Goal: Task Accomplishment & Management: Use online tool/utility

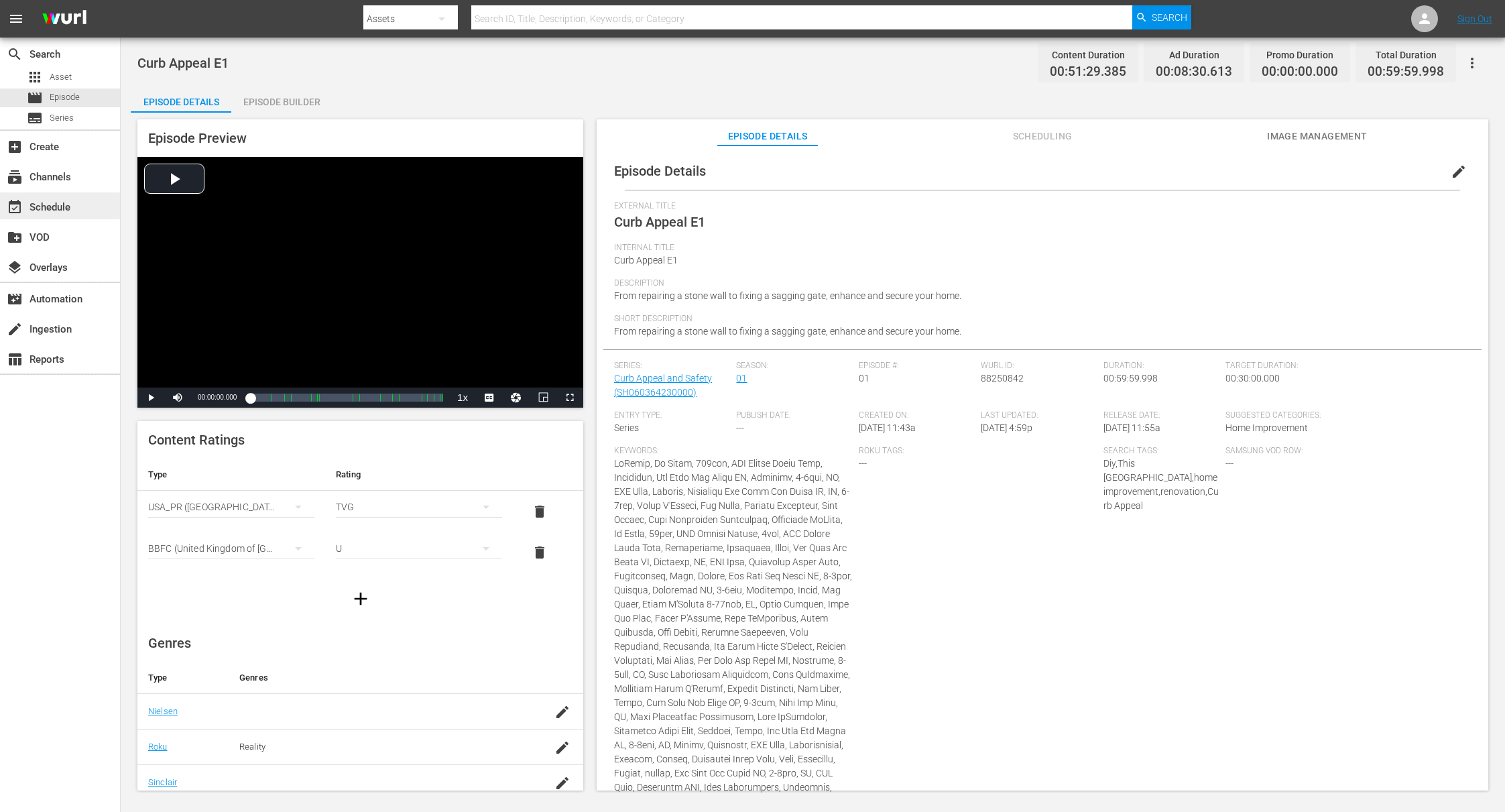
click at [53, 211] on div "event_available Schedule" at bounding box center [37, 205] width 75 height 12
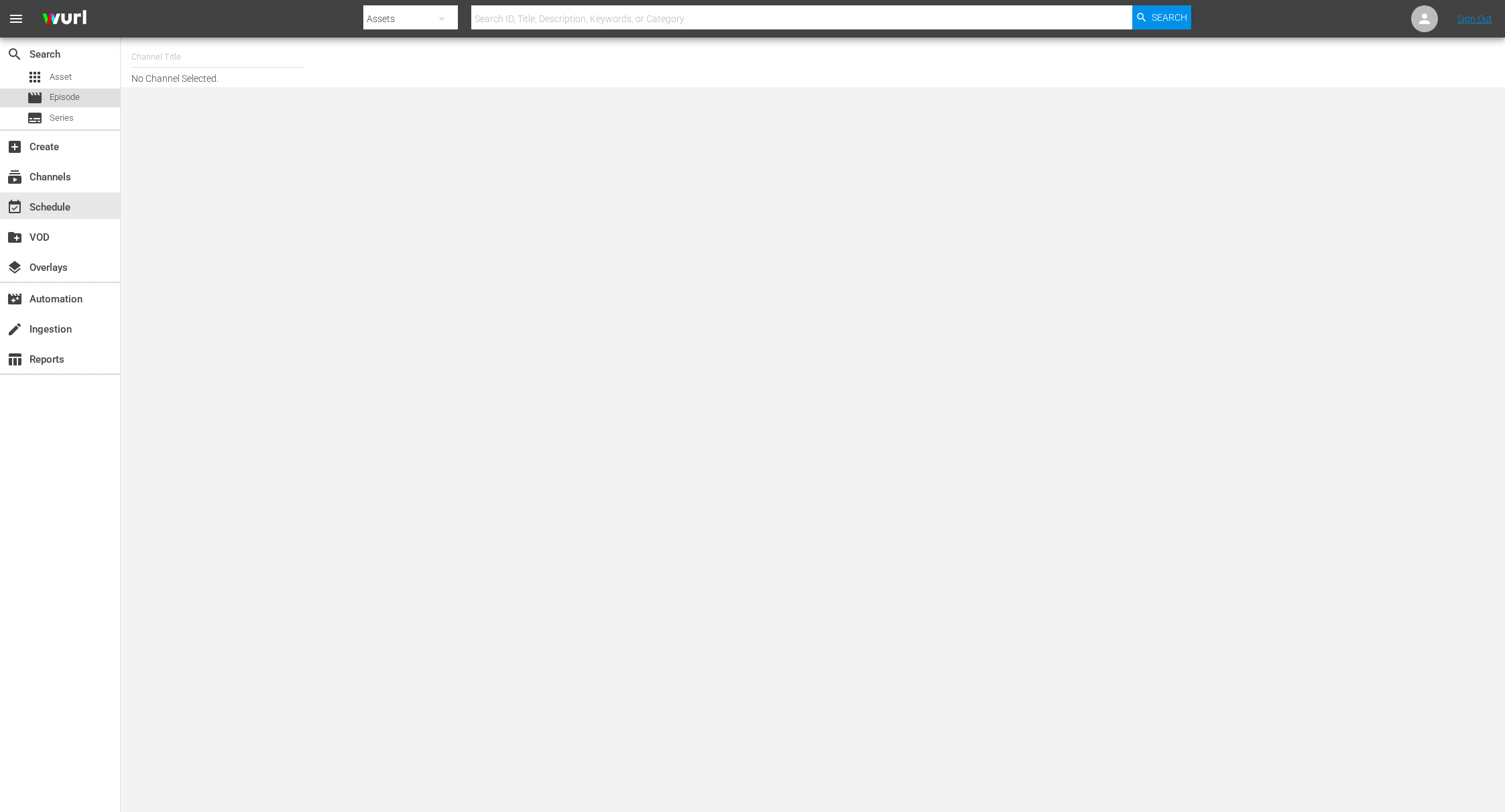
click at [56, 92] on span "Episode" at bounding box center [65, 97] width 30 height 14
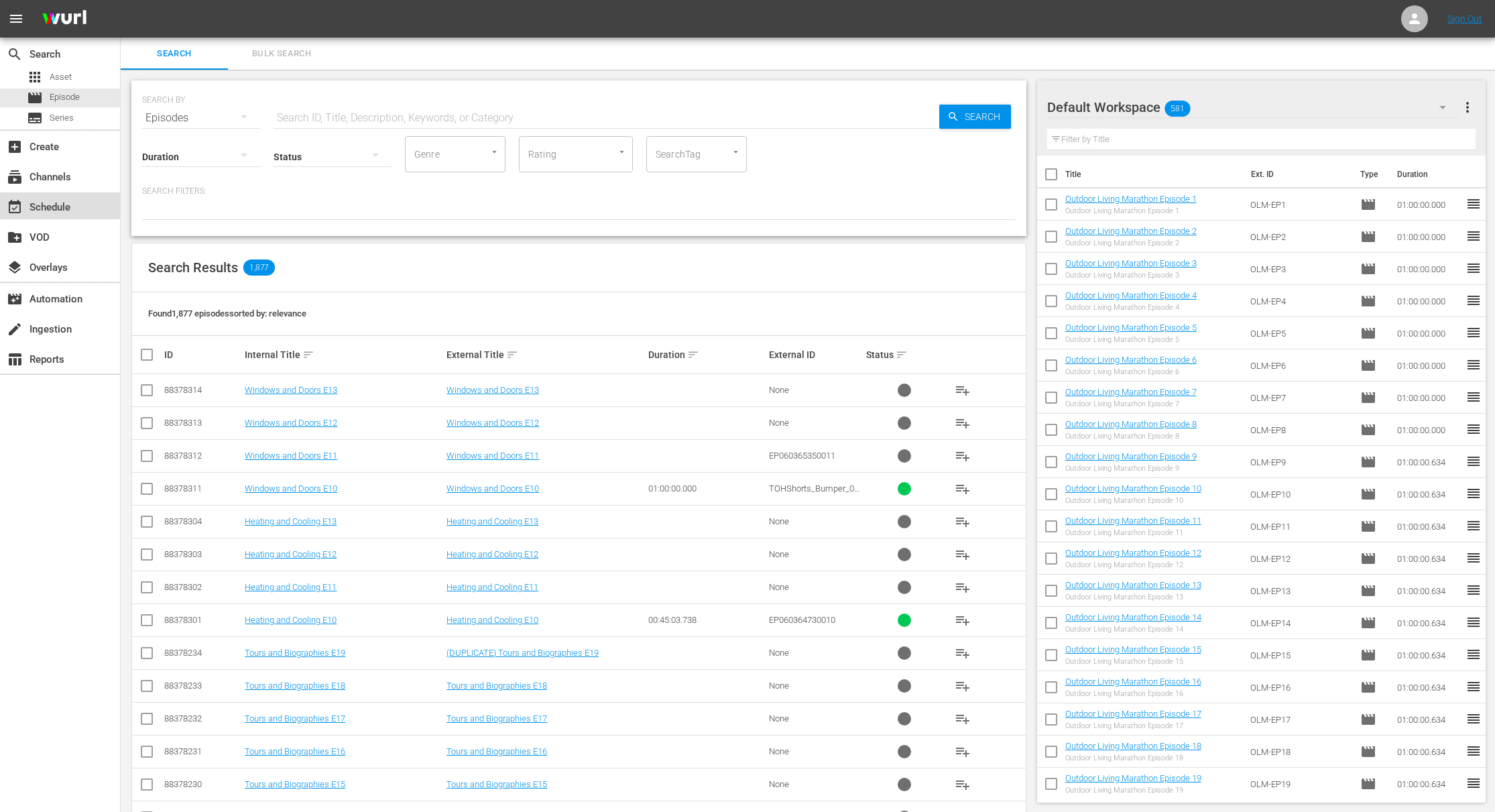
click at [48, 211] on div "event_available Schedule" at bounding box center [37, 205] width 75 height 12
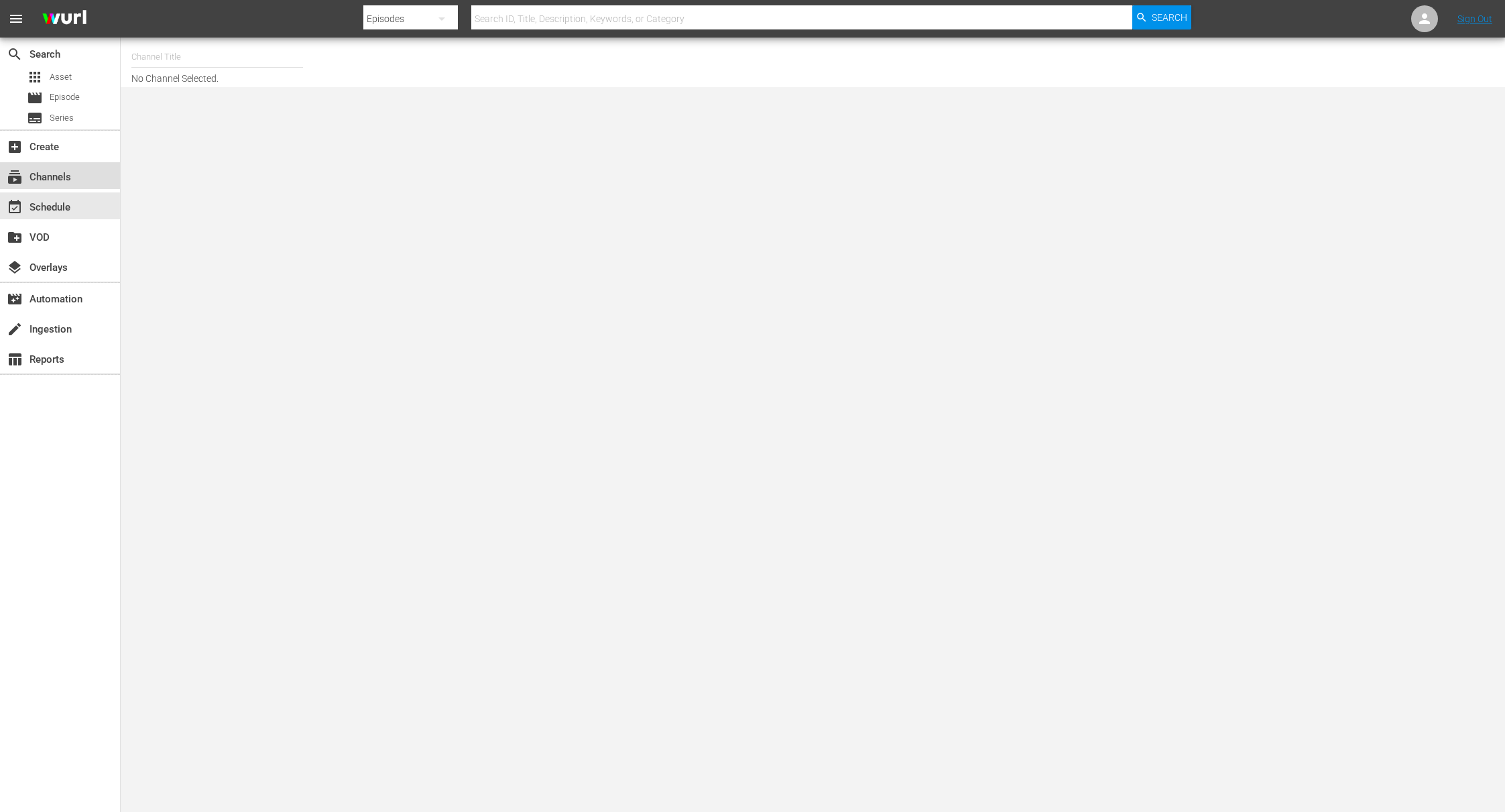
click at [55, 174] on div "subscriptions Channels" at bounding box center [37, 175] width 75 height 12
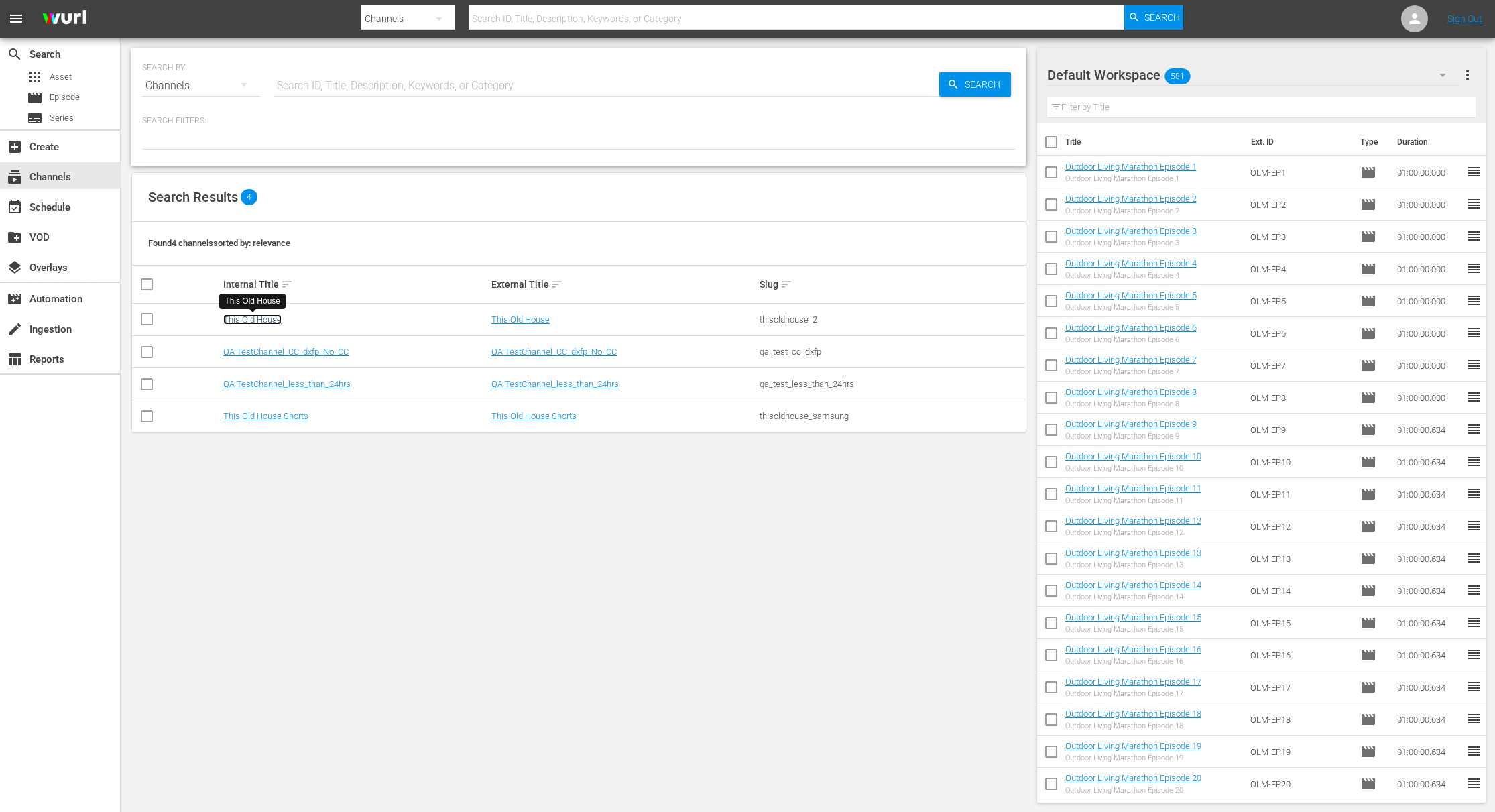
click at [265, 317] on link "This Old House" at bounding box center [252, 319] width 58 height 10
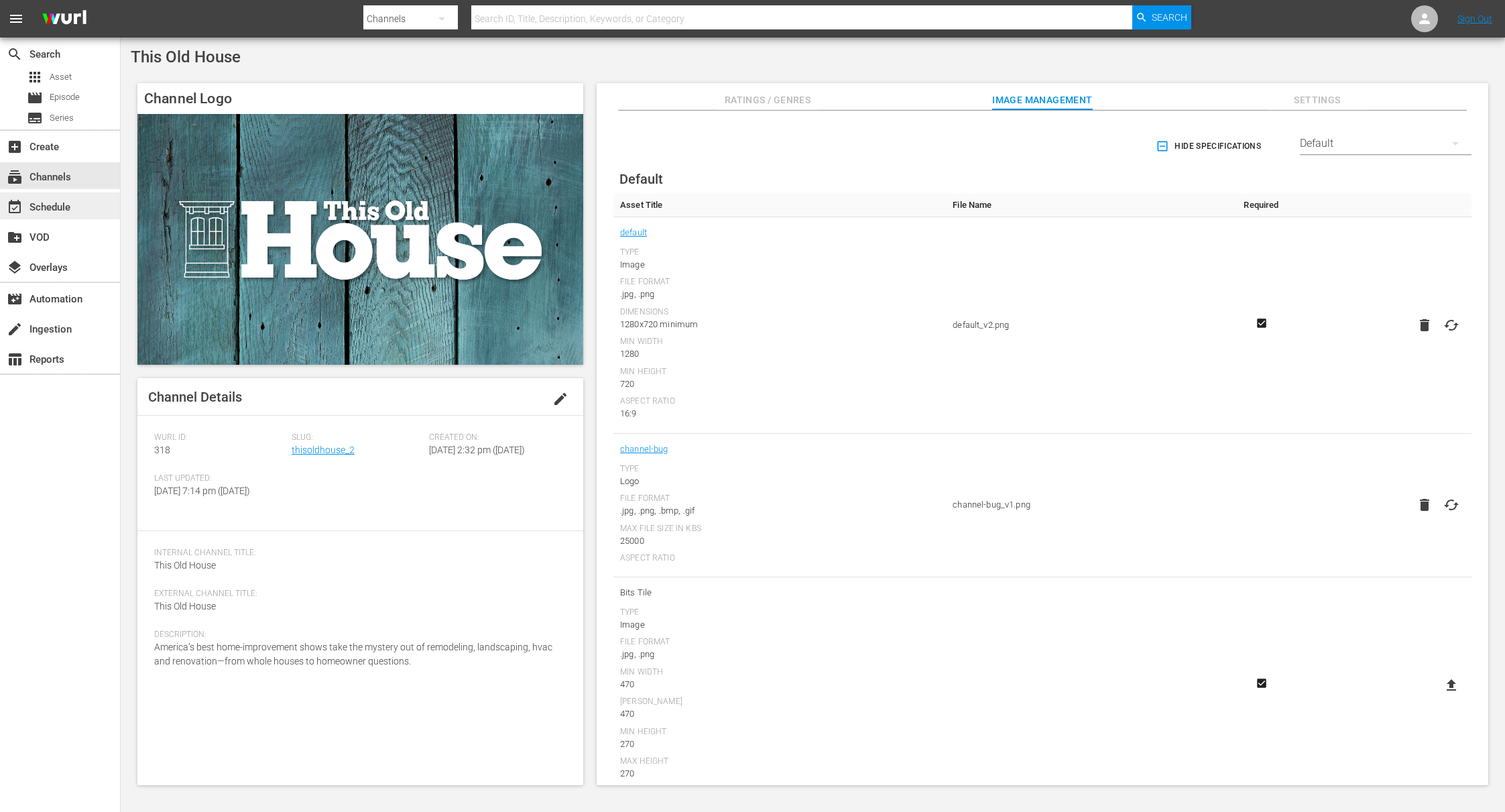
click at [58, 211] on div "event_available Schedule" at bounding box center [37, 205] width 75 height 12
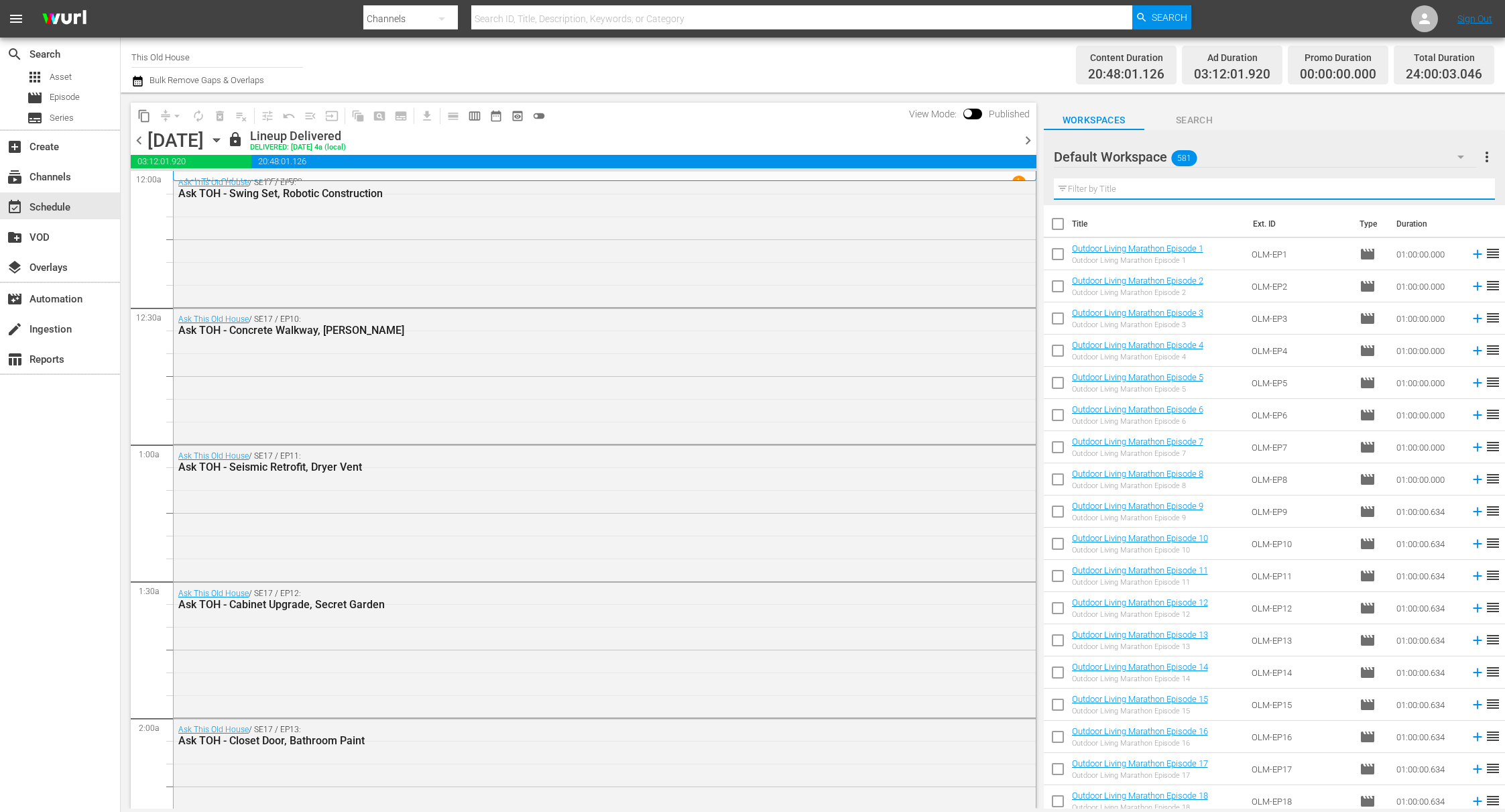
click at [979, 184] on input "text" at bounding box center [1274, 189] width 441 height 21
click at [979, 150] on div "Default Workspace 581" at bounding box center [1265, 156] width 424 height 38
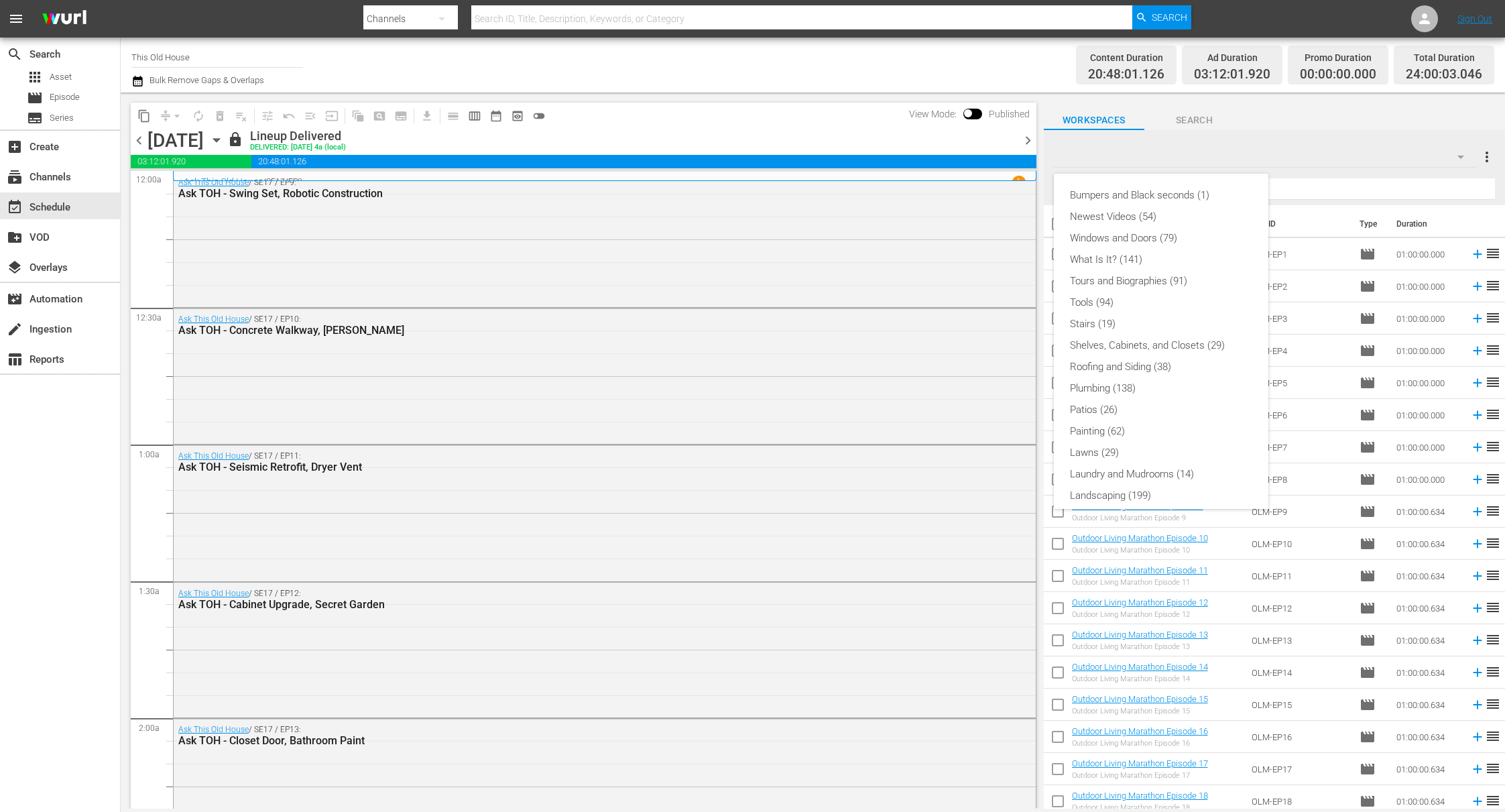
click at [979, 122] on div "Bumpers and Black seconds (1) Newest Videos (54) Windows and Doors (79) What Is…" at bounding box center [752, 406] width 1505 height 812
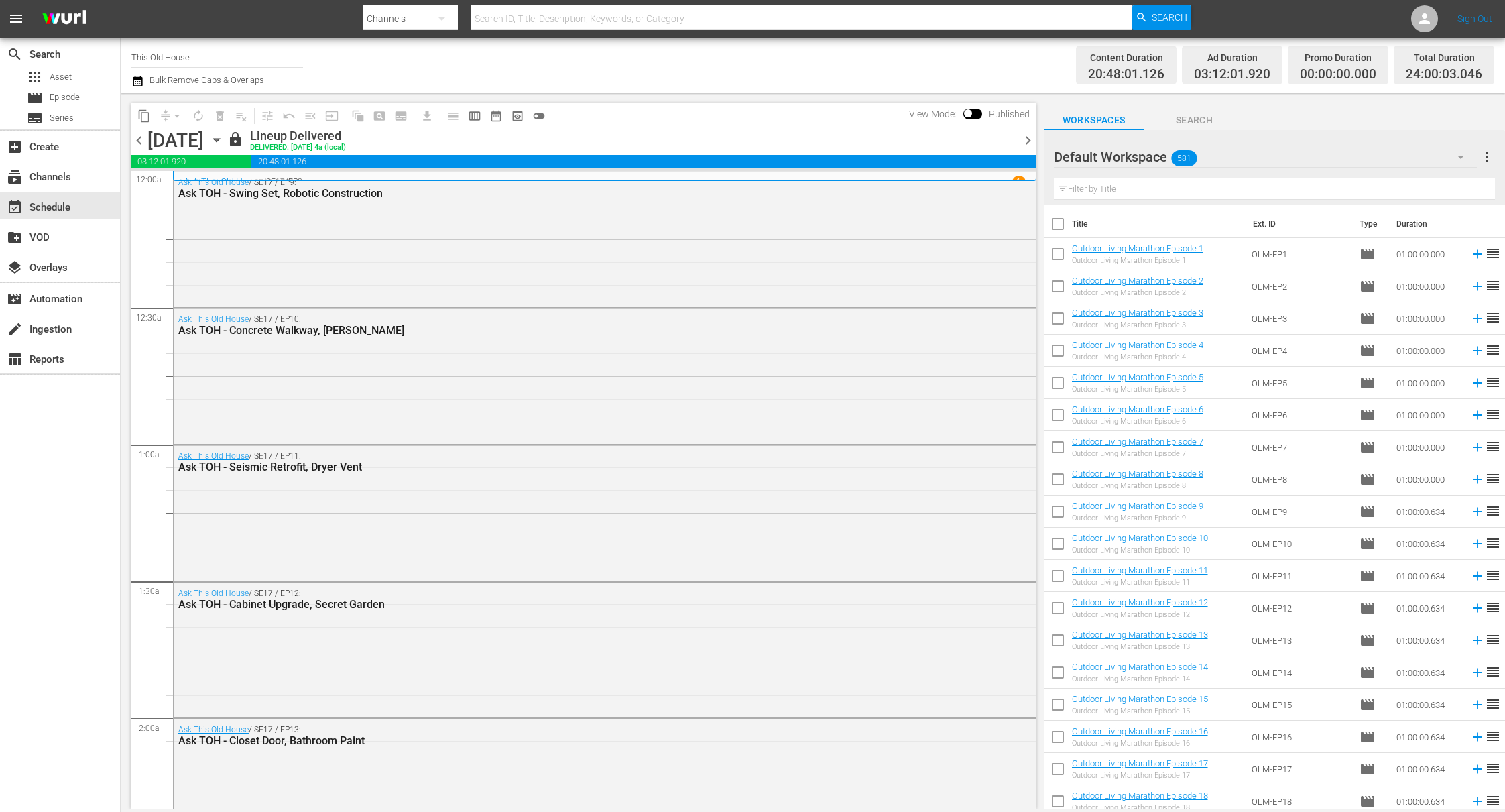
click at [979, 148] on div "Default Workspace 581" at bounding box center [1265, 156] width 424 height 38
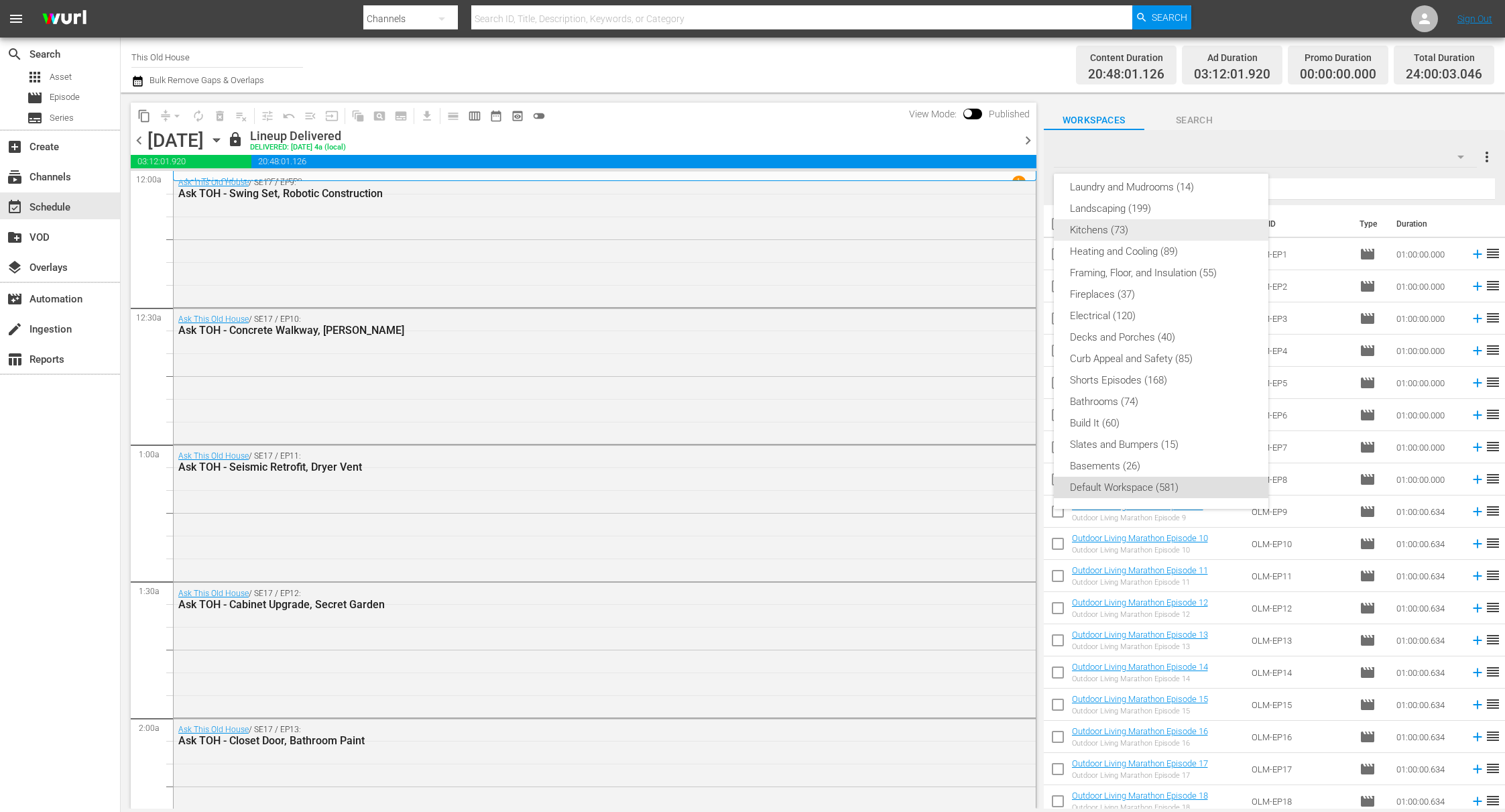
scroll to position [0, 0]
click at [979, 188] on div "Bumpers and Black seconds (1)" at bounding box center [1162, 195] width 183 height 21
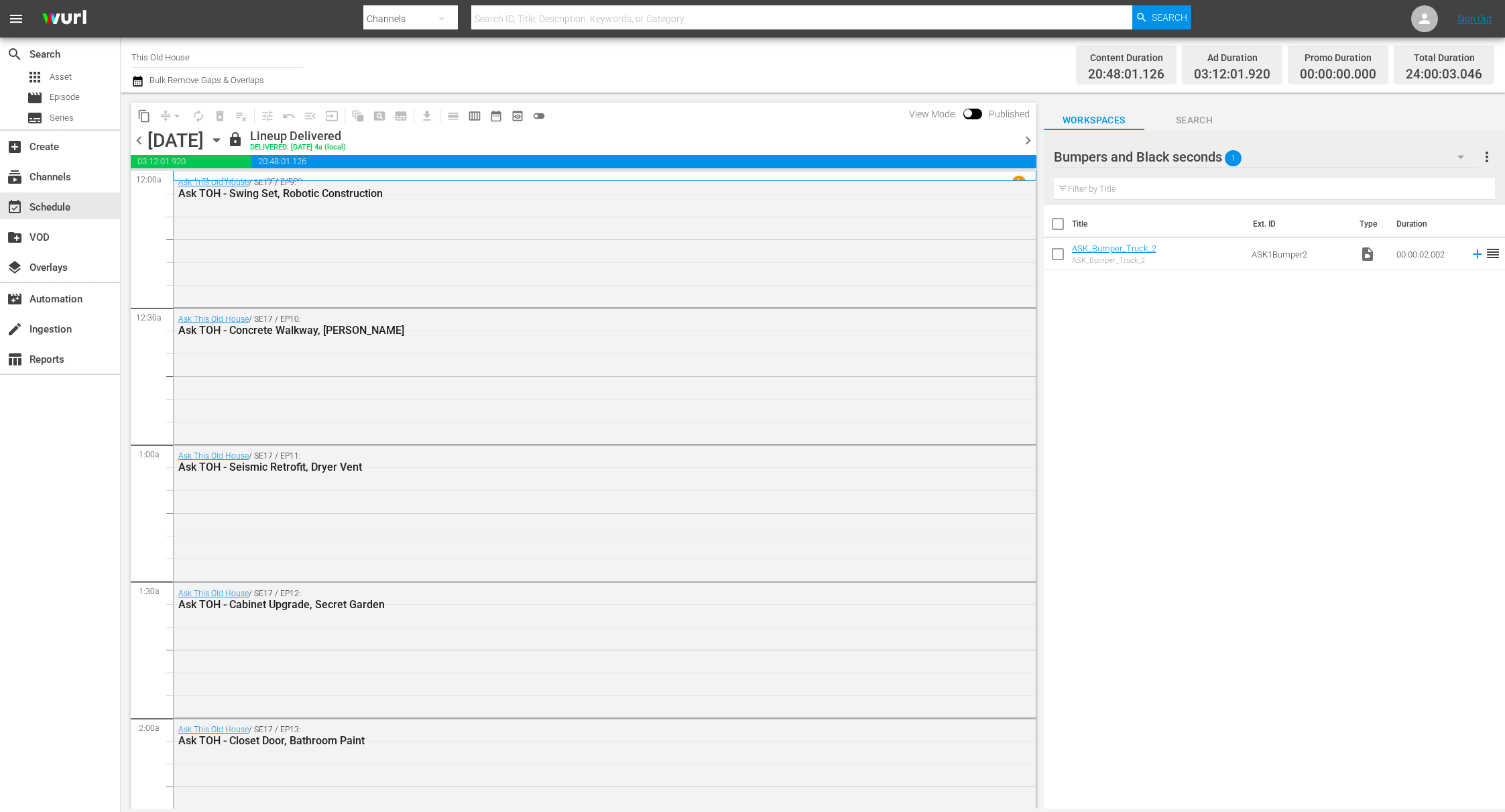
click at [979, 157] on div "Bumpers and Black seconds 1" at bounding box center [1265, 156] width 424 height 38
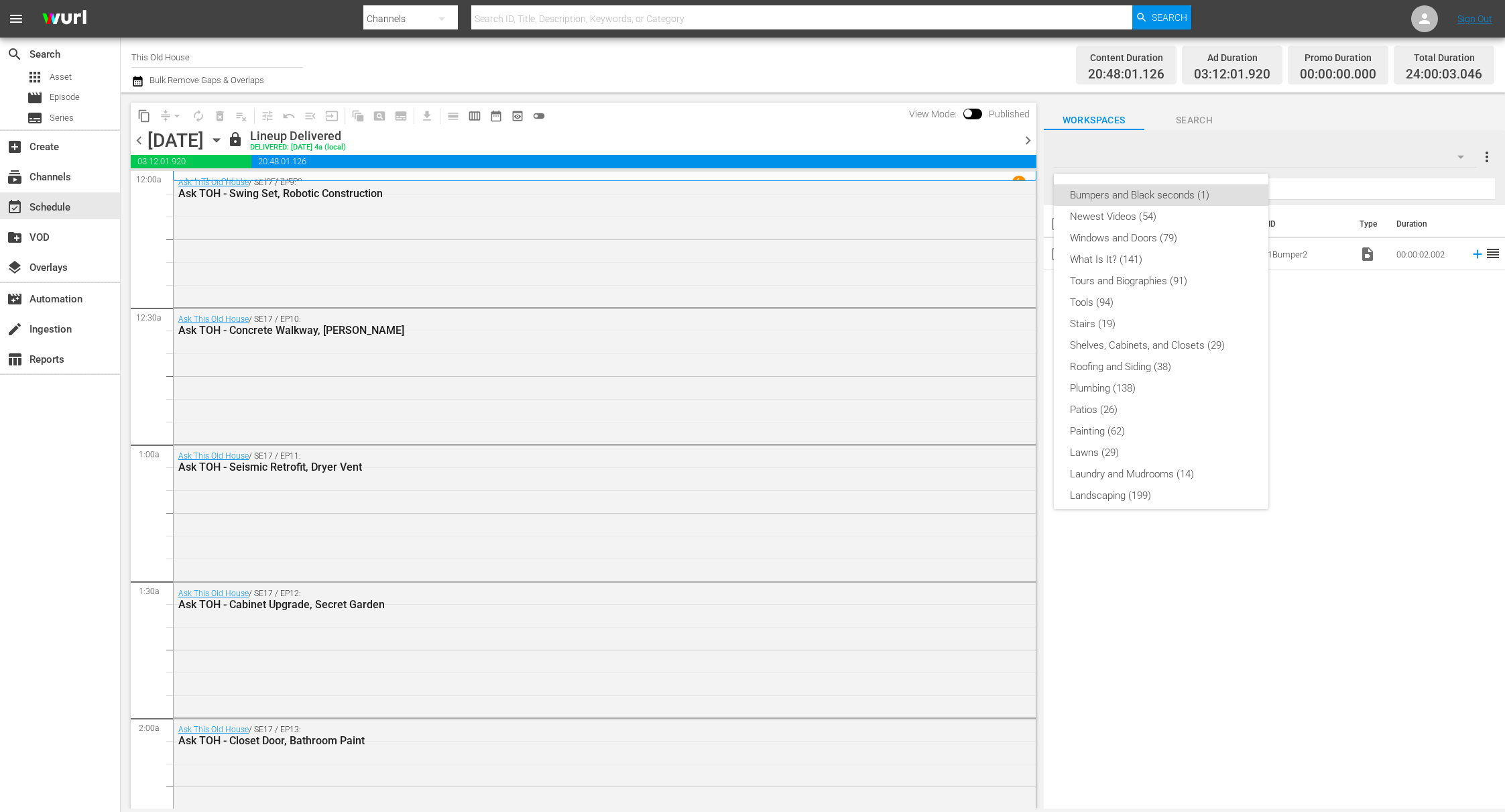
click at [979, 113] on div "Bumpers and Black seconds (1) Newest Videos (54) Windows and Doors (79) What Is…" at bounding box center [752, 406] width 1505 height 812
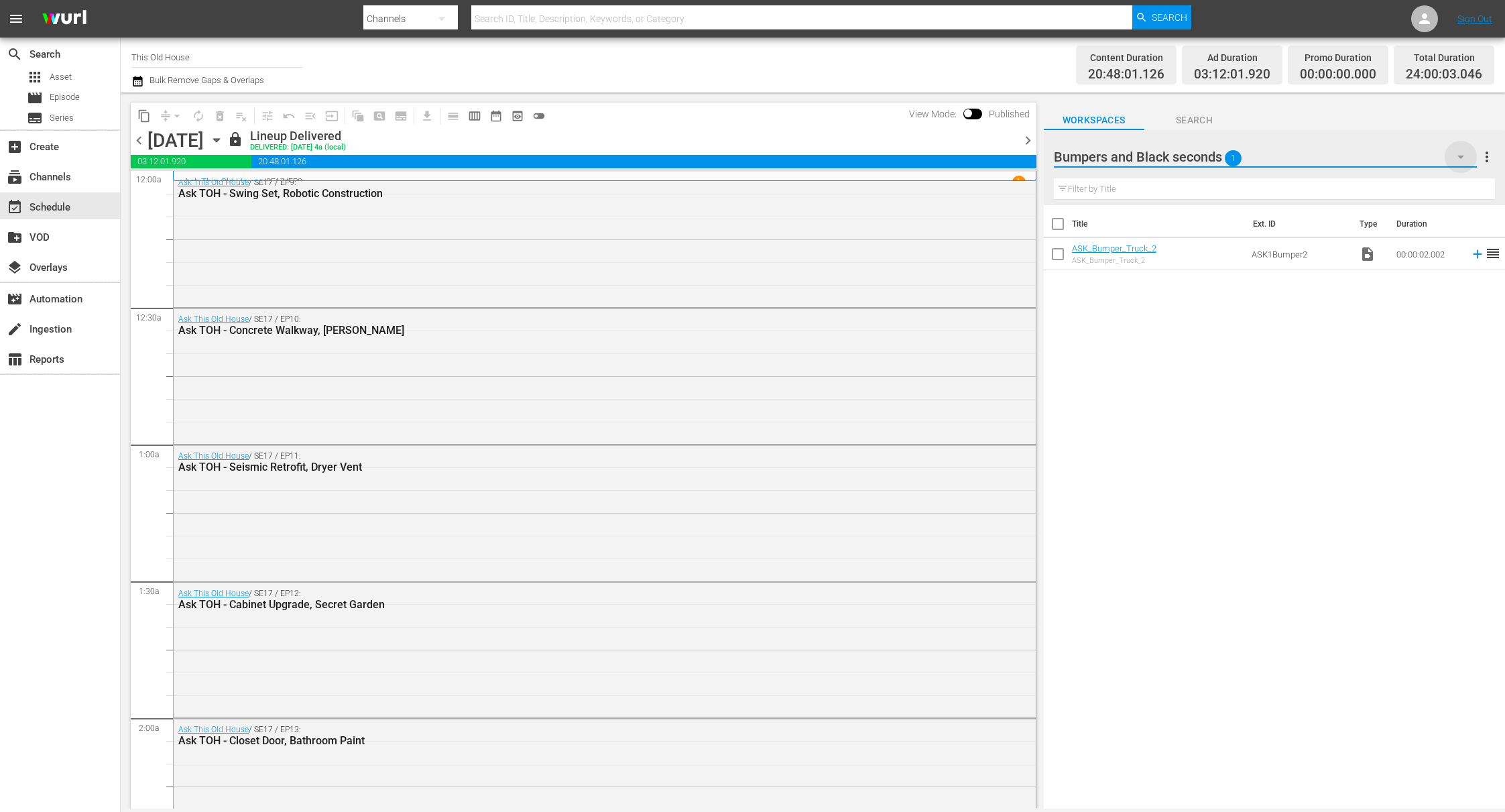
click at [979, 159] on icon "button" at bounding box center [1460, 156] width 16 height 16
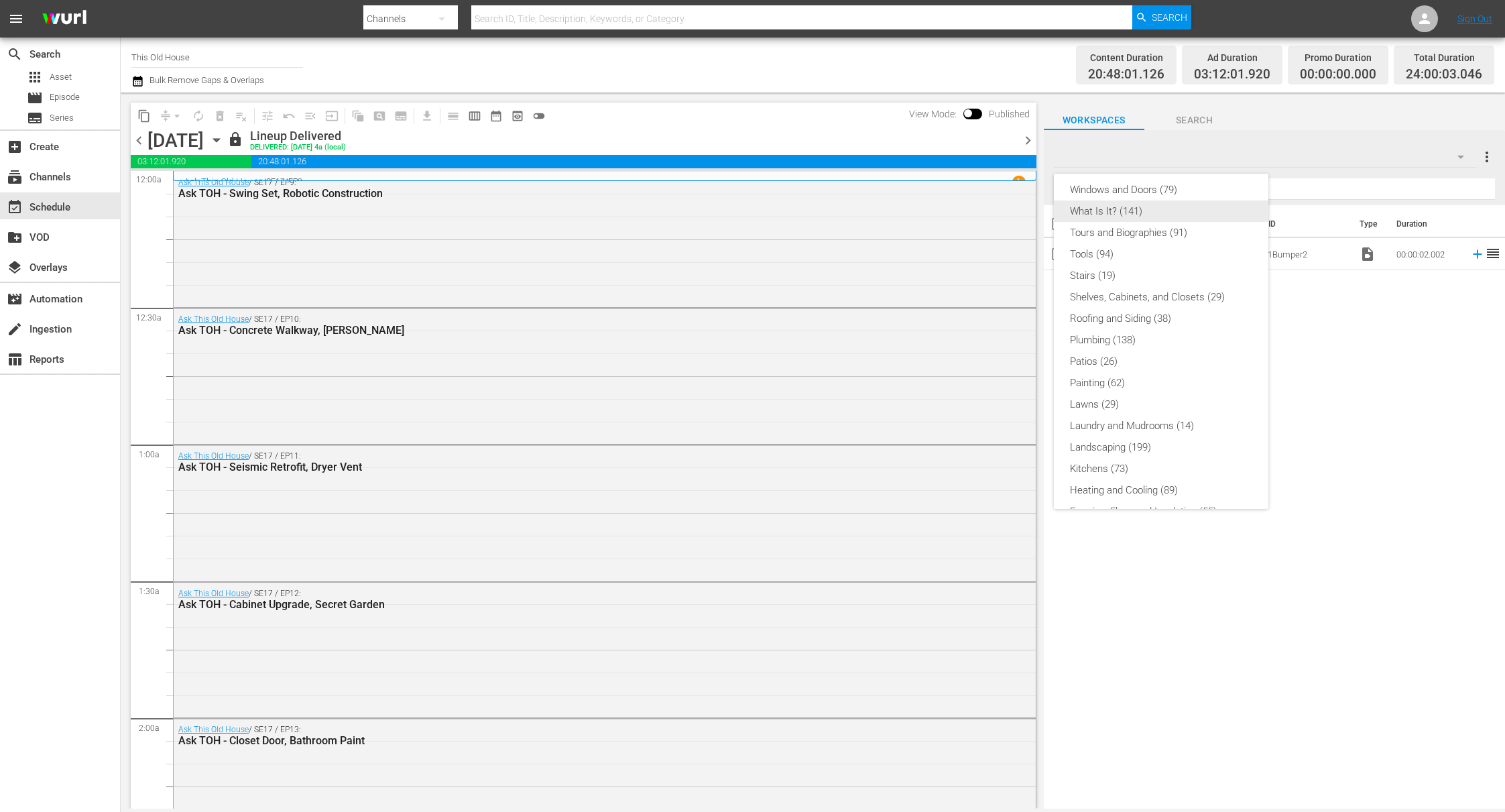
scroll to position [145, 0]
click at [979, 122] on div "Bumpers and Black seconds (1) Newest Videos (54) Windows and Doors (79) What Is…" at bounding box center [752, 406] width 1505 height 812
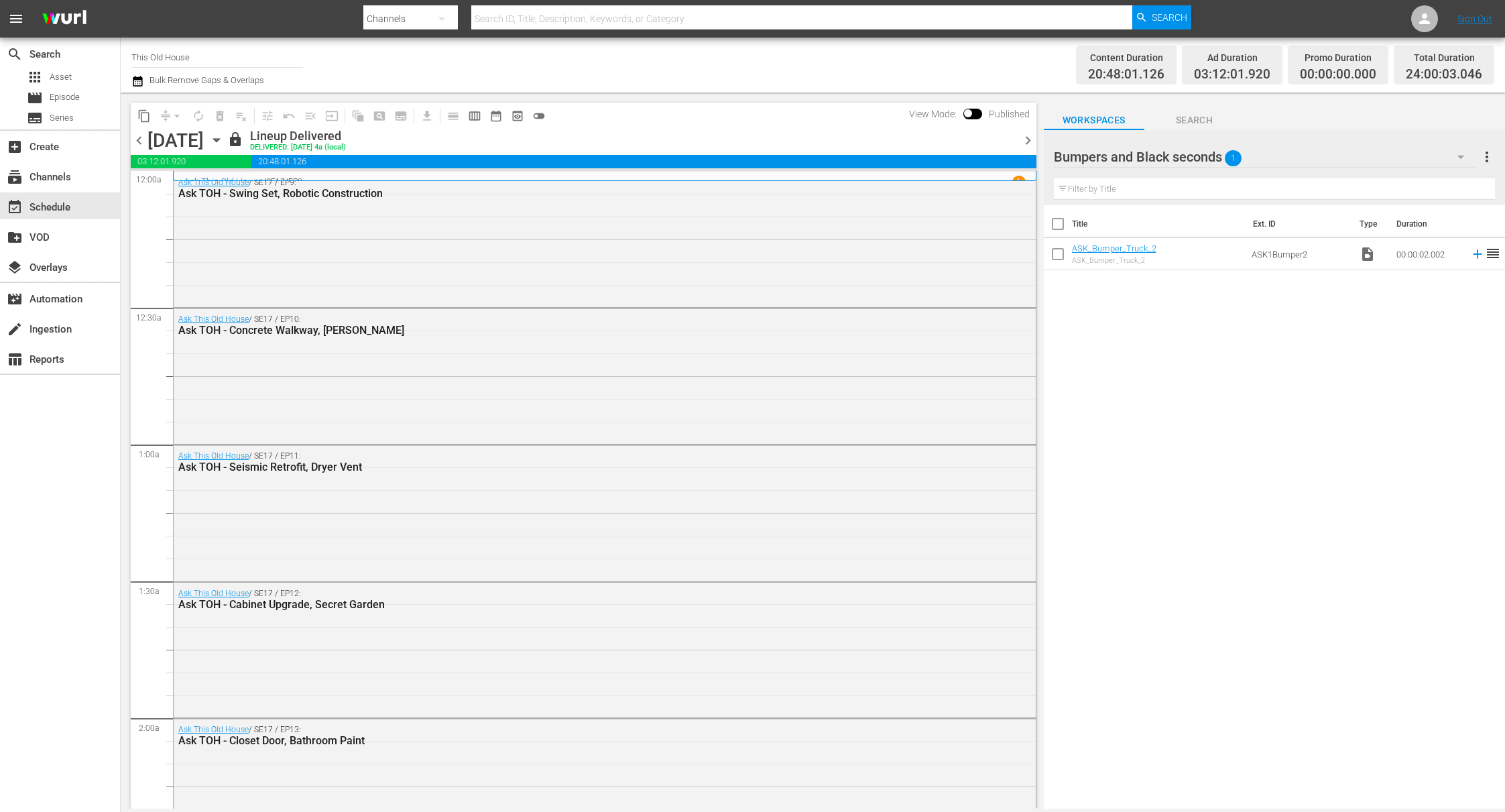
scroll to position [0, 0]
click at [979, 161] on div "Bumpers and Black seconds 1" at bounding box center [1265, 156] width 424 height 38
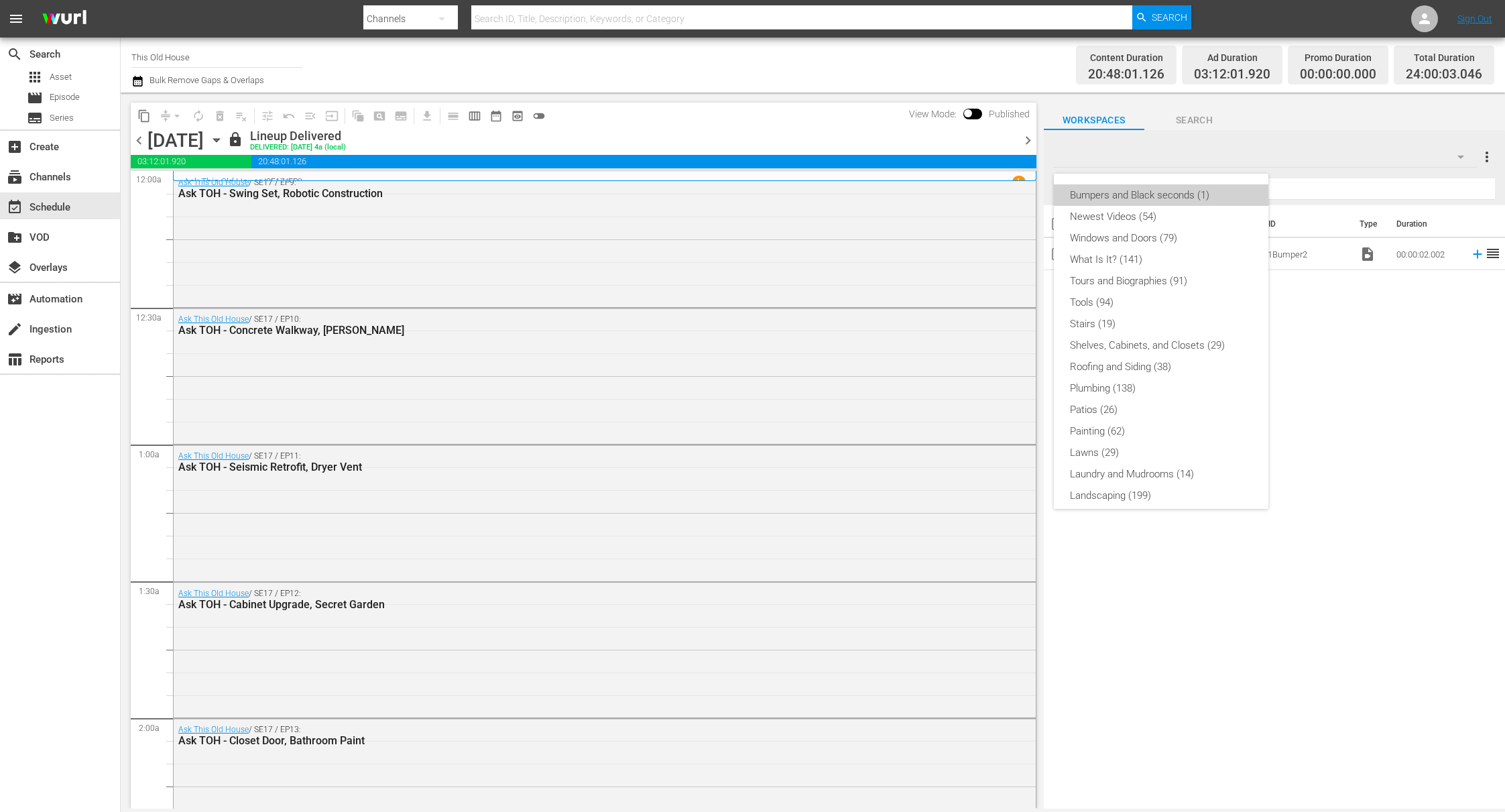
click at [979, 192] on div "Bumpers and Black seconds (1)" at bounding box center [1162, 195] width 183 height 21
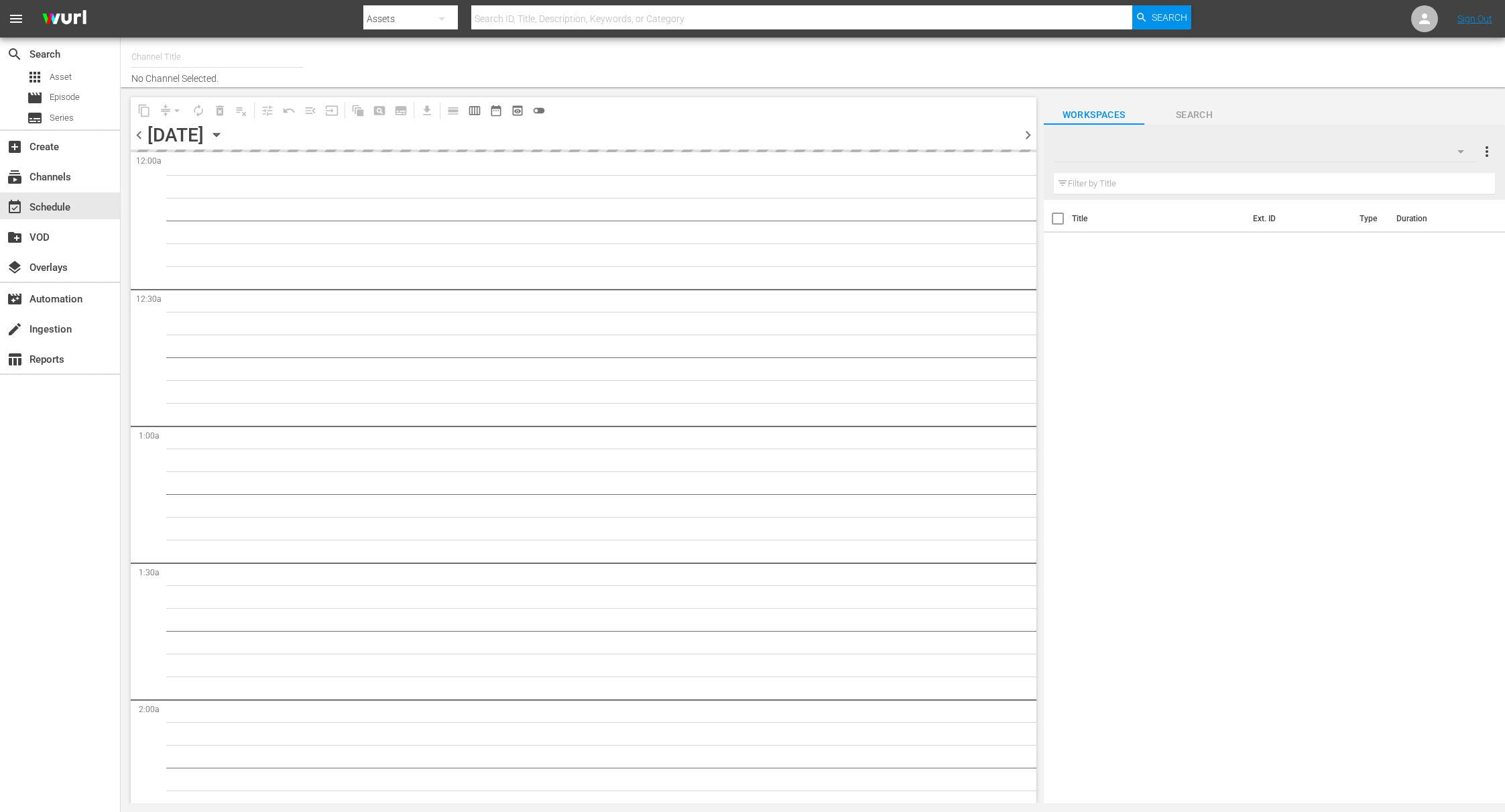
type input "This Old House (318)"
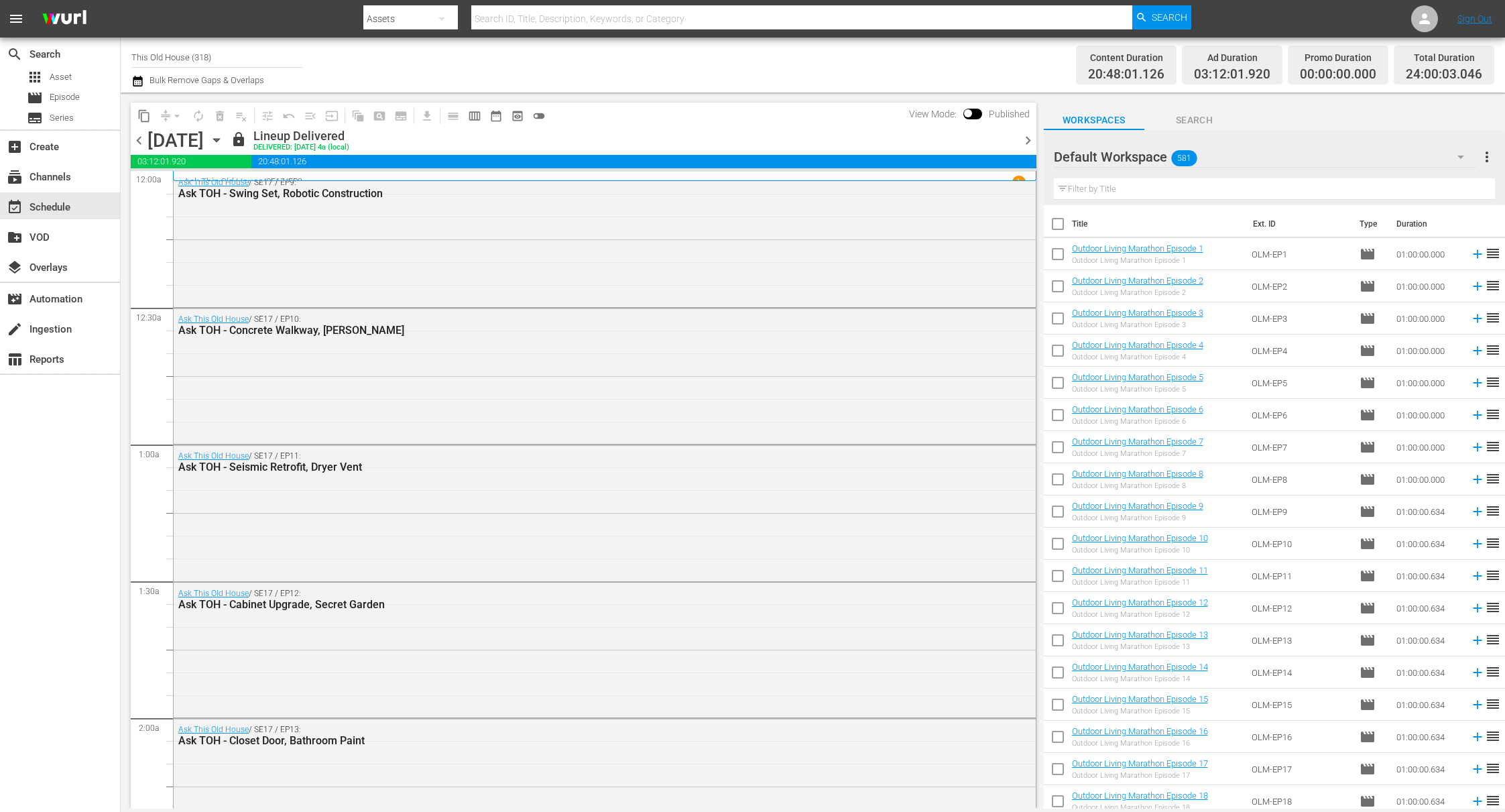
click at [1322, 146] on div "Default Workspace 581" at bounding box center [1265, 156] width 424 height 38
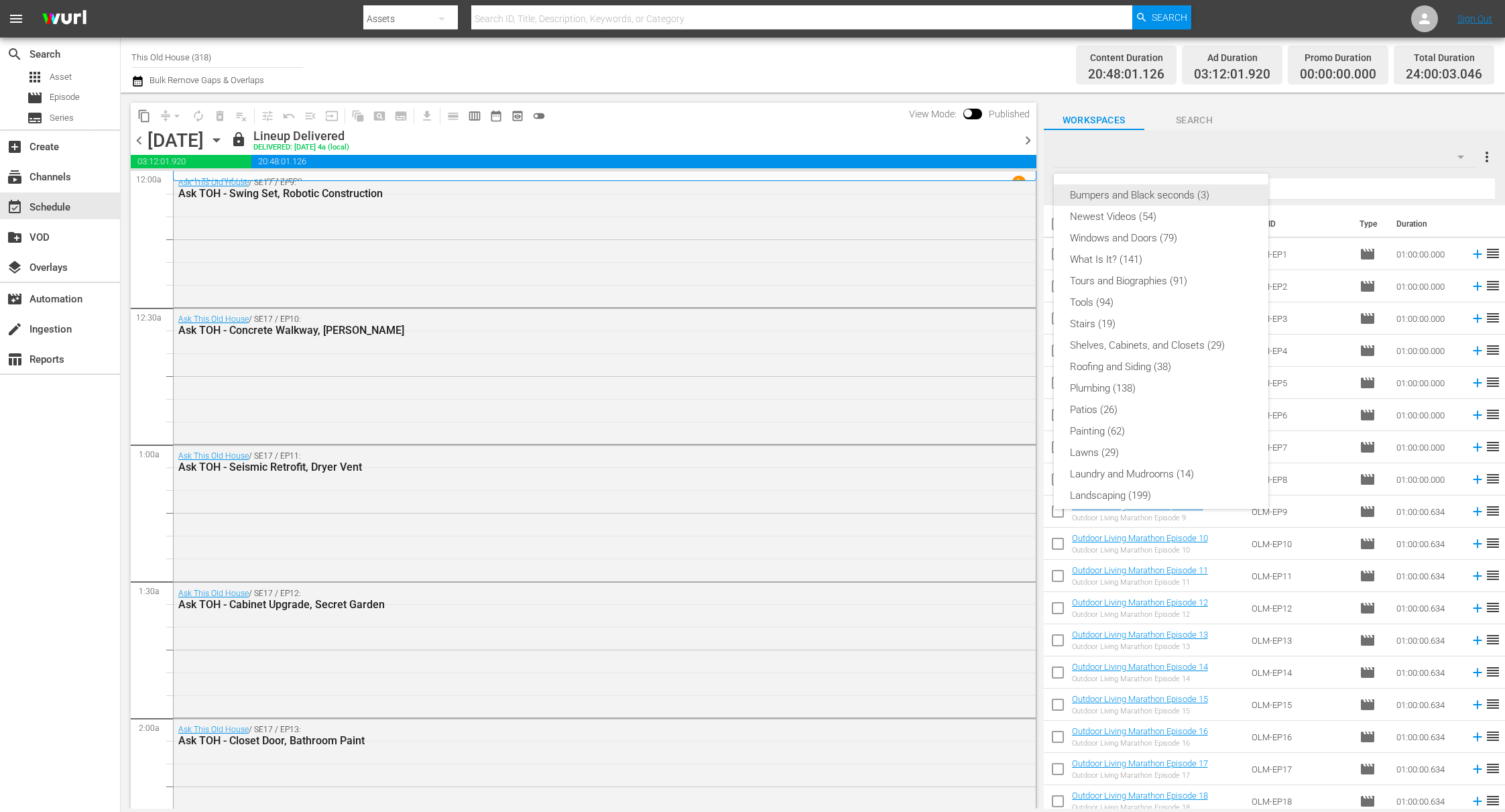
click at [1230, 187] on div "Bumpers and Black seconds (3)" at bounding box center [1162, 195] width 183 height 21
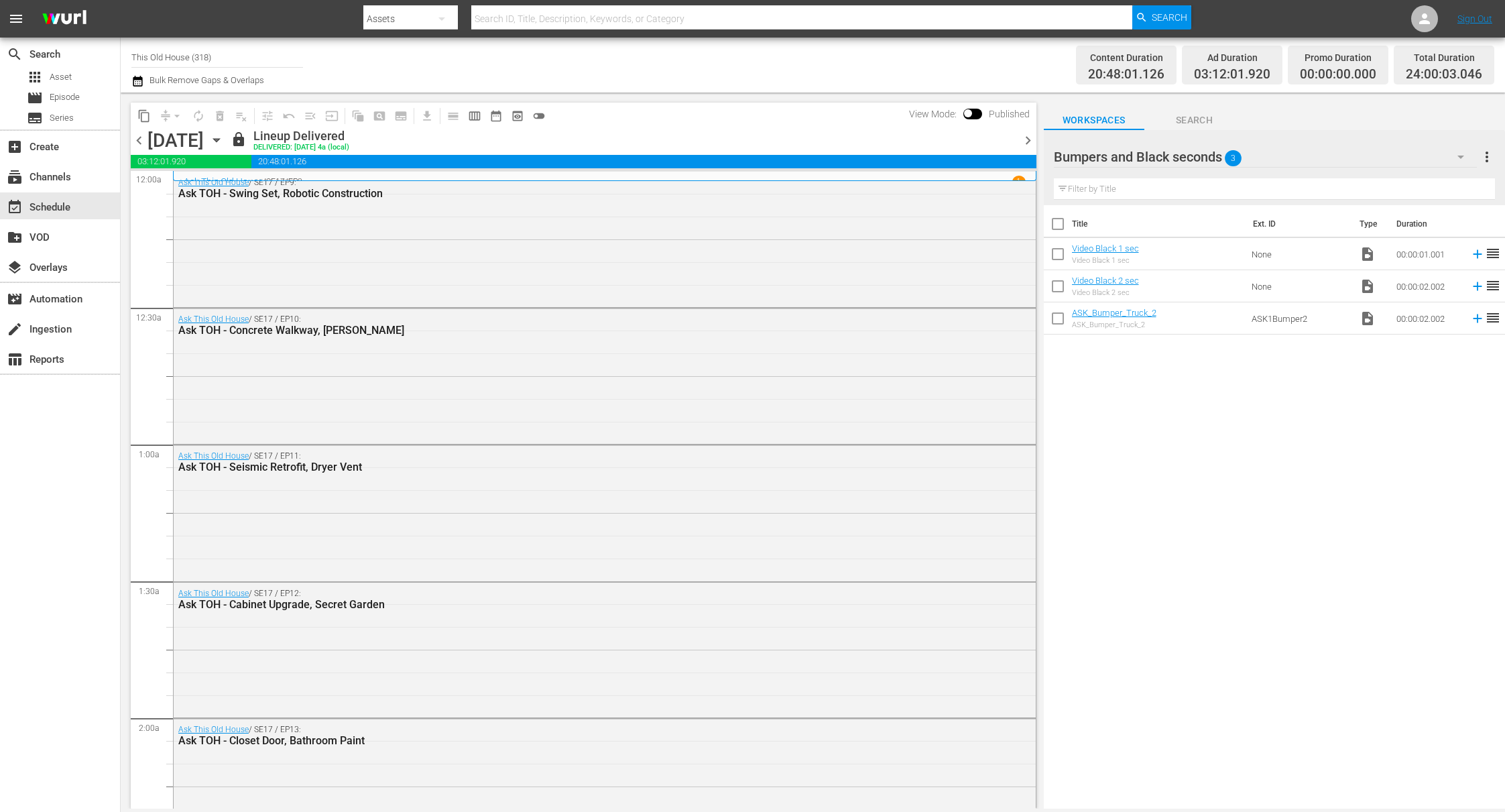
click at [1355, 150] on div "Bumpers and Black seconds 3" at bounding box center [1265, 156] width 424 height 38
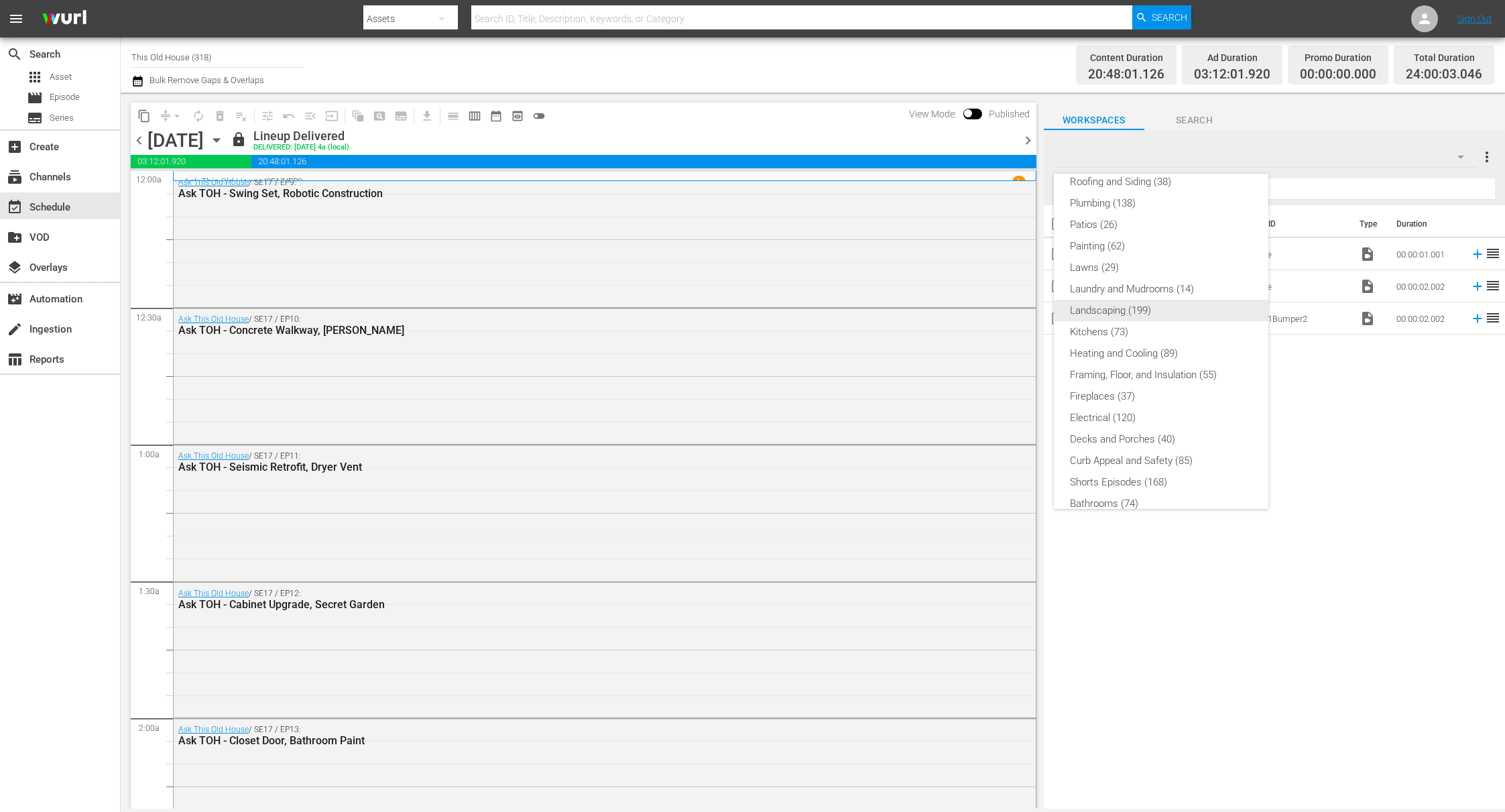
scroll to position [287, 0]
click at [1286, 146] on div "Bumpers and Black seconds (3) Newest Videos (54) Windows and Doors (79) What Is…" at bounding box center [752, 406] width 1505 height 812
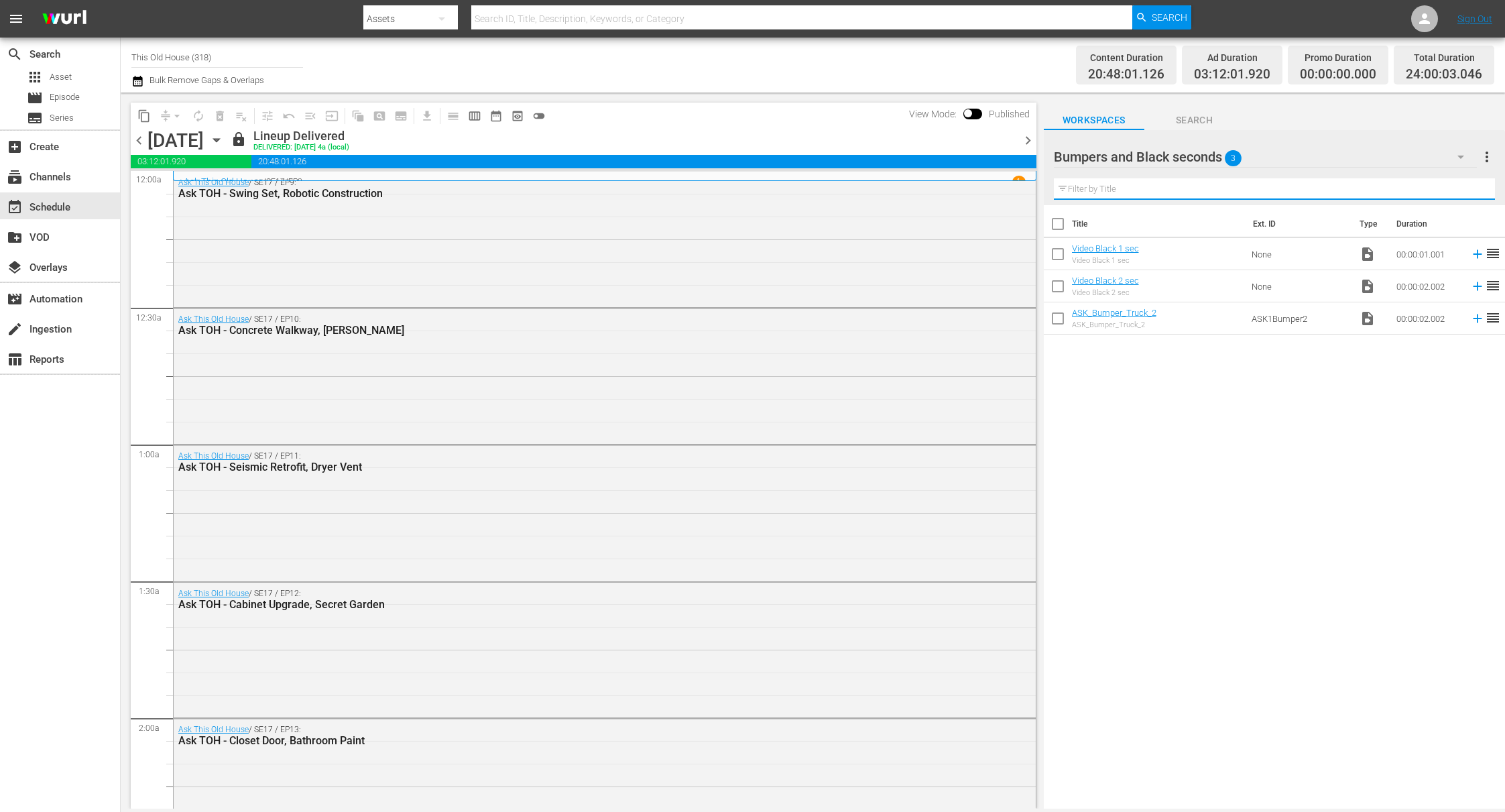
click at [1153, 186] on input "text" at bounding box center [1274, 189] width 441 height 21
click at [1302, 163] on div "Bumpers and Black seconds 3" at bounding box center [1265, 156] width 424 height 38
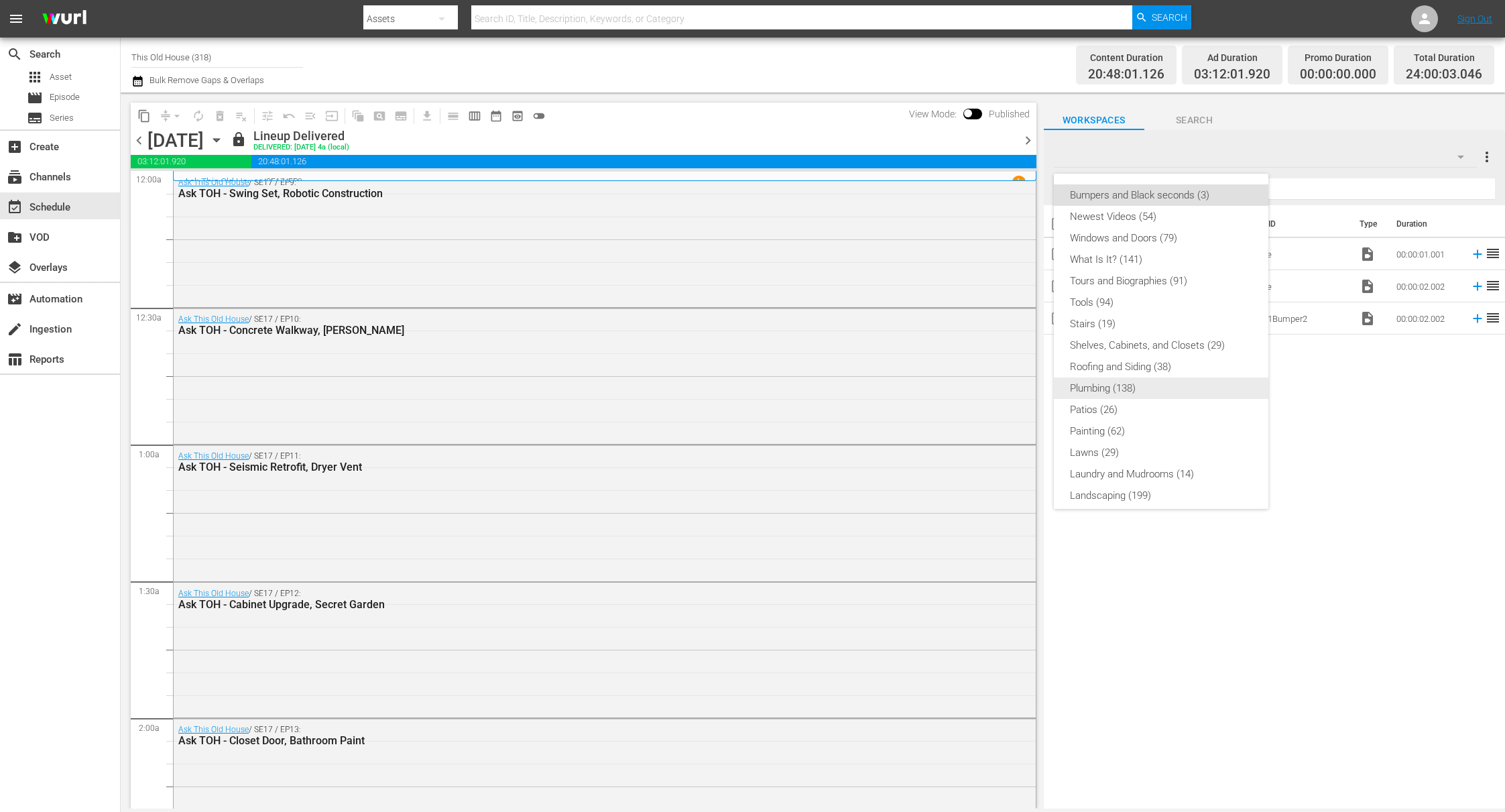
click at [1154, 390] on div "Plumbing (138)" at bounding box center [1162, 388] width 183 height 21
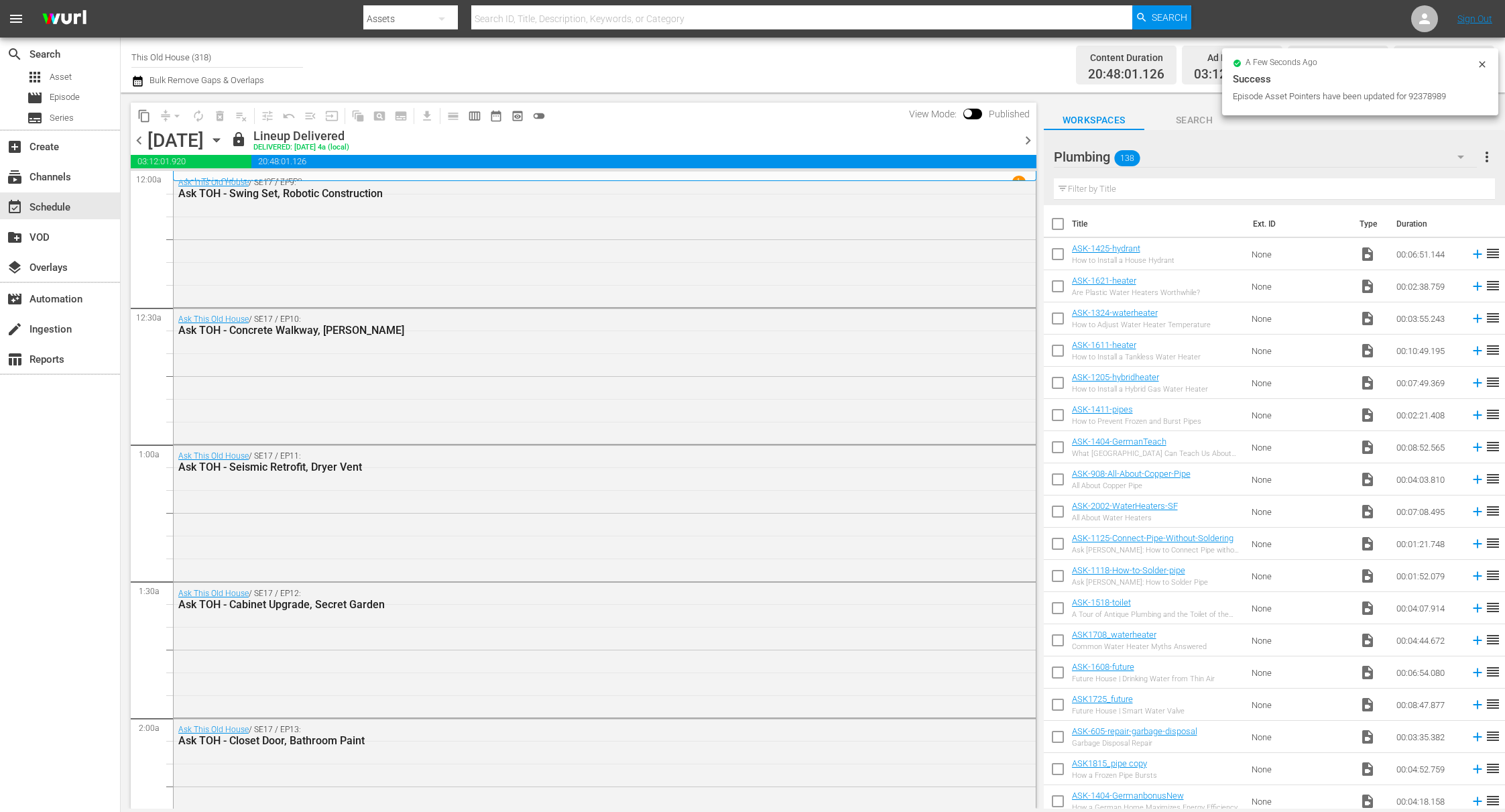
click at [1301, 153] on div "Plumbing 138" at bounding box center [1265, 156] width 424 height 38
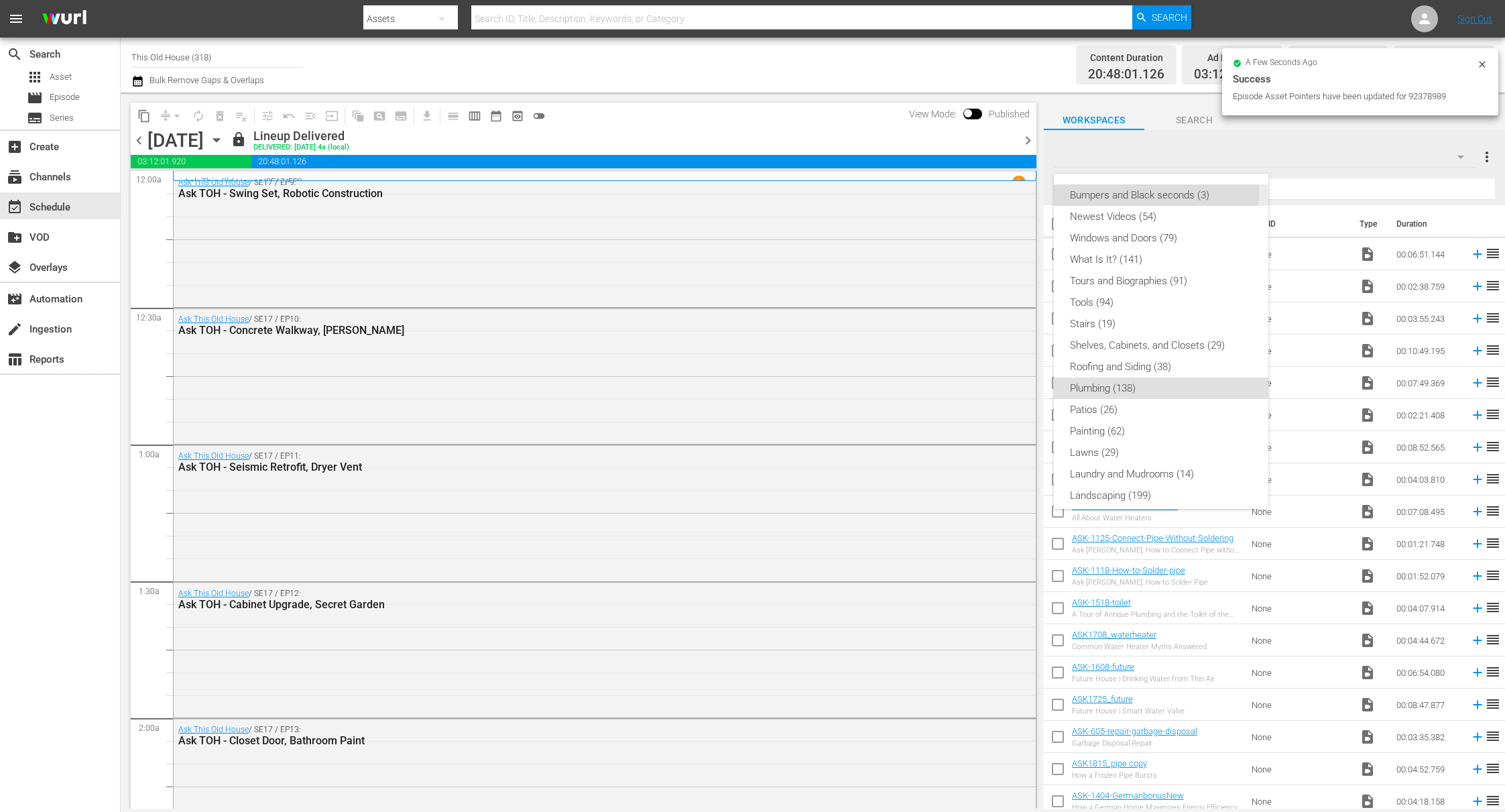
click at [1145, 192] on div "Bumpers and Black seconds (3)" at bounding box center [1162, 195] width 183 height 21
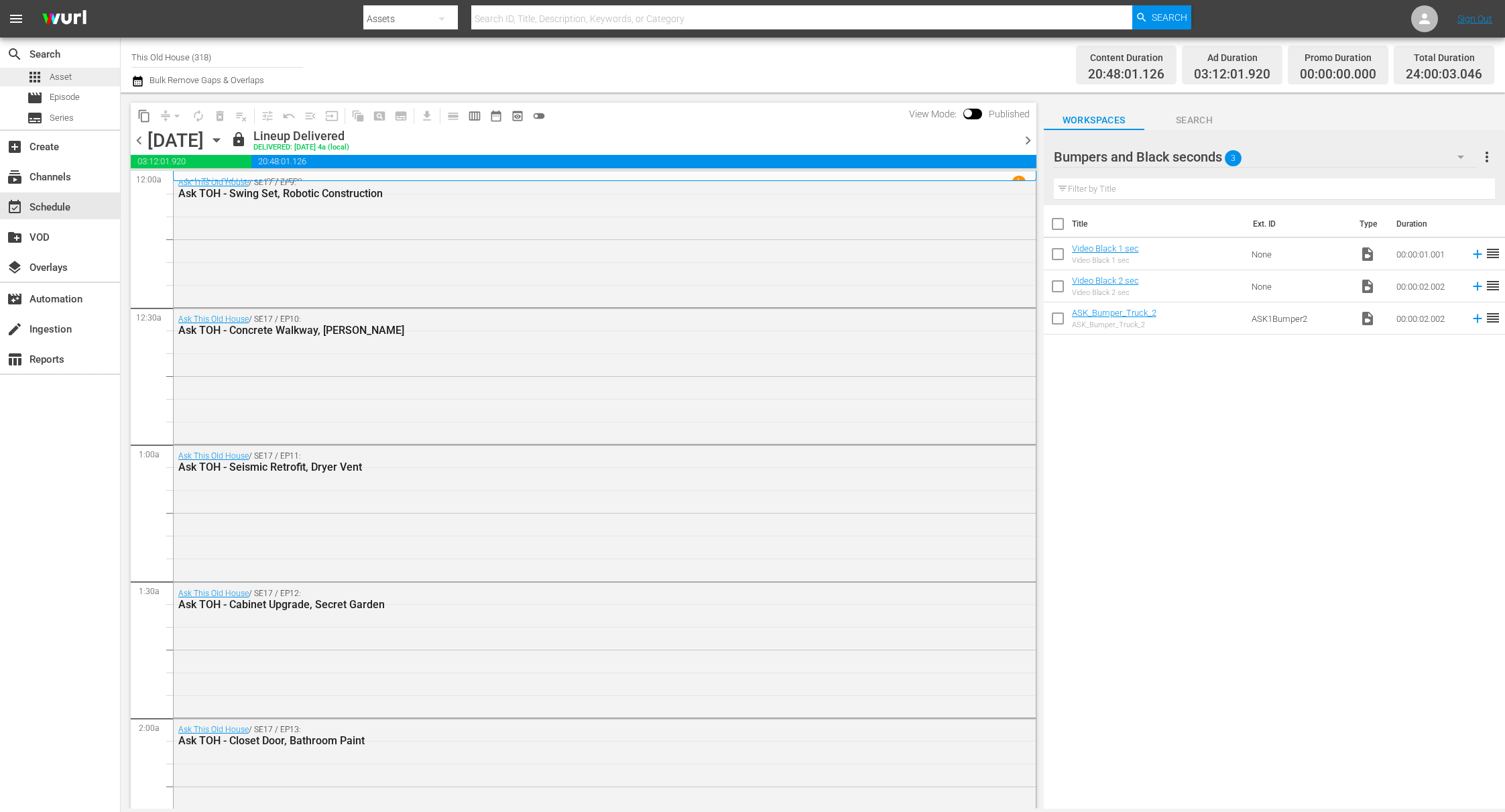
click at [53, 80] on span "Asset" at bounding box center [60, 78] width 22 height 14
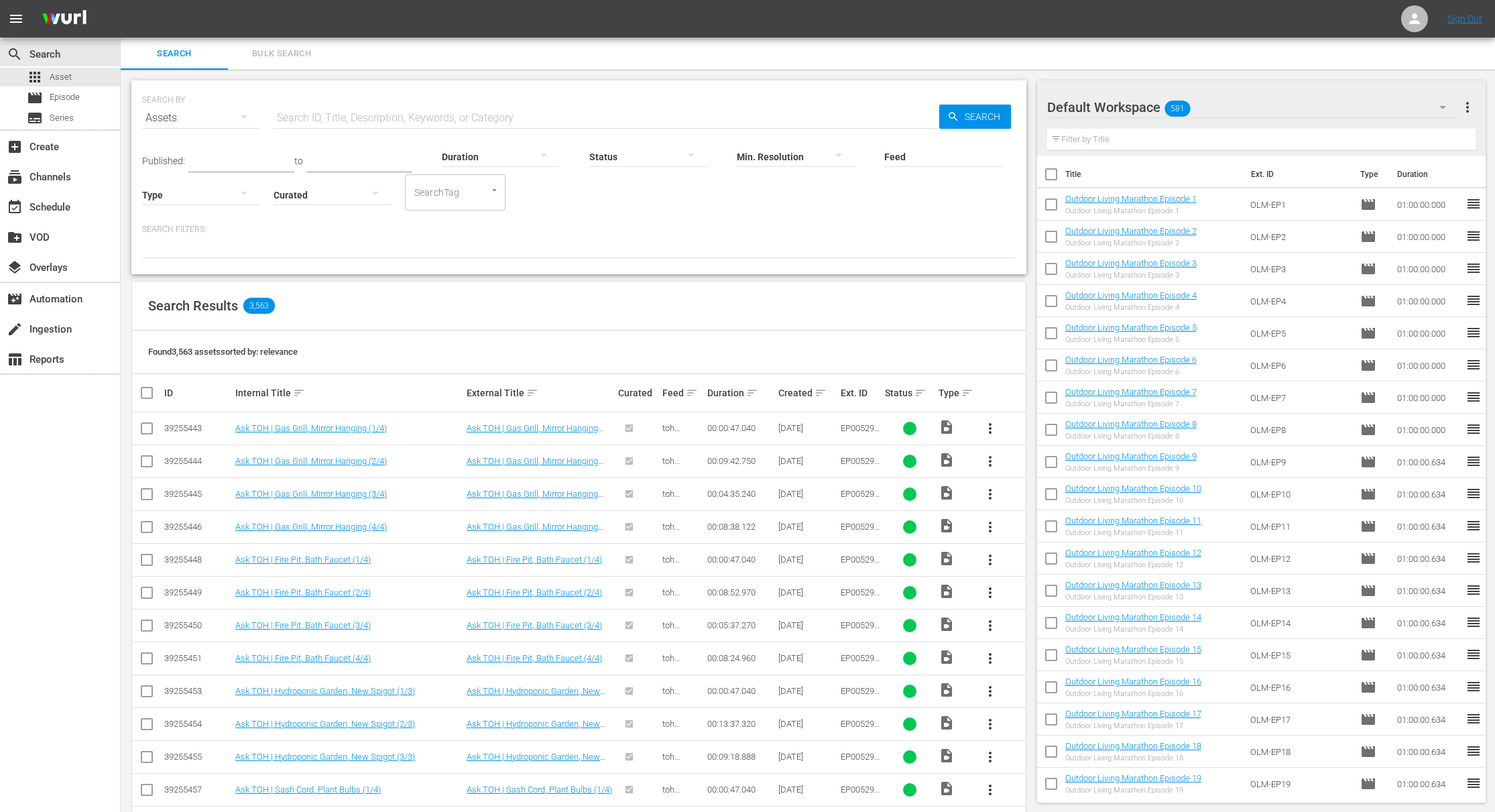
click at [1244, 108] on div "Default Workspace 581" at bounding box center [1253, 107] width 412 height 38
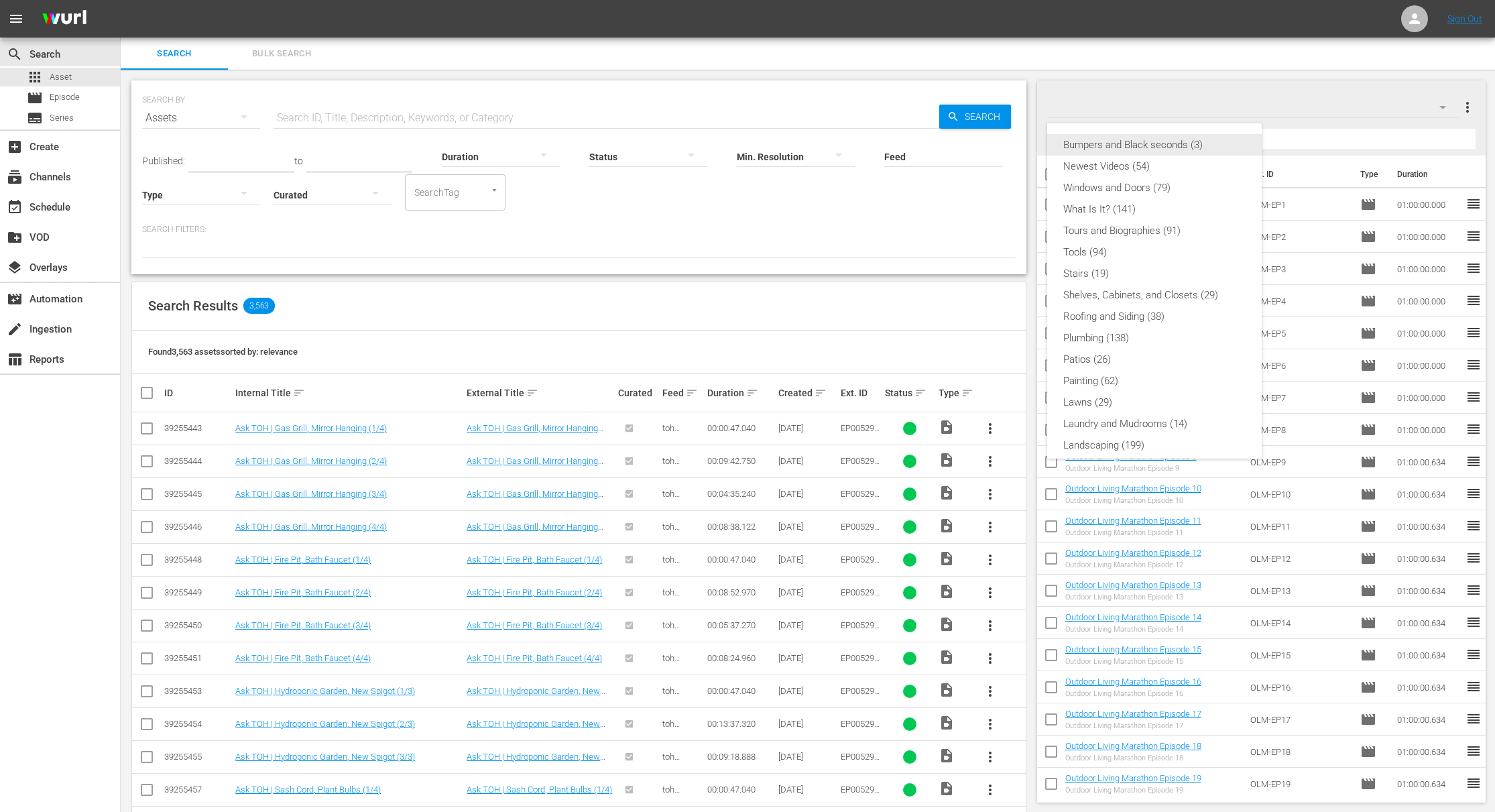
click at [1159, 150] on div "Bumpers and Black seconds (3)" at bounding box center [1155, 144] width 183 height 21
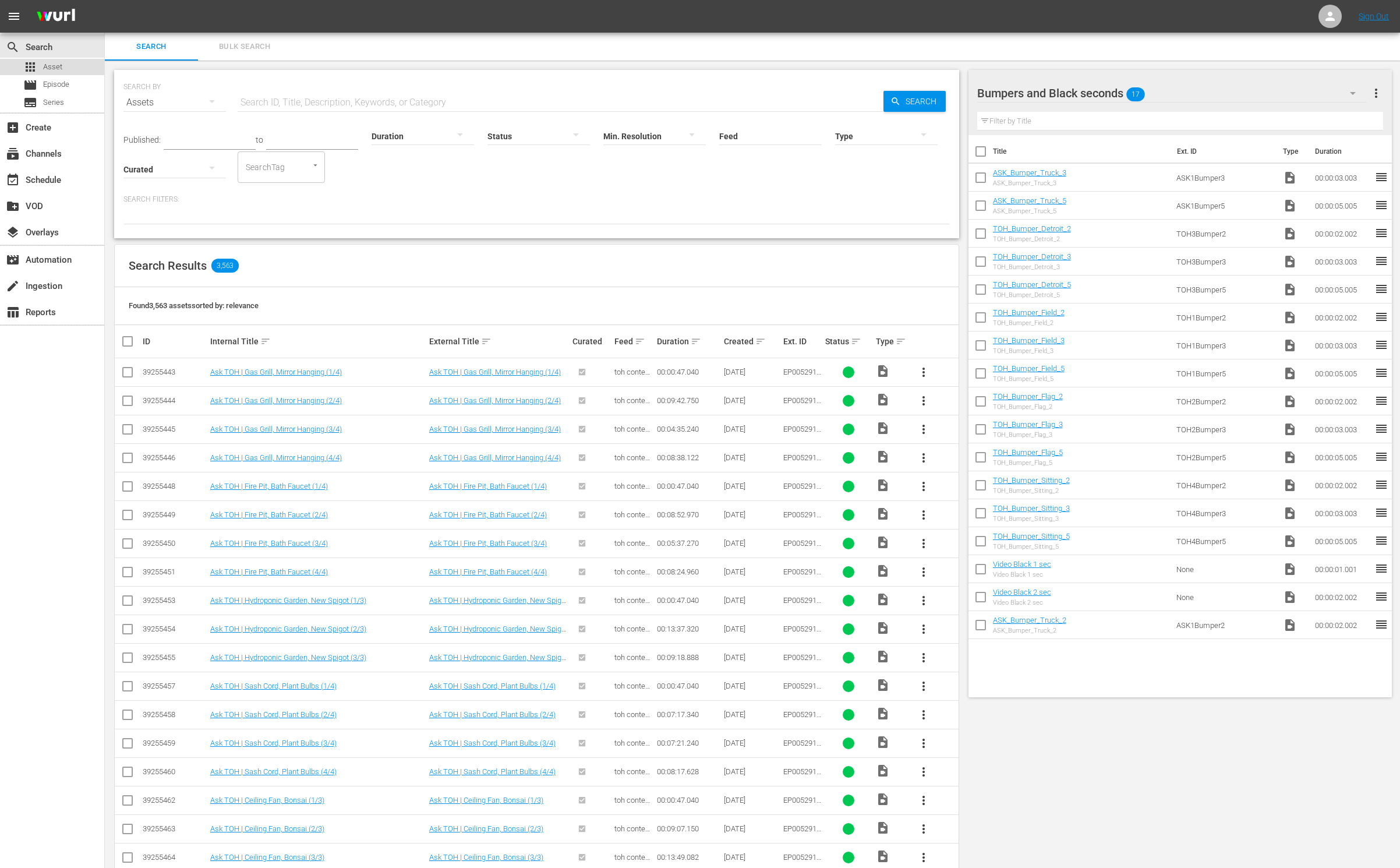
click at [47, 65] on span "Asset" at bounding box center [52, 67] width 19 height 12
click at [1292, 92] on div "Bumpers and Black seconds 17" at bounding box center [1172, 93] width 390 height 33
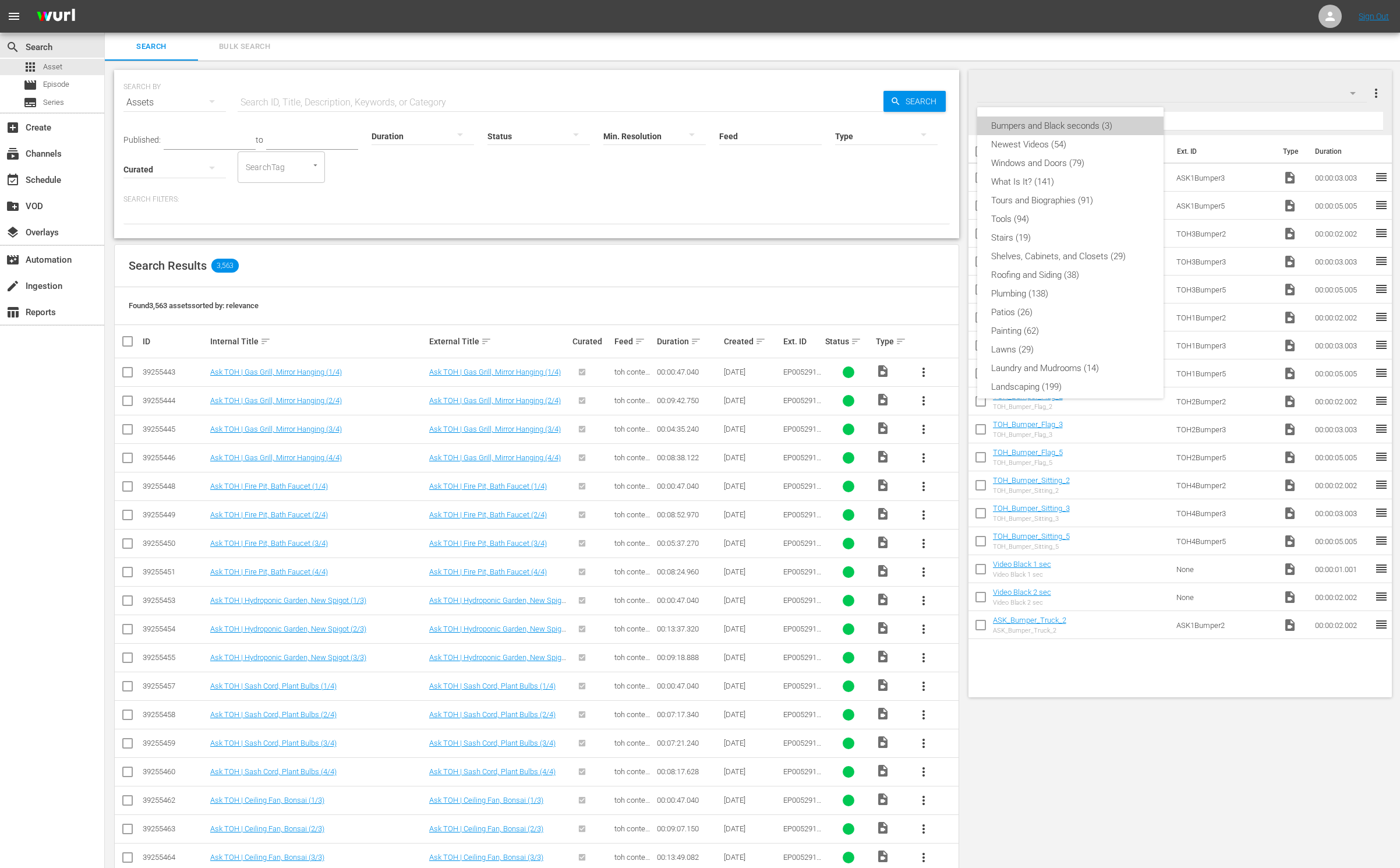
click at [1105, 123] on div "Bumpers and Black seconds (3)" at bounding box center [1070, 125] width 159 height 18
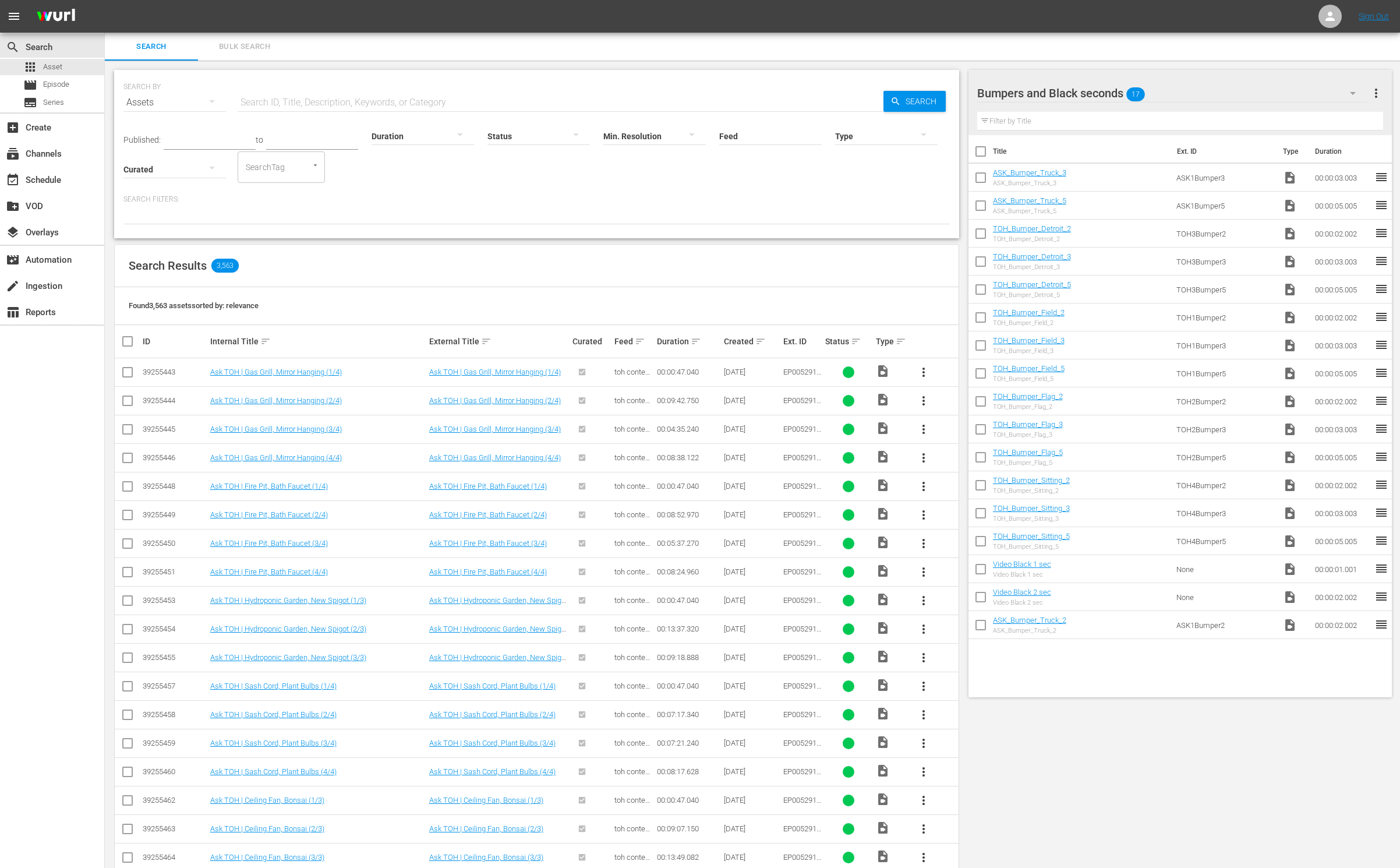
click at [1305, 93] on div "Bumpers and Black seconds 17" at bounding box center [1172, 93] width 390 height 33
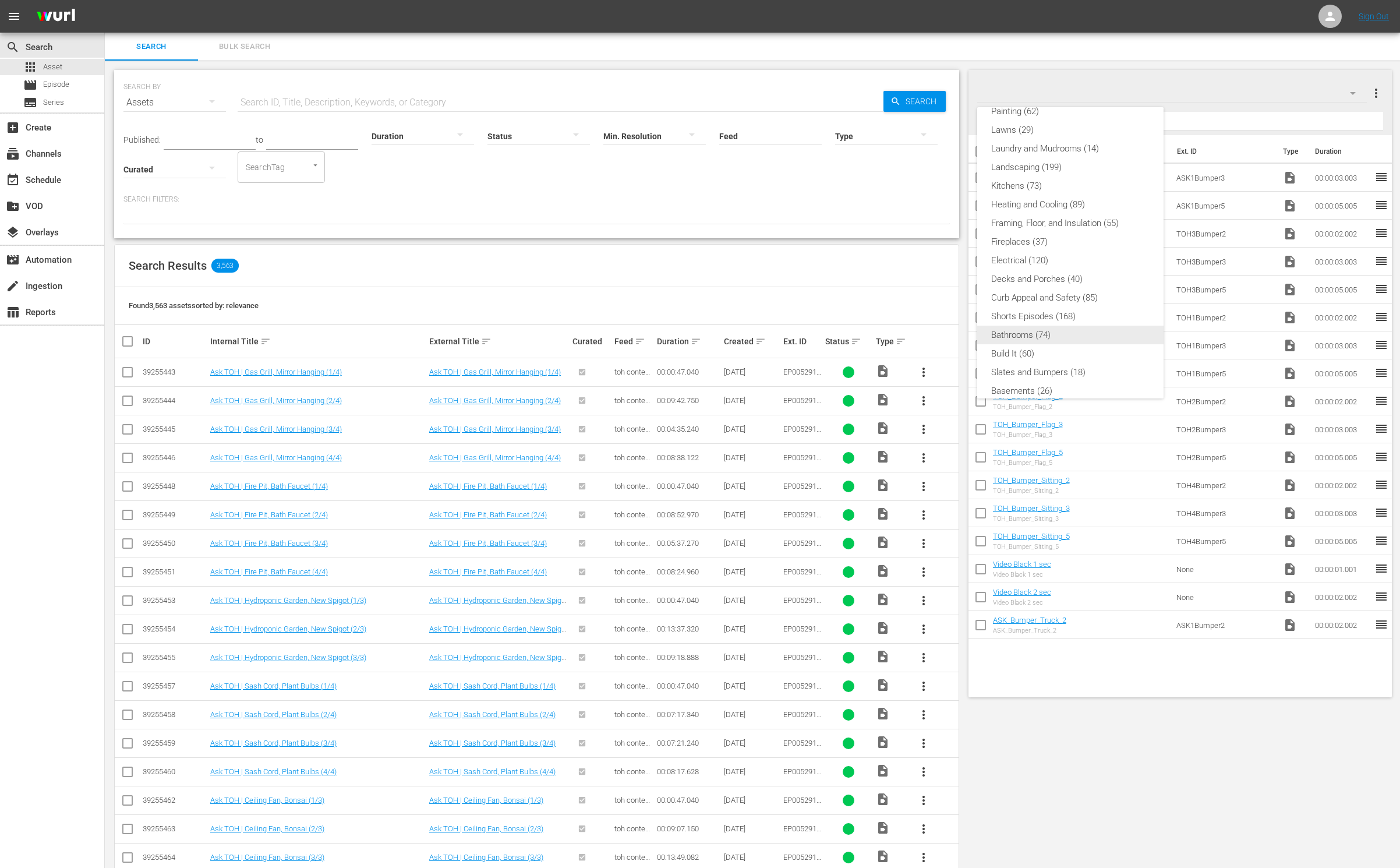
scroll to position [249, 0]
click at [1128, 375] on div "Default Workspace (581)" at bounding box center [1070, 379] width 159 height 18
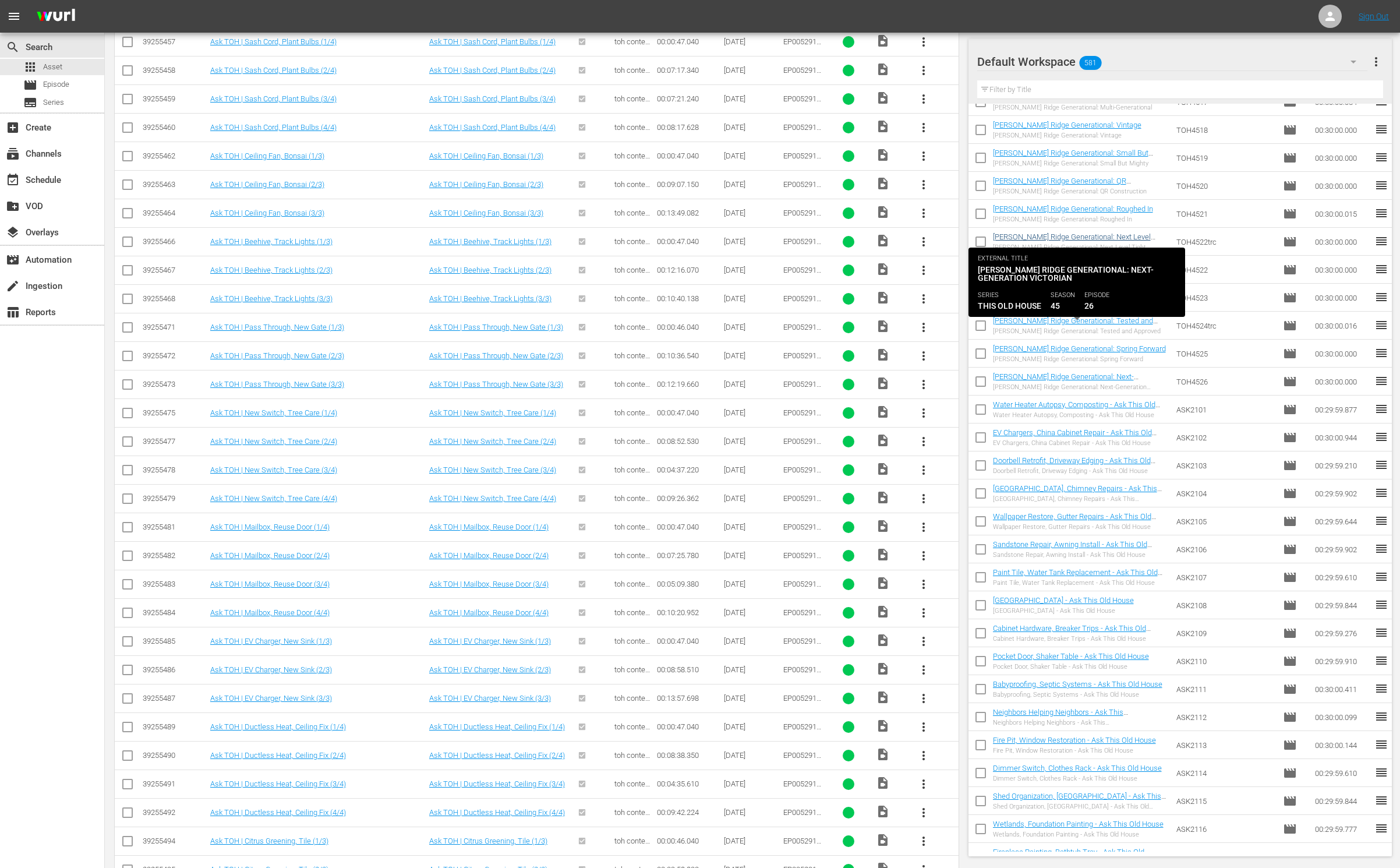
scroll to position [2664, 0]
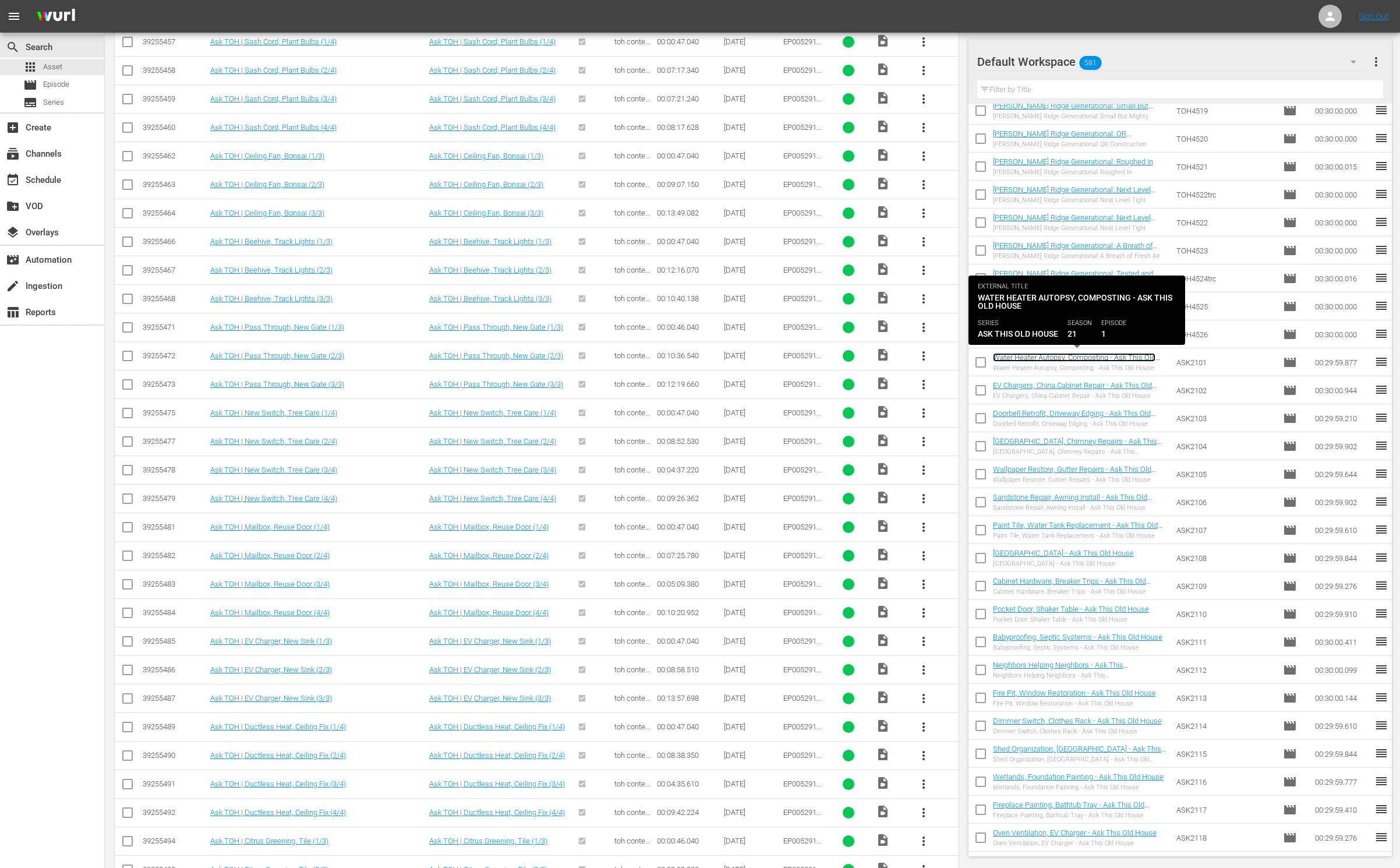
click at [1094, 358] on link "Water Heater Autopsy, Composting - Ask This Old House" at bounding box center [1074, 362] width 162 height 17
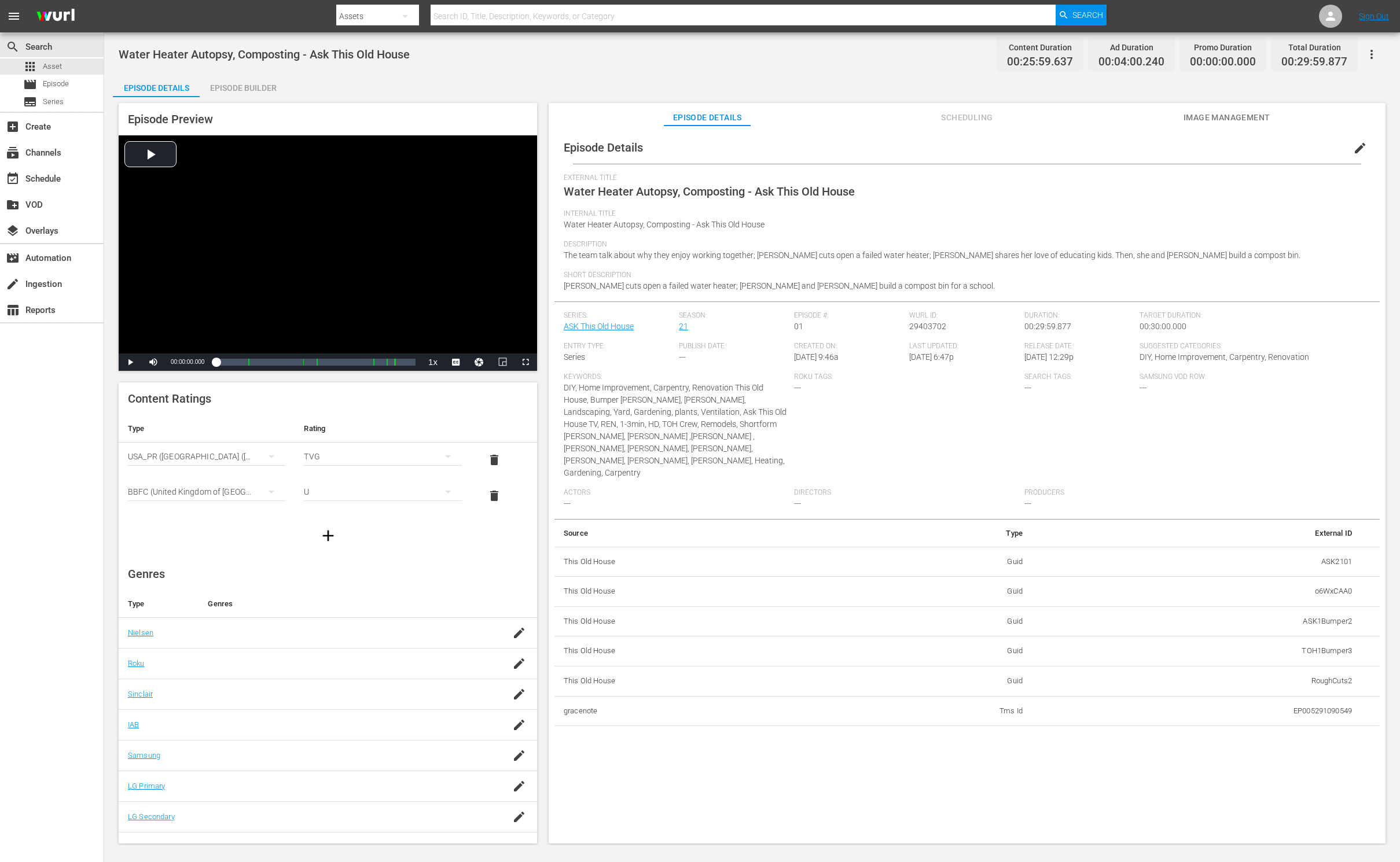
click at [265, 91] on div "Episode Builder" at bounding box center [243, 88] width 87 height 28
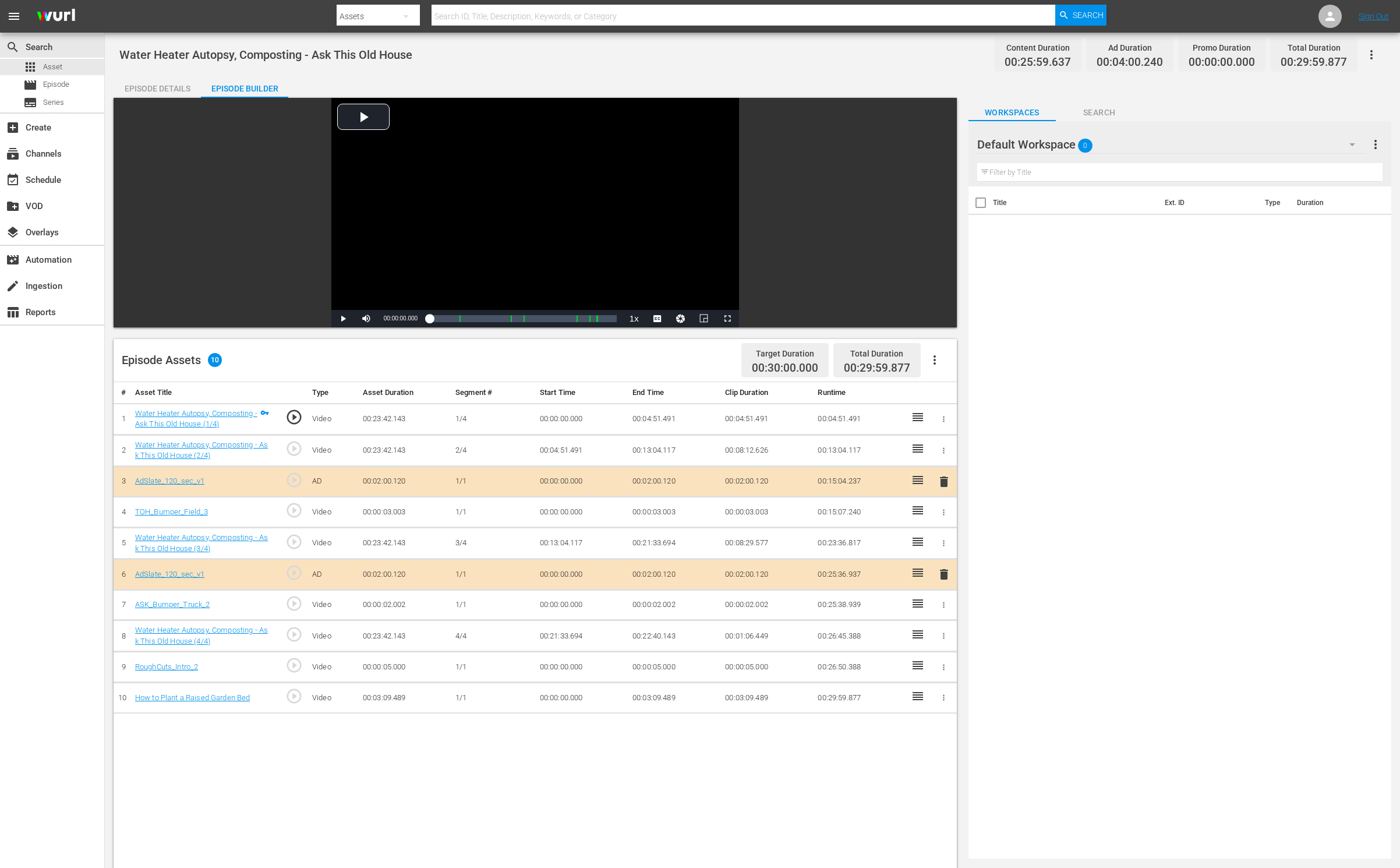
click at [1185, 144] on div "Default Workspace 0" at bounding box center [1172, 144] width 389 height 33
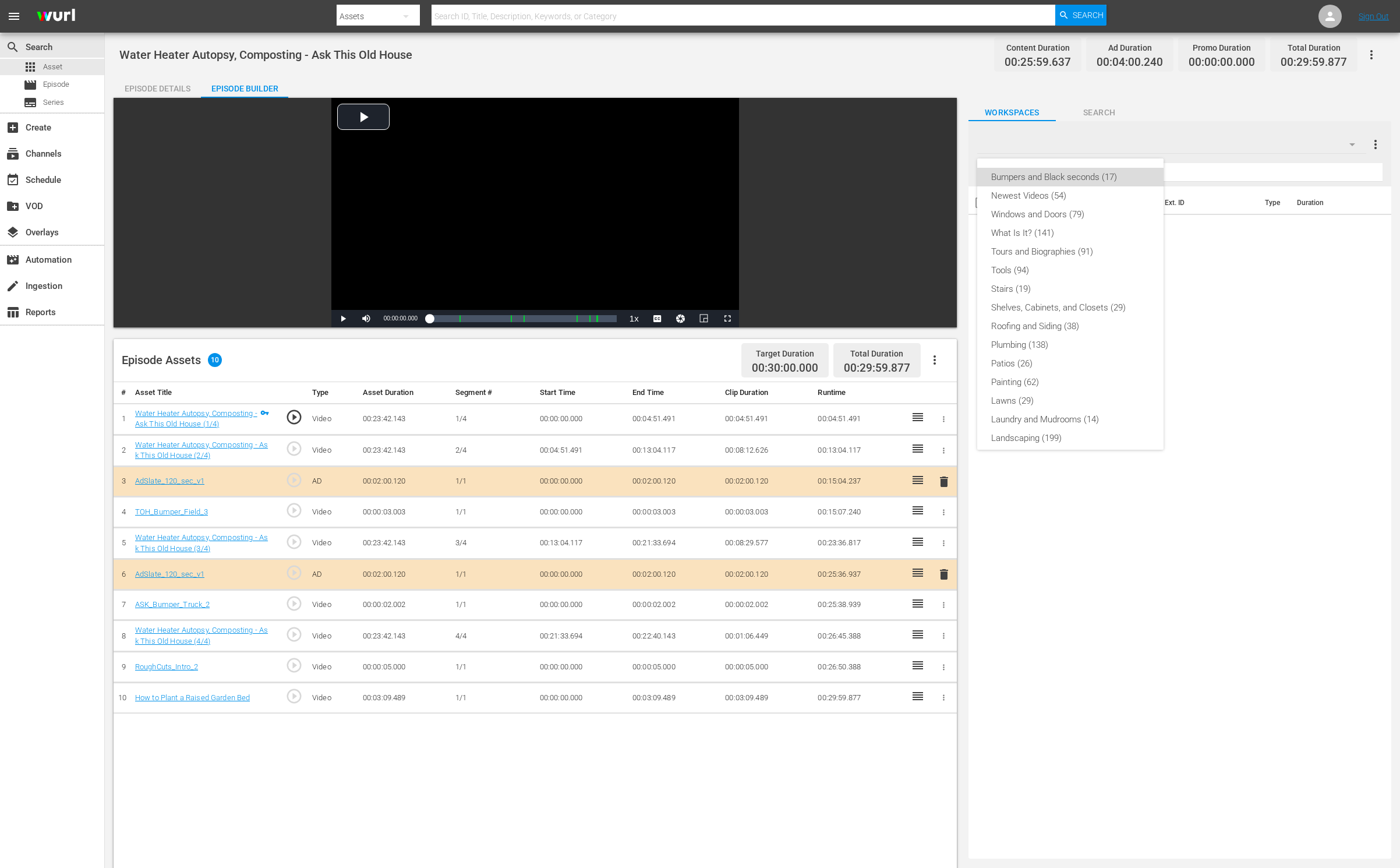
click at [1087, 180] on div "Bumpers and Black seconds (17)" at bounding box center [1070, 177] width 159 height 18
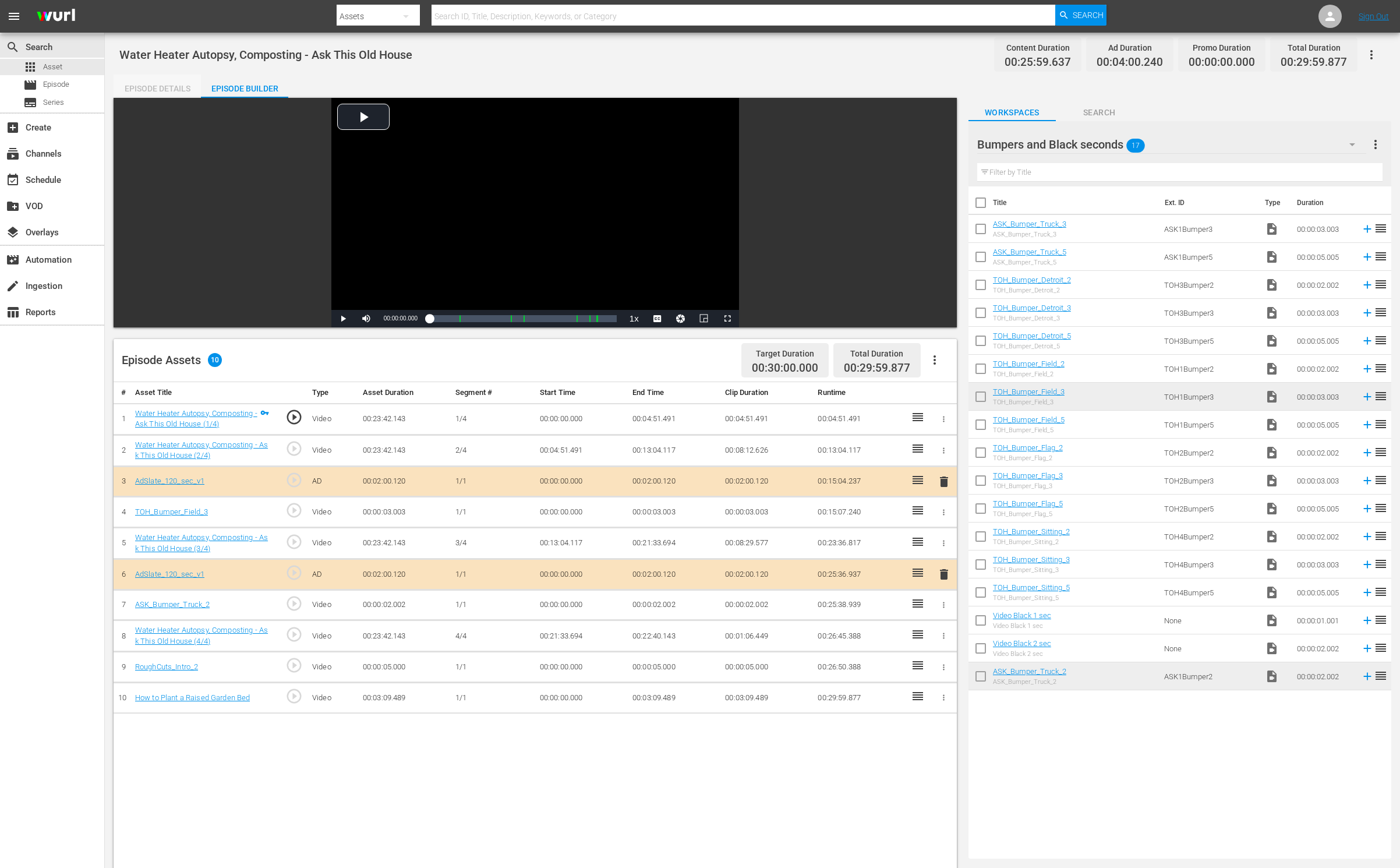
click at [176, 89] on div "Episode Details" at bounding box center [157, 88] width 87 height 28
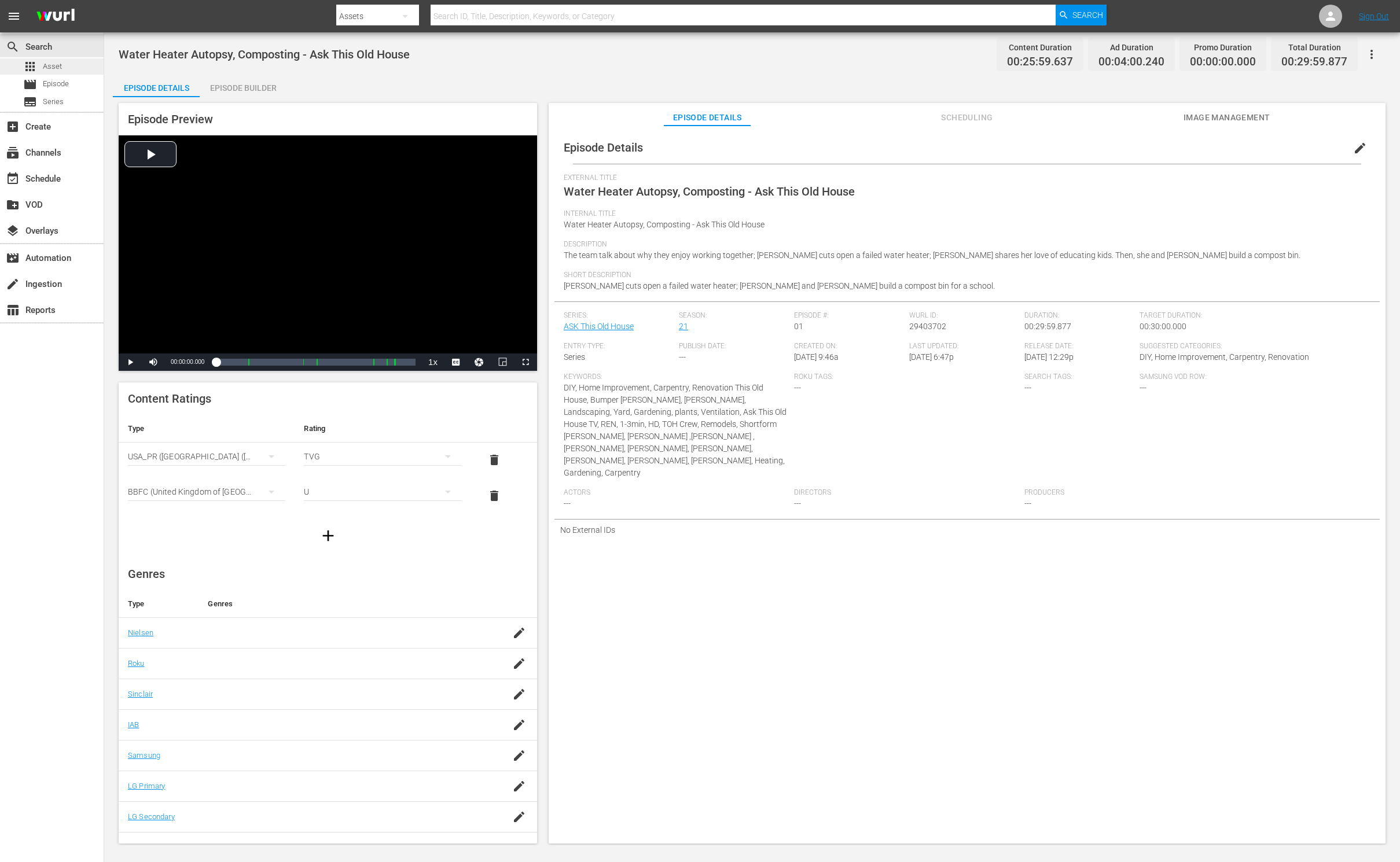
click at [62, 69] on div "apps Asset" at bounding box center [52, 66] width 104 height 16
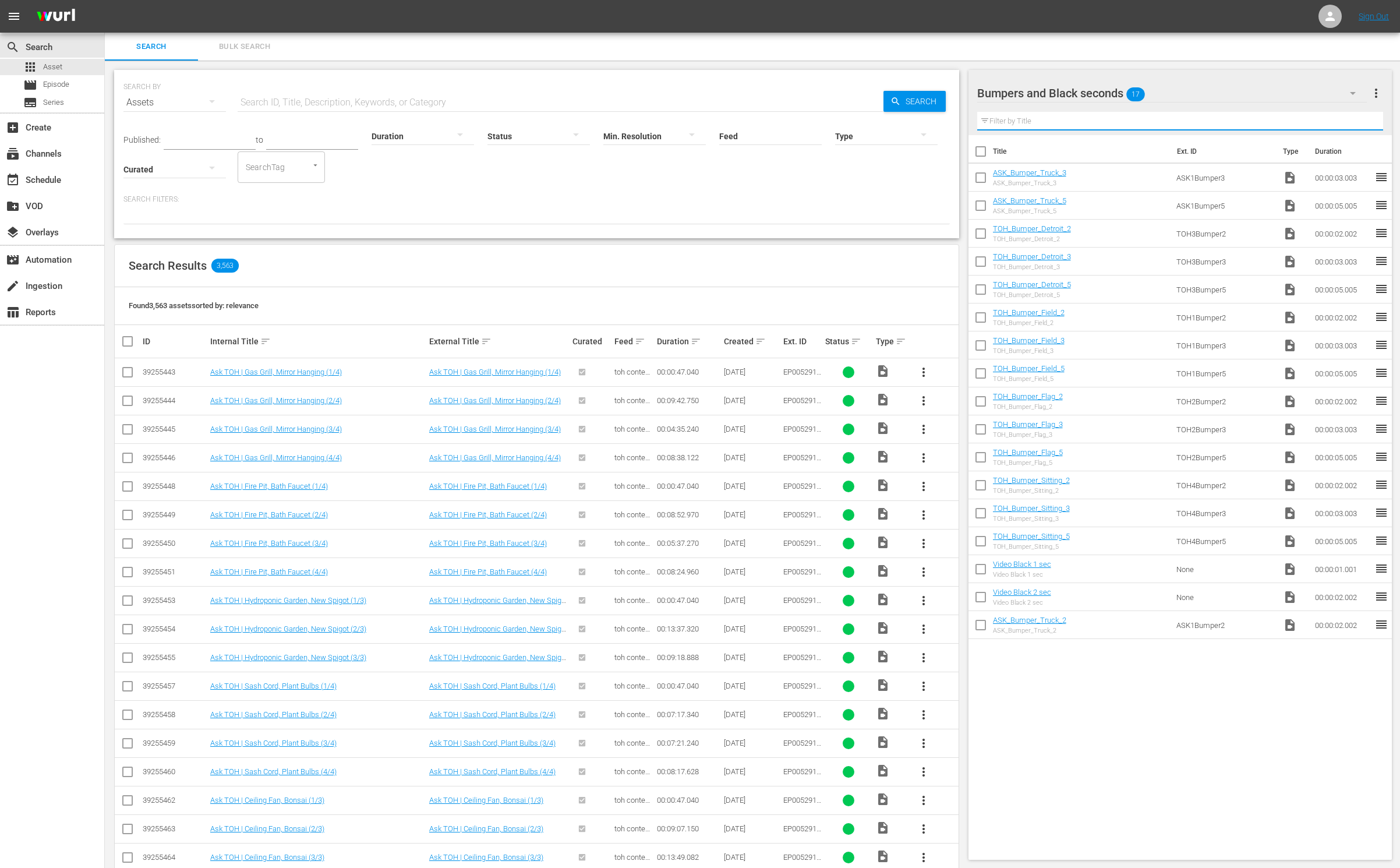
click at [1109, 126] on input "text" at bounding box center [1181, 121] width 407 height 18
click at [1306, 91] on icon "button" at bounding box center [1352, 93] width 14 height 14
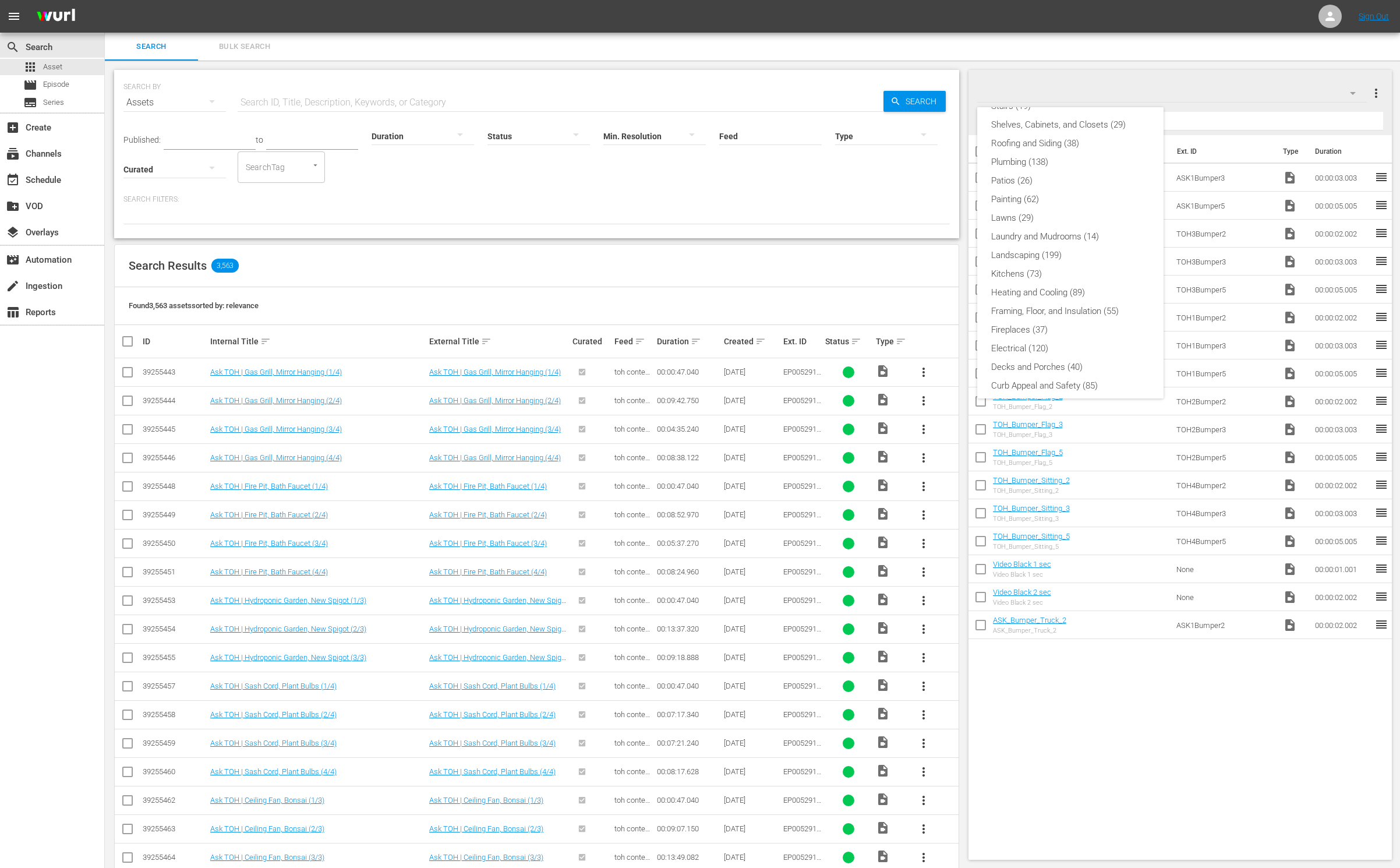
scroll to position [249, 0]
click at [1047, 379] on div "Default Workspace (581)" at bounding box center [1070, 379] width 159 height 18
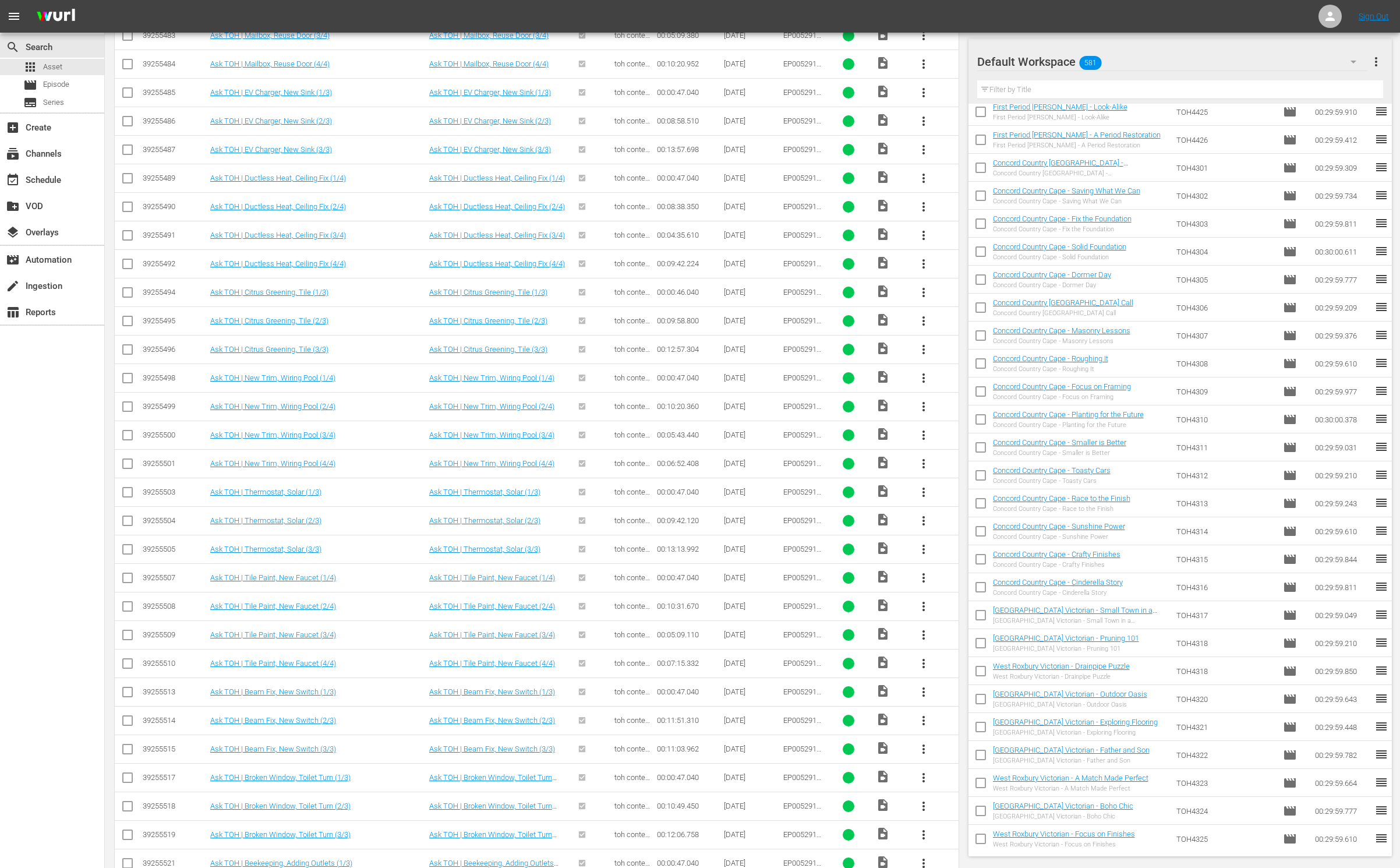
scroll to position [4342, 0]
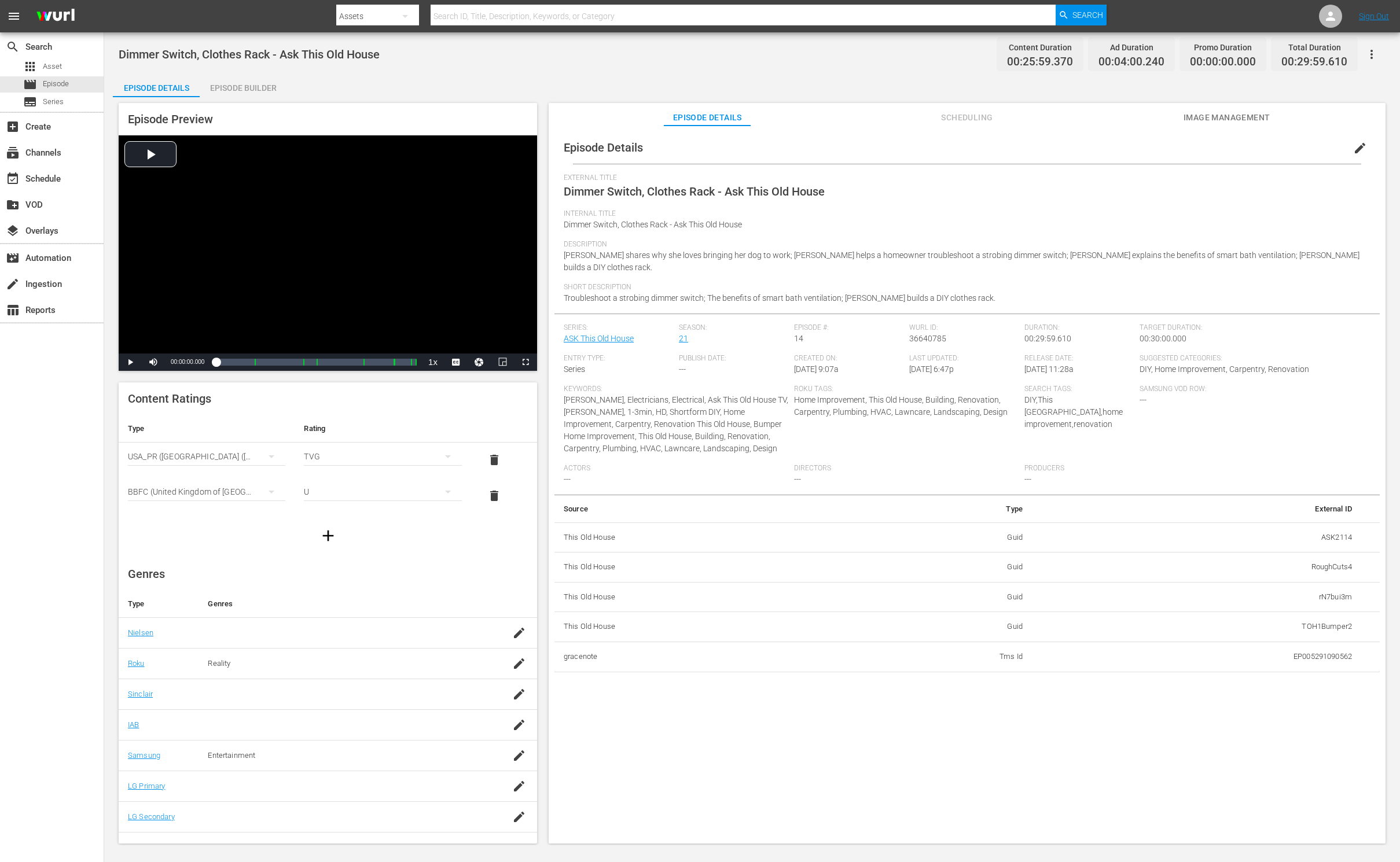
click at [239, 89] on div "Episode Builder" at bounding box center [243, 88] width 87 height 28
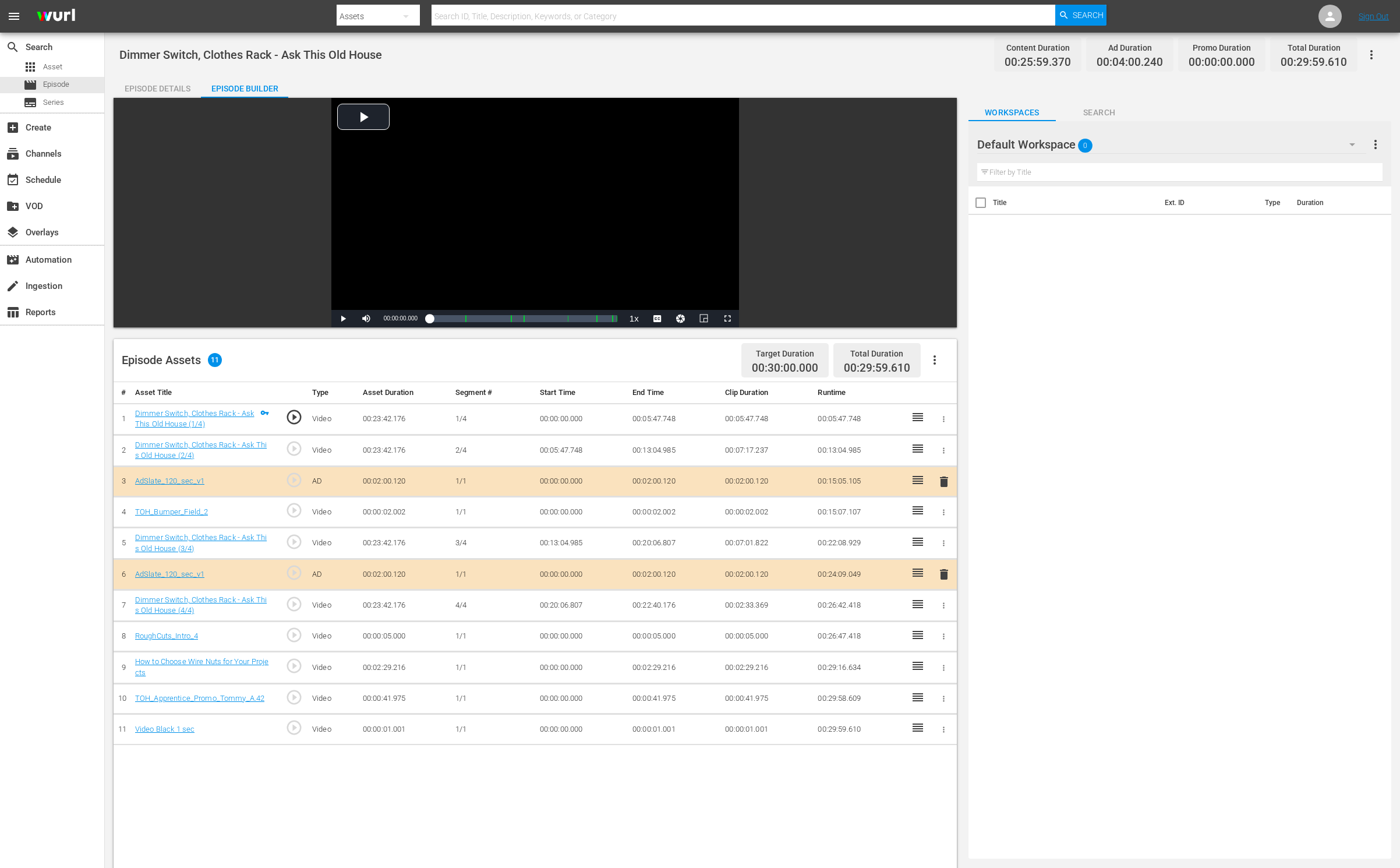
click at [519, 724] on td "1/1" at bounding box center [493, 730] width 85 height 31
click at [1234, 136] on div "Default Workspace 0" at bounding box center [1172, 144] width 389 height 33
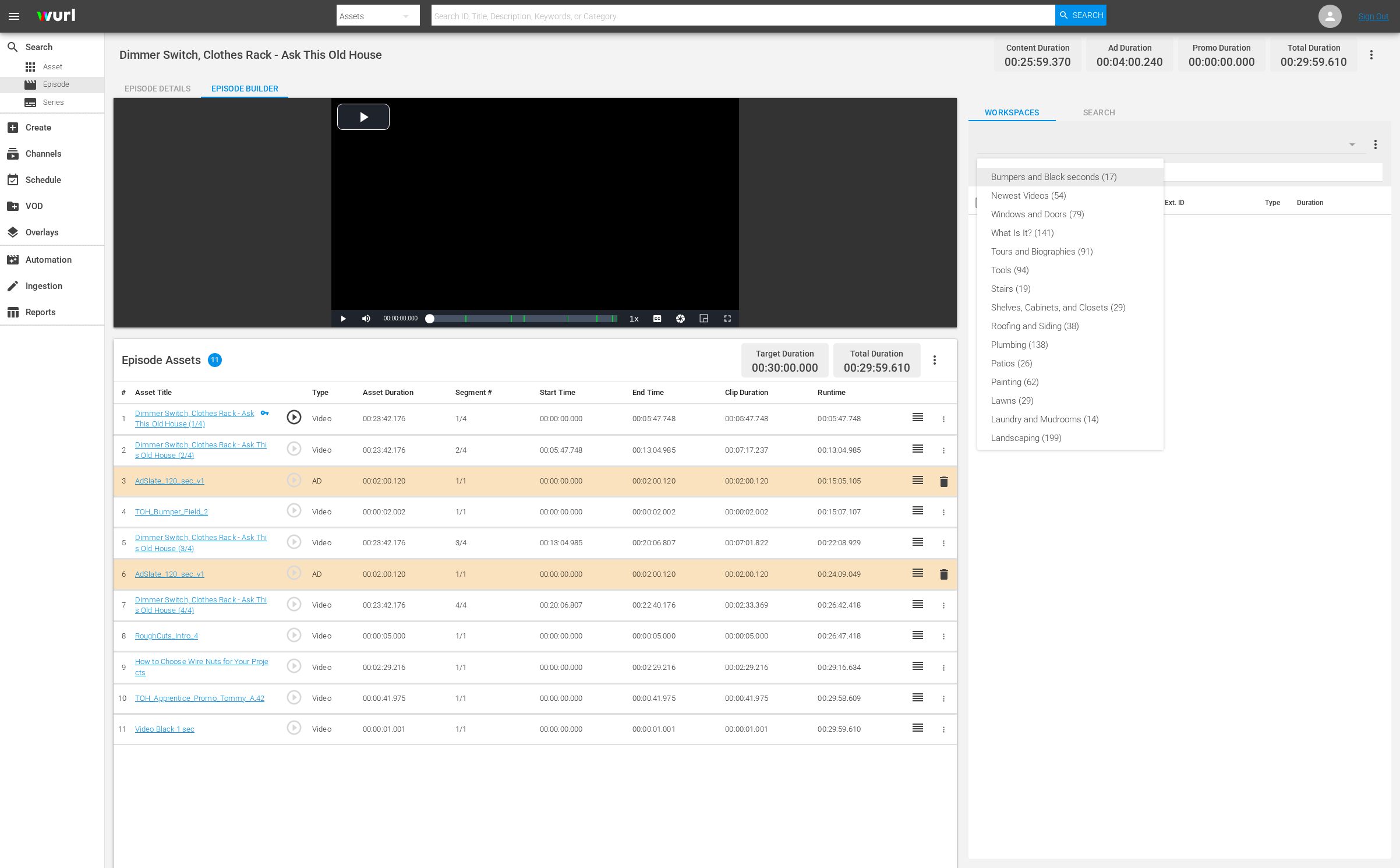
click at [1076, 175] on div "Bumpers and Black seconds (17)" at bounding box center [1070, 177] width 159 height 18
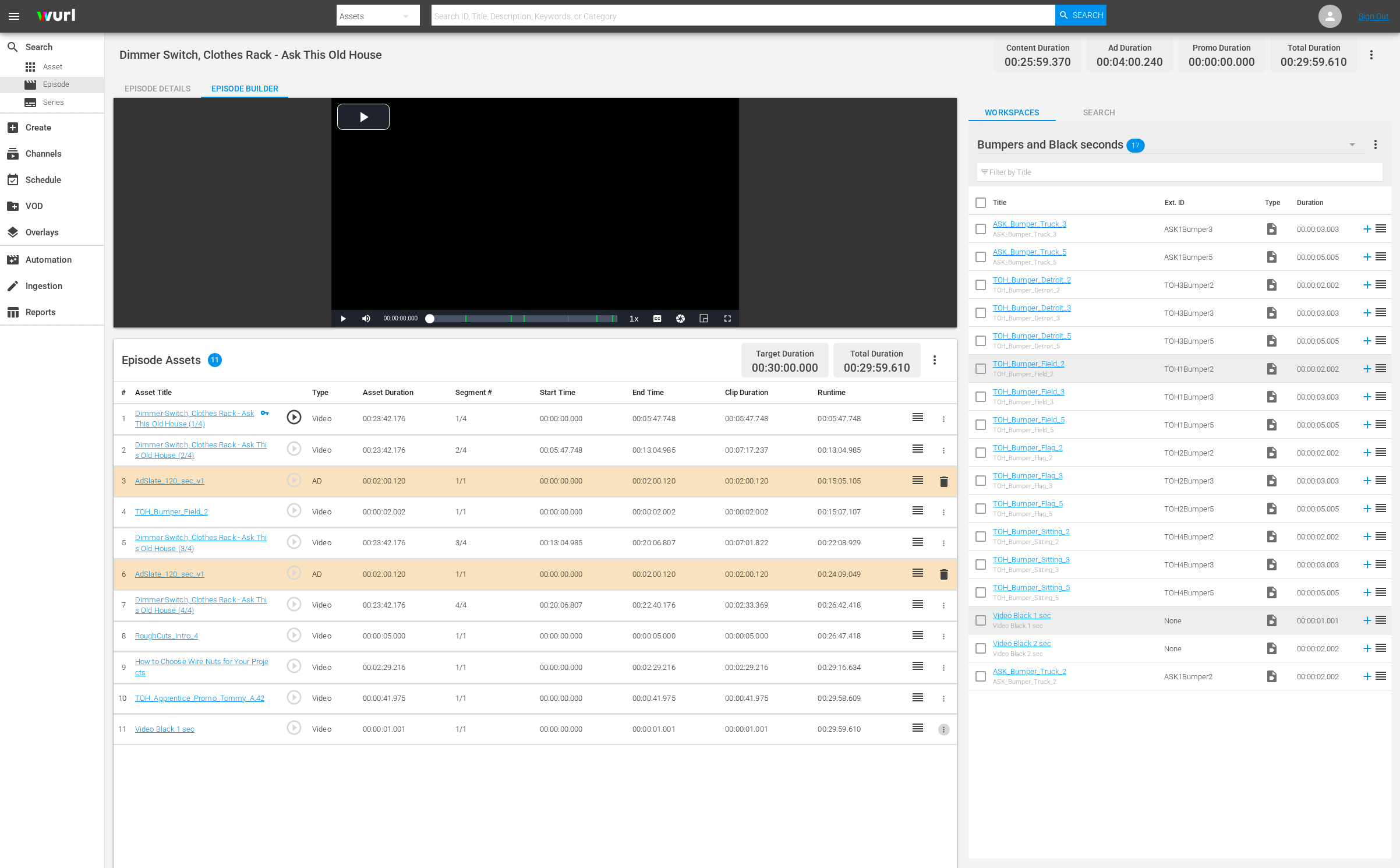
click at [946, 728] on icon "button" at bounding box center [943, 730] width 9 height 9
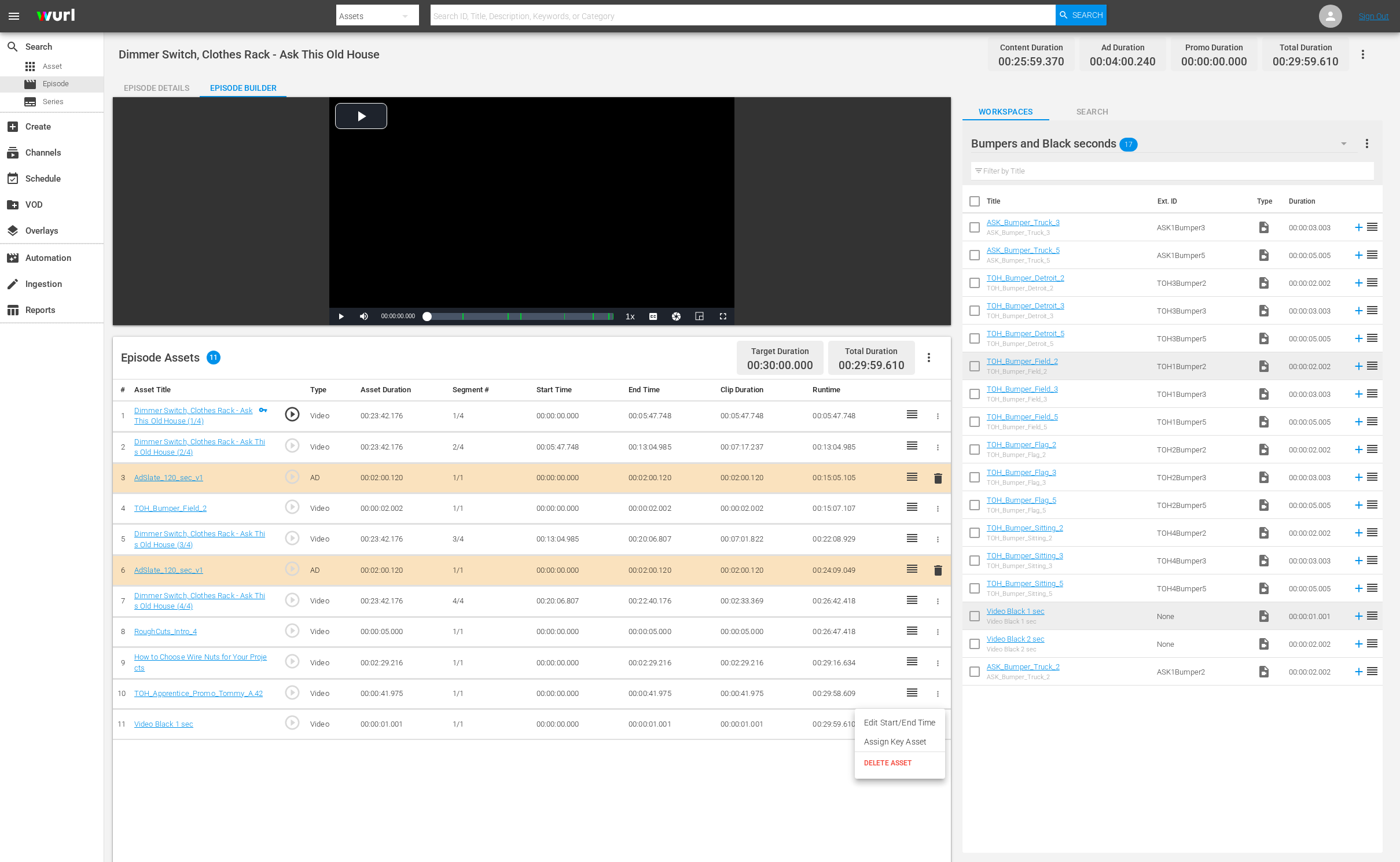
click at [1053, 758] on div at bounding box center [700, 431] width 1400 height 862
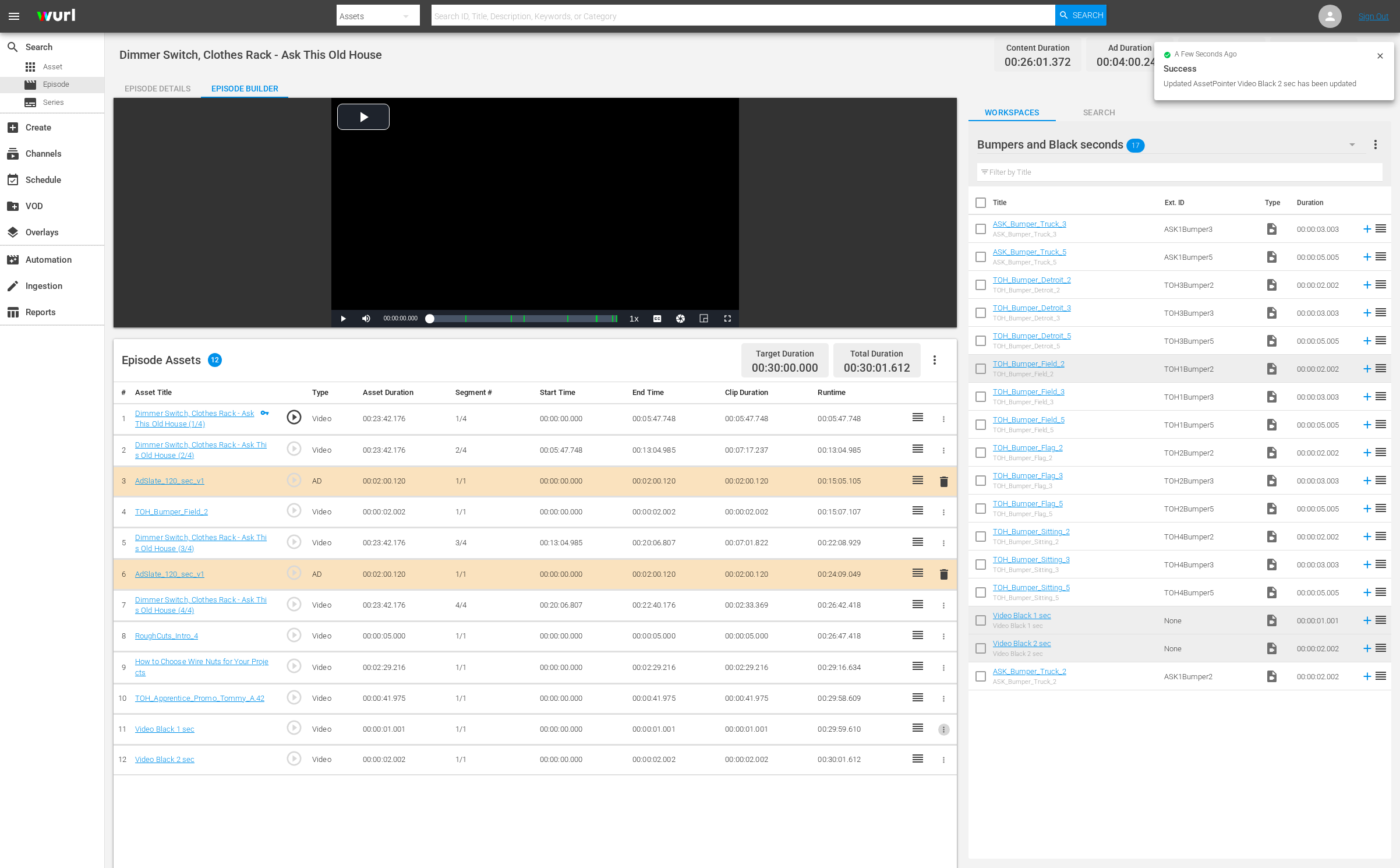
click at [940, 727] on icon "button" at bounding box center [943, 730] width 9 height 9
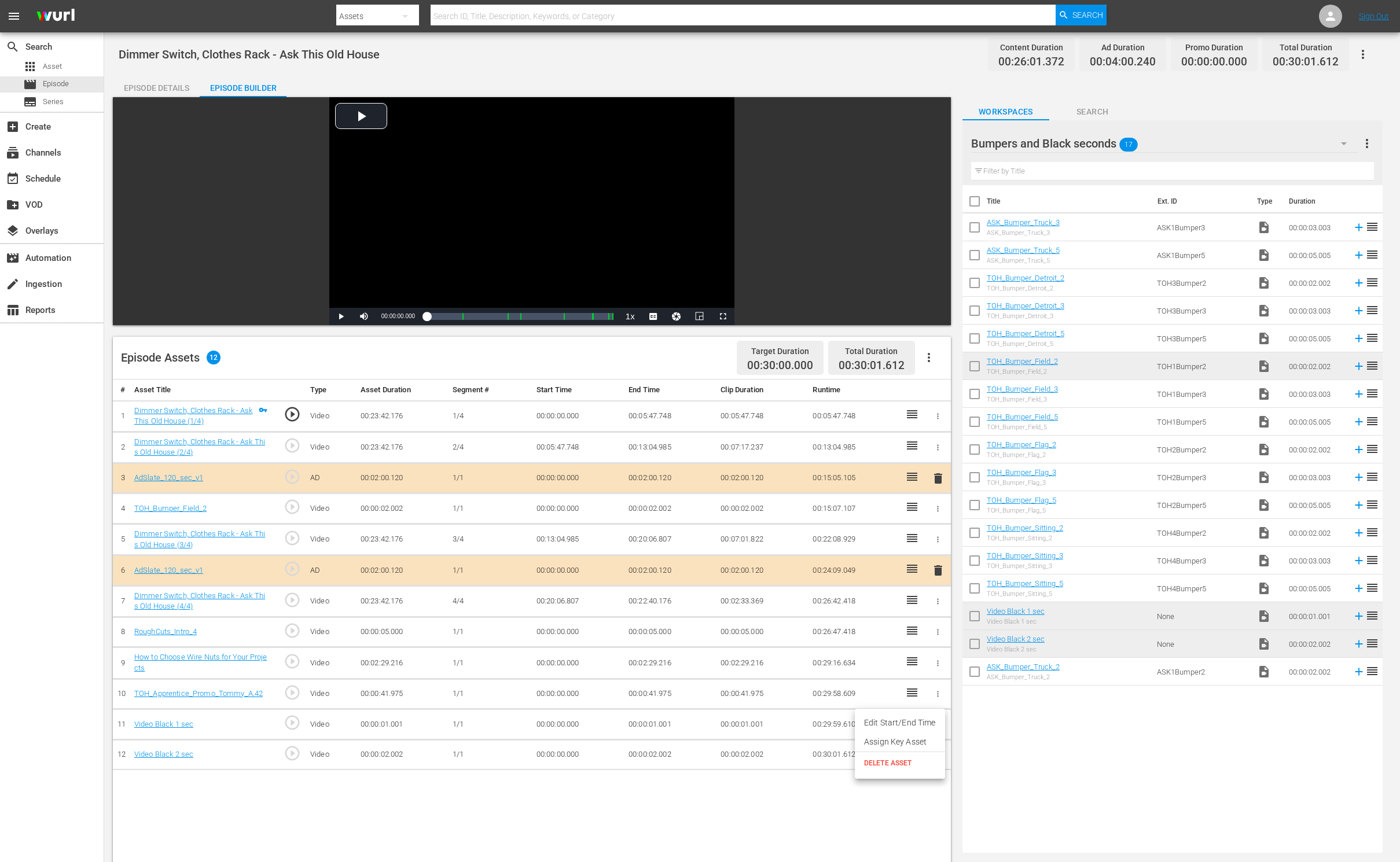
click at [915, 762] on span "DELETE ASSET" at bounding box center [900, 763] width 72 height 11
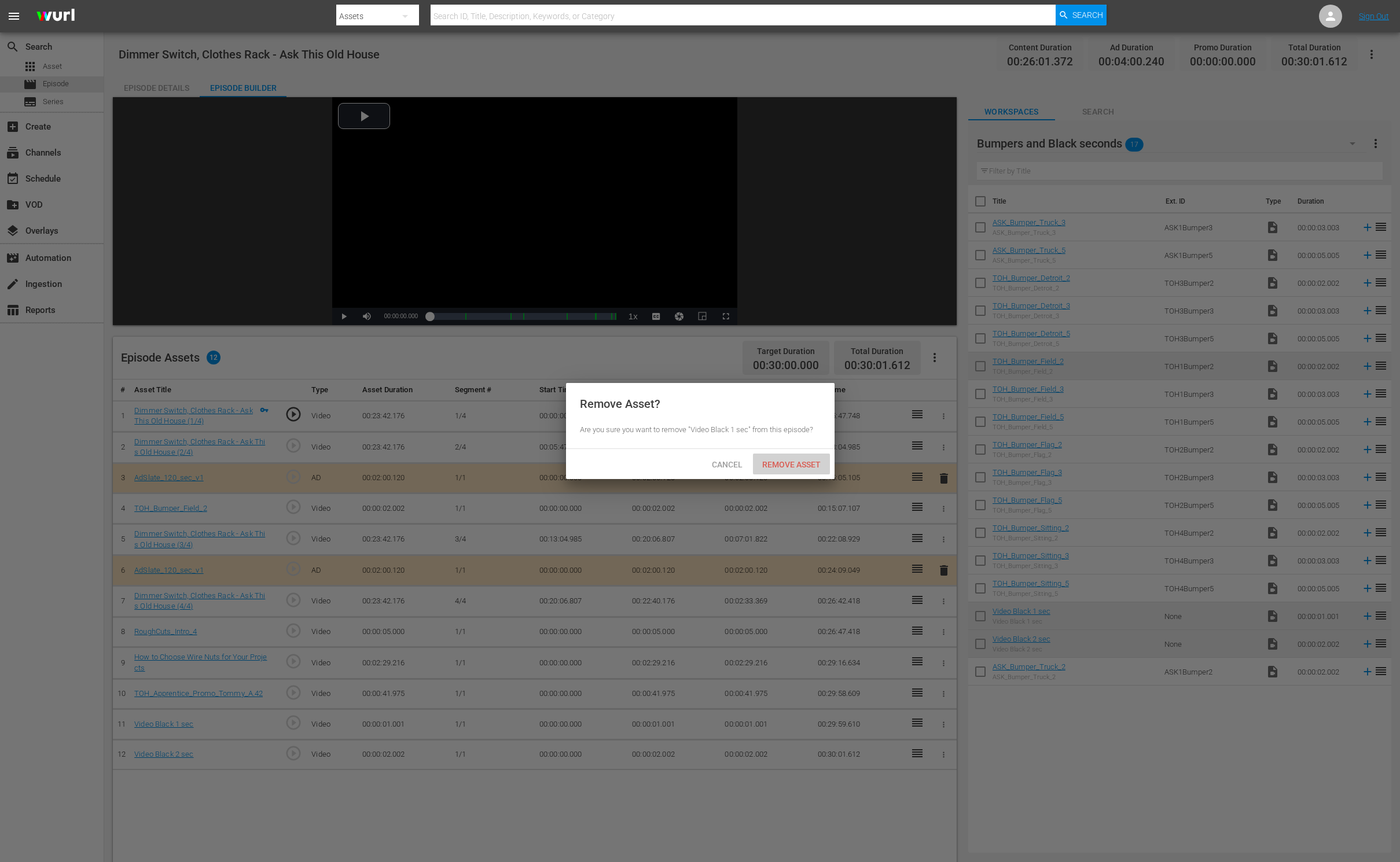
click at [794, 463] on span "Remove Asset" at bounding box center [791, 464] width 77 height 9
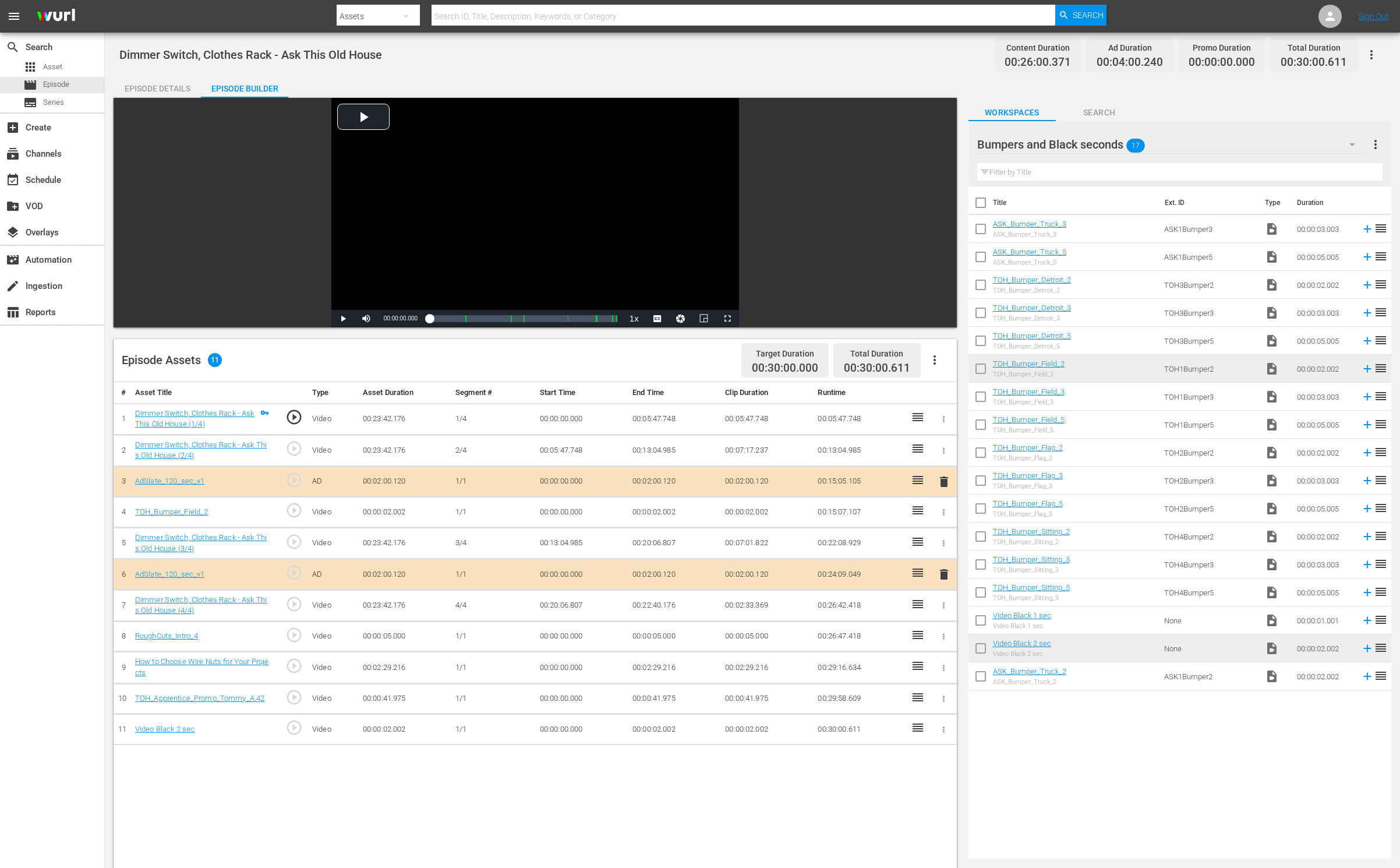
click at [854, 729] on td "00:30:00.611" at bounding box center [859, 730] width 92 height 31
click at [755, 724] on td "00:00:02.002" at bounding box center [766, 730] width 92 height 31
click at [659, 732] on td "00:00:02.002" at bounding box center [674, 730] width 92 height 31
click at [661, 728] on td "00:00:02.002" at bounding box center [674, 730] width 92 height 31
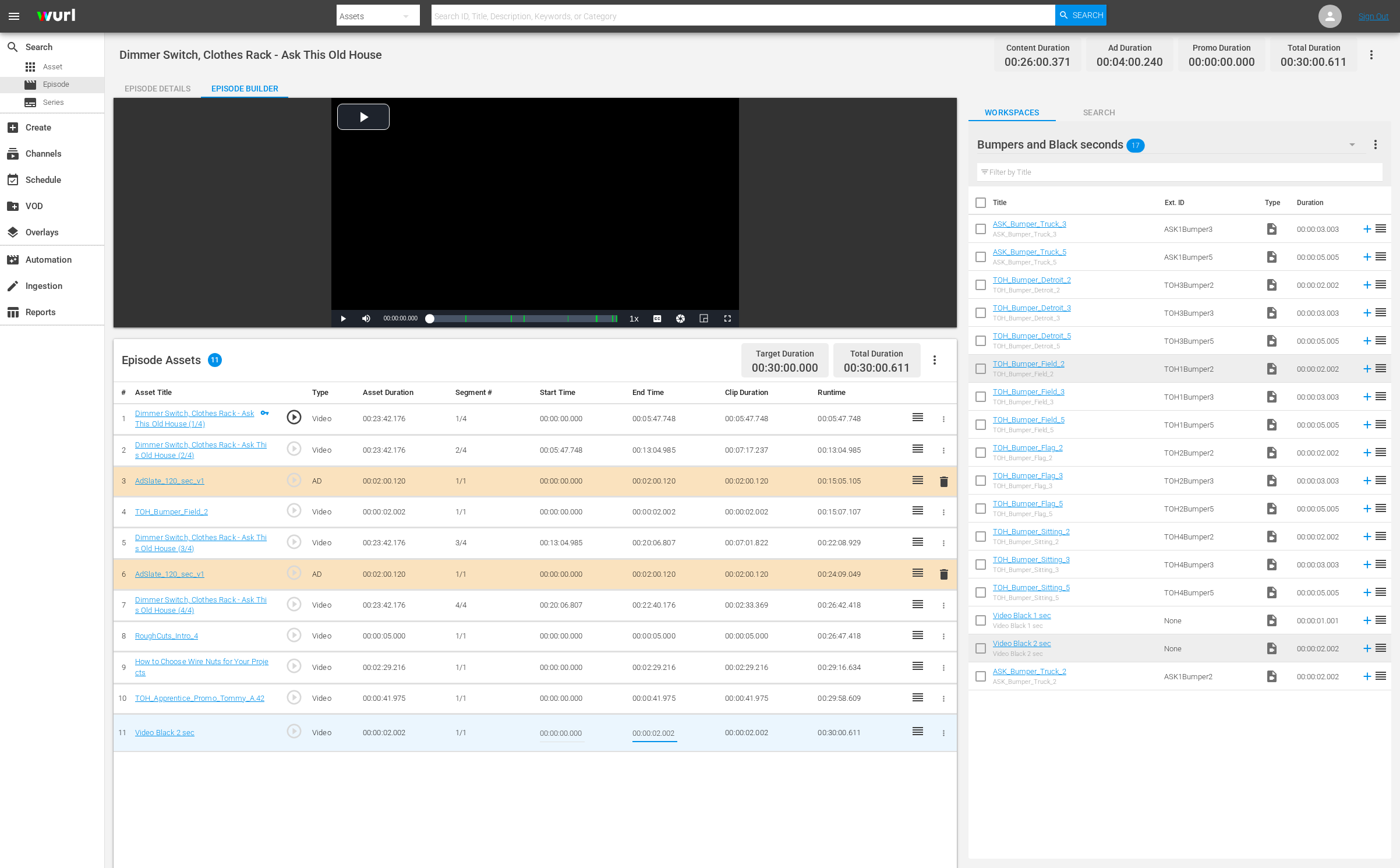
click at [661, 729] on input "00:00:02.002" at bounding box center [655, 733] width 45 height 28
click at [665, 730] on input "00:00:02.002" at bounding box center [655, 733] width 45 height 28
click at [729, 786] on div "# Asset Title Type Asset Duration Segment # Start Time End Time Clip Duration R…" at bounding box center [535, 773] width 843 height 781
click at [671, 732] on input "00:00:01.392" at bounding box center [655, 733] width 45 height 28
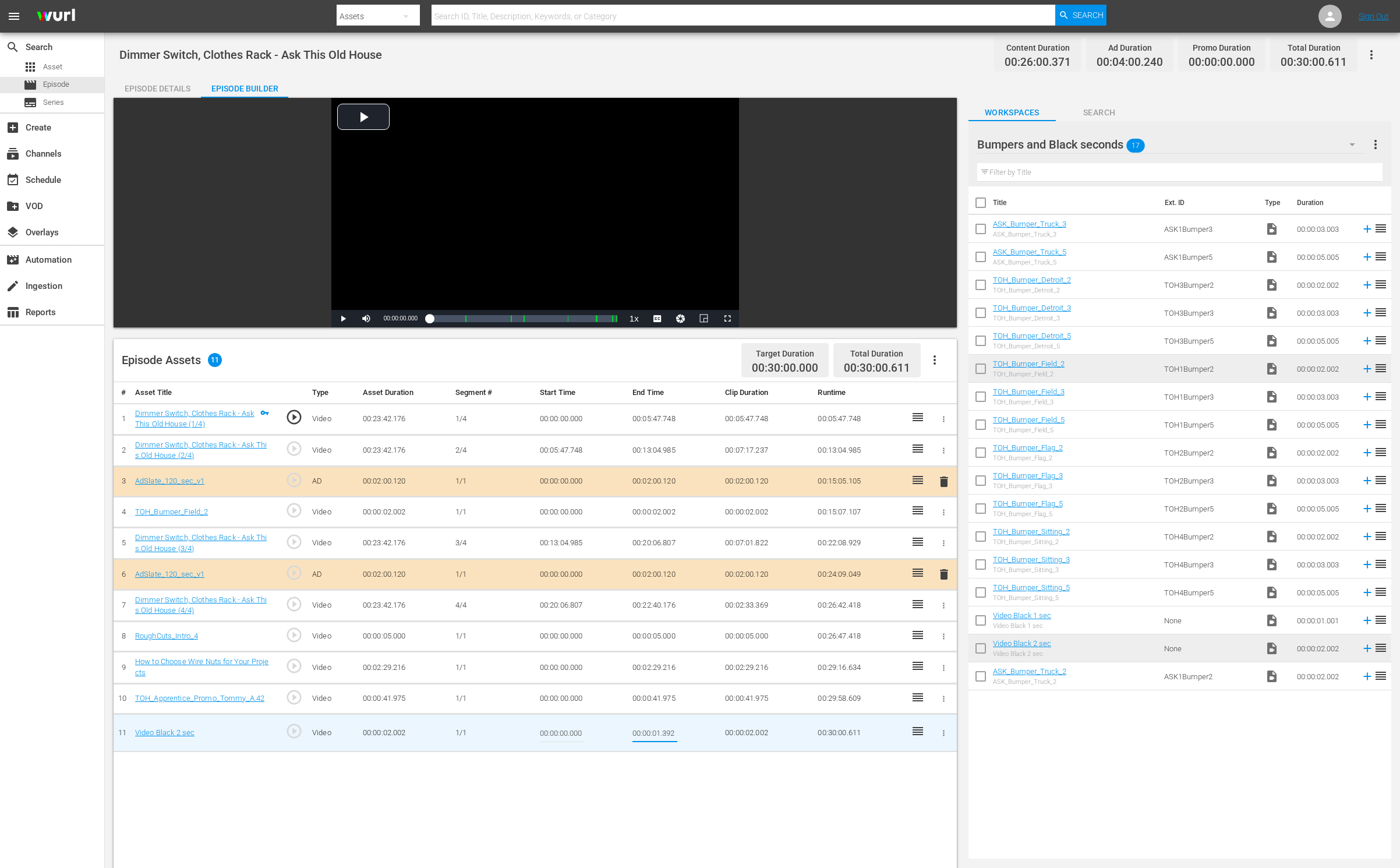
click at [671, 732] on input "00:00:01.392" at bounding box center [655, 733] width 45 height 28
click at [673, 731] on input "00:00:01.392" at bounding box center [655, 733] width 45 height 28
type input "00:00:01.391"
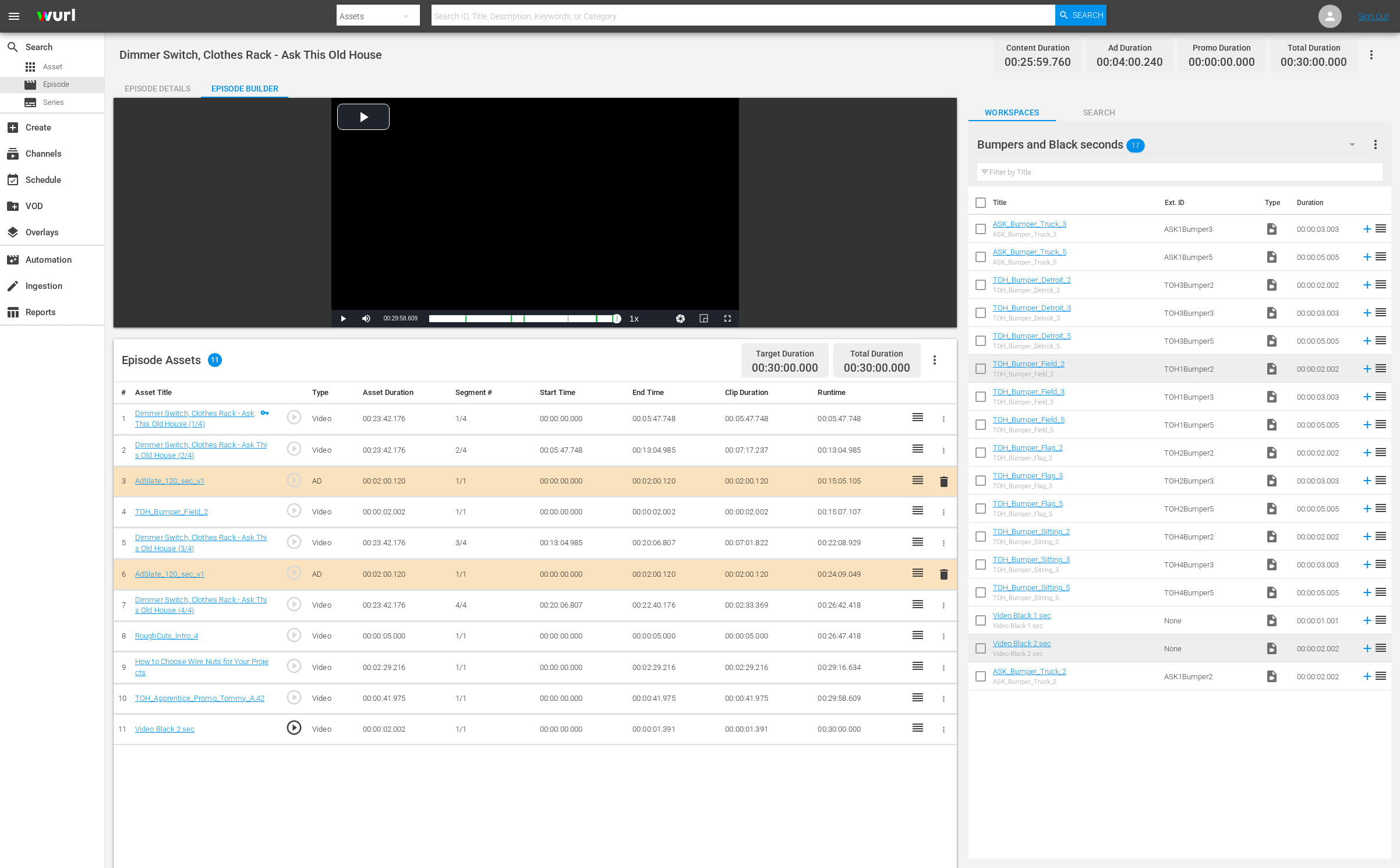
click at [1125, 455] on td "TOH_Bumper_Flag_2 TOH_Bumper_Flag_2" at bounding box center [1076, 452] width 166 height 28
click at [1108, 483] on td "TOH_Bumper_Flag_3 TOH_Bumper_Flag_3" at bounding box center [1076, 480] width 166 height 28
click at [243, 509] on div "TOH_Bumper_Field_2" at bounding box center [202, 512] width 134 height 11
click at [1296, 146] on div "Bumpers and Black seconds 17" at bounding box center [1172, 144] width 389 height 33
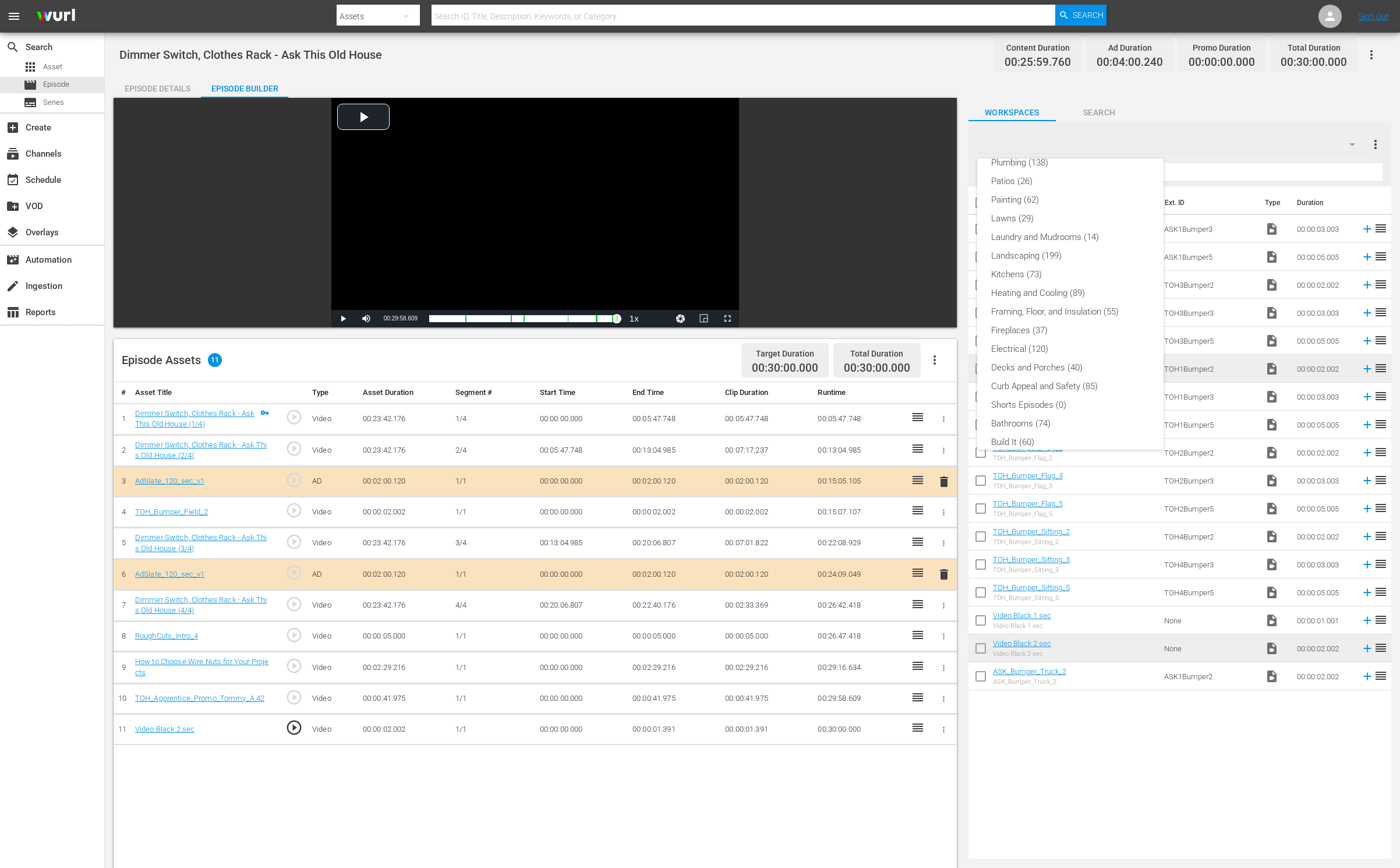
scroll to position [249, 0]
click at [1201, 140] on div "Bumpers and Black seconds (17) Newest Videos (54) Windows and Doors (79) What I…" at bounding box center [700, 434] width 1400 height 868
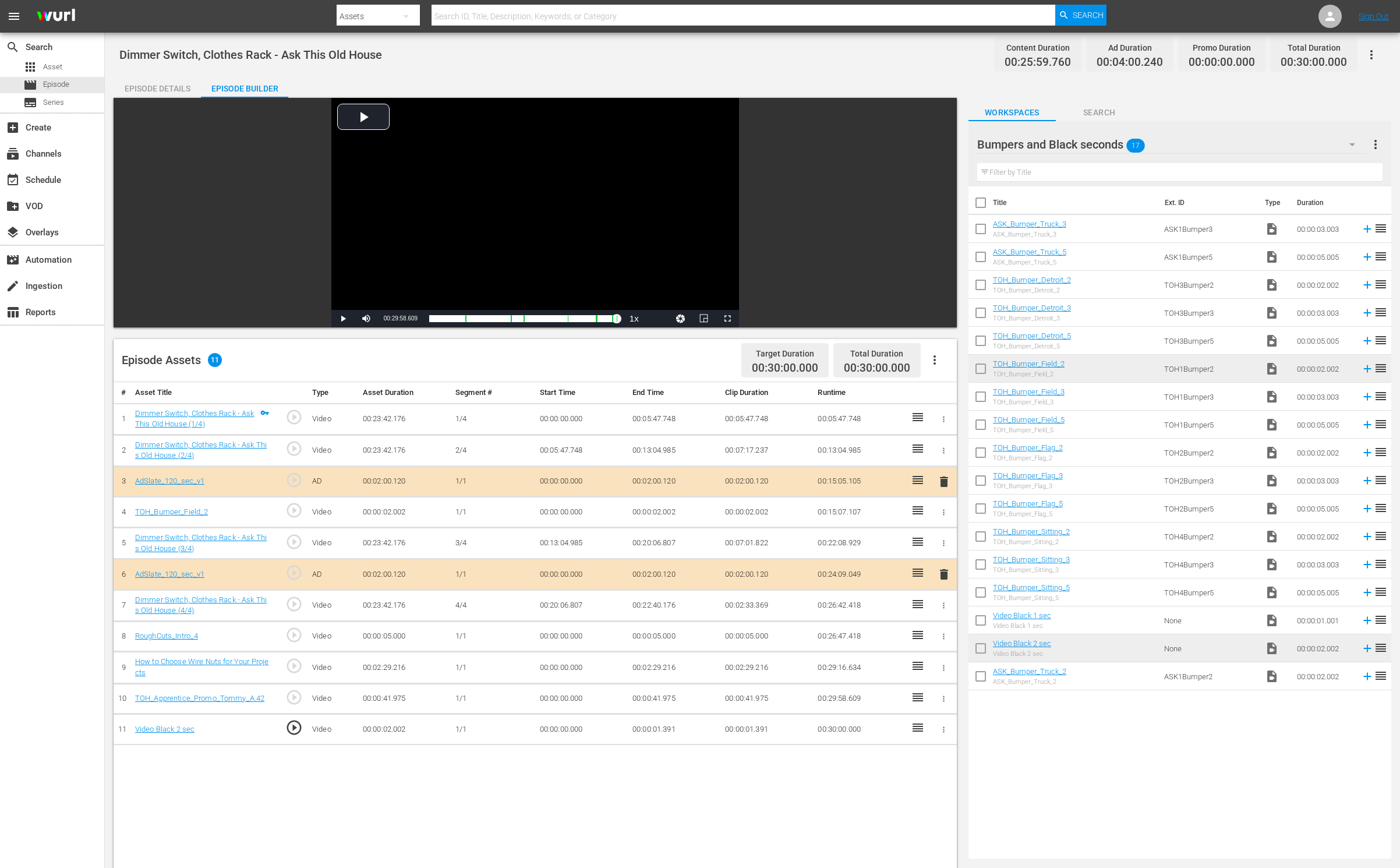
scroll to position [0, 0]
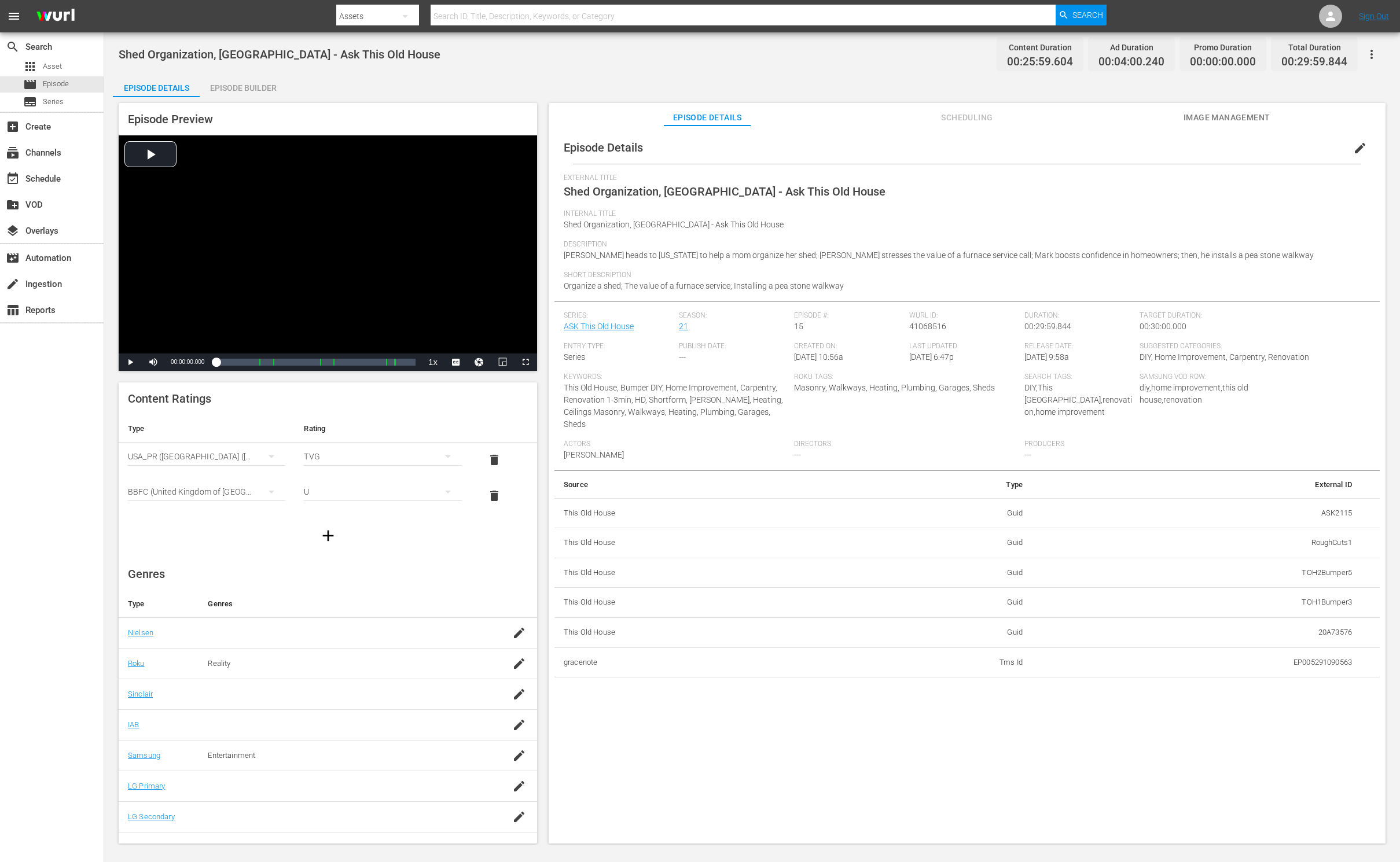
click at [236, 91] on div "Episode Builder" at bounding box center [243, 88] width 87 height 28
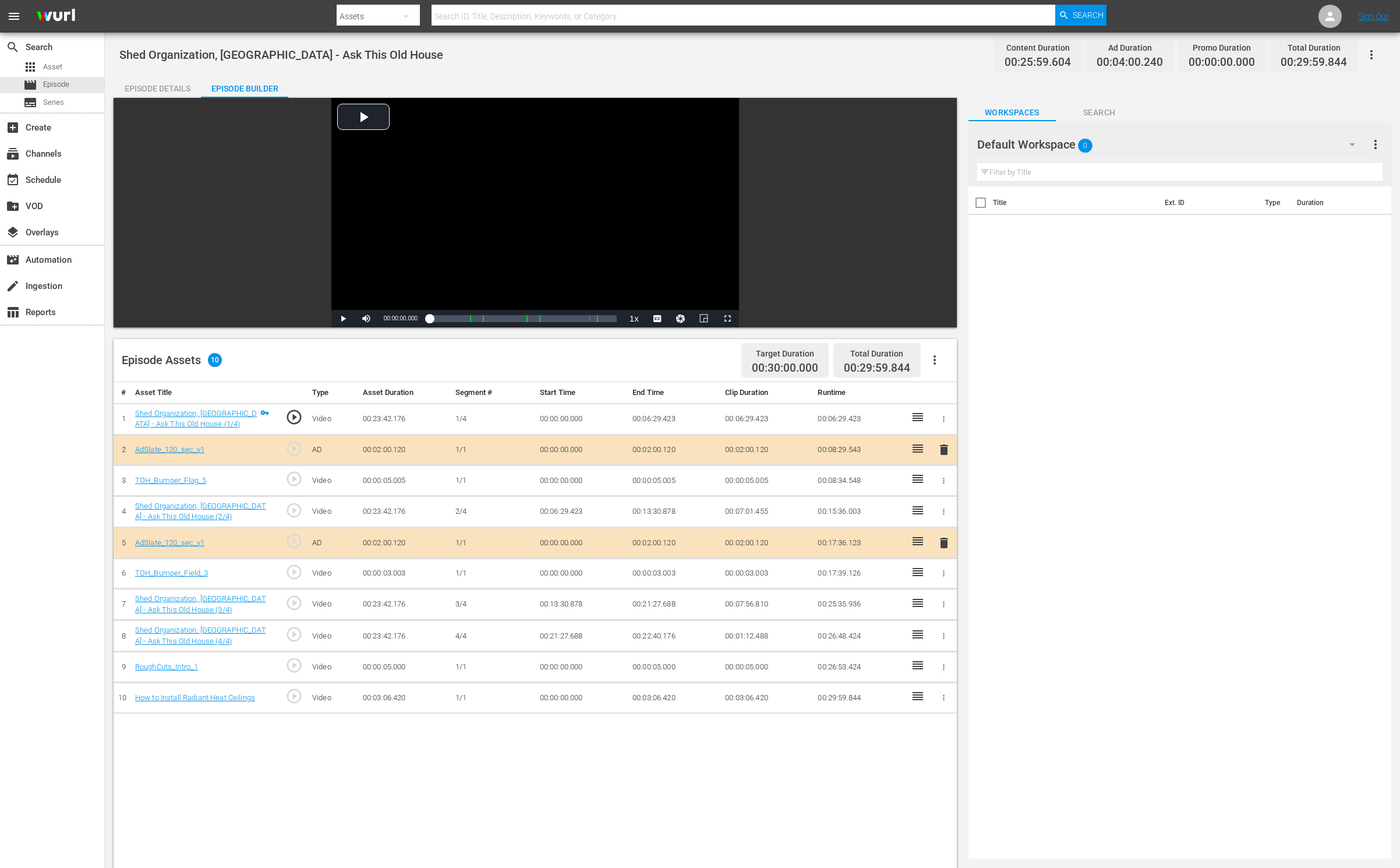
click at [1210, 141] on div "Default Workspace 0" at bounding box center [1172, 144] width 389 height 33
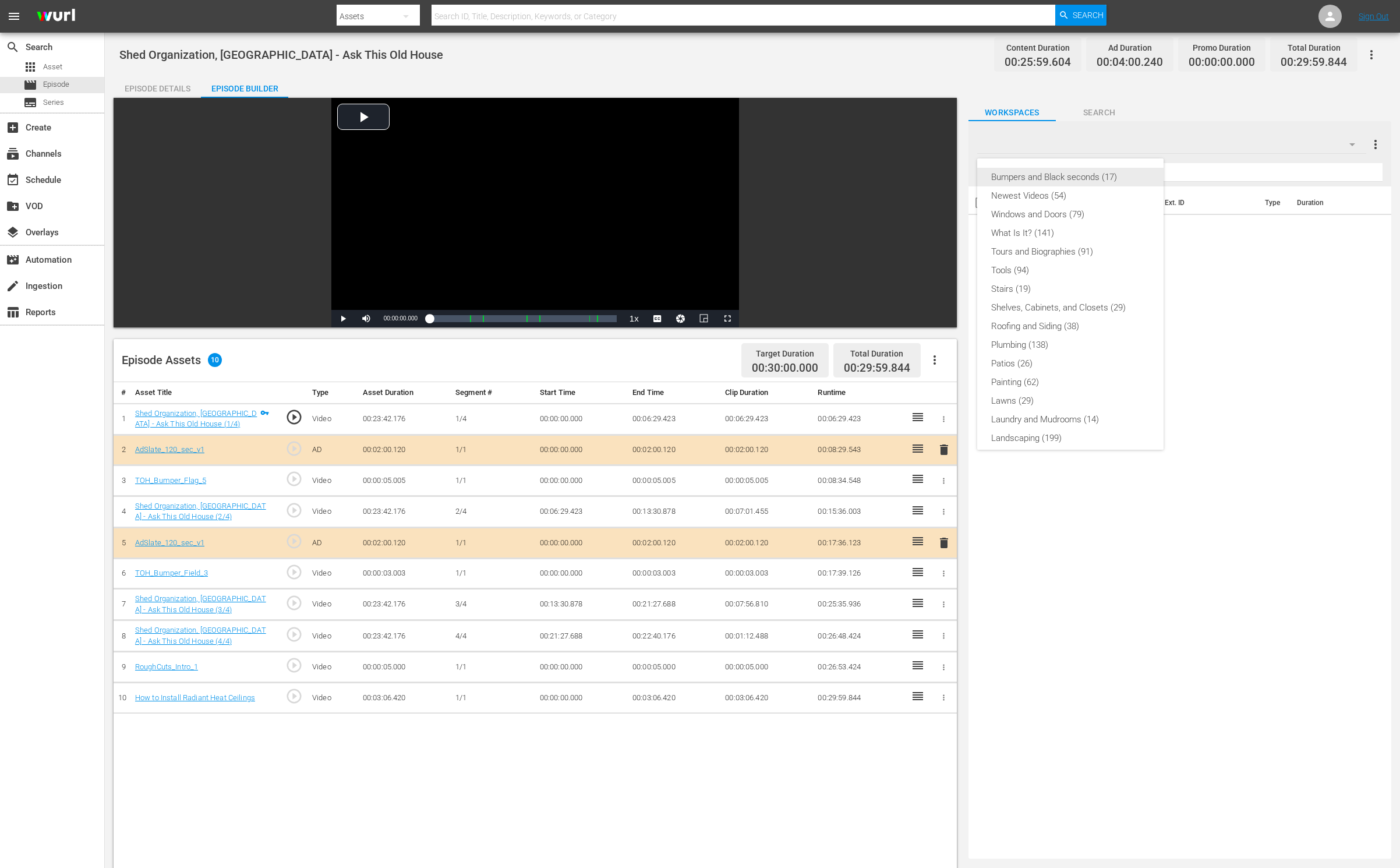
click at [1064, 172] on div "Bumpers and Black seconds (17)" at bounding box center [1070, 177] width 159 height 18
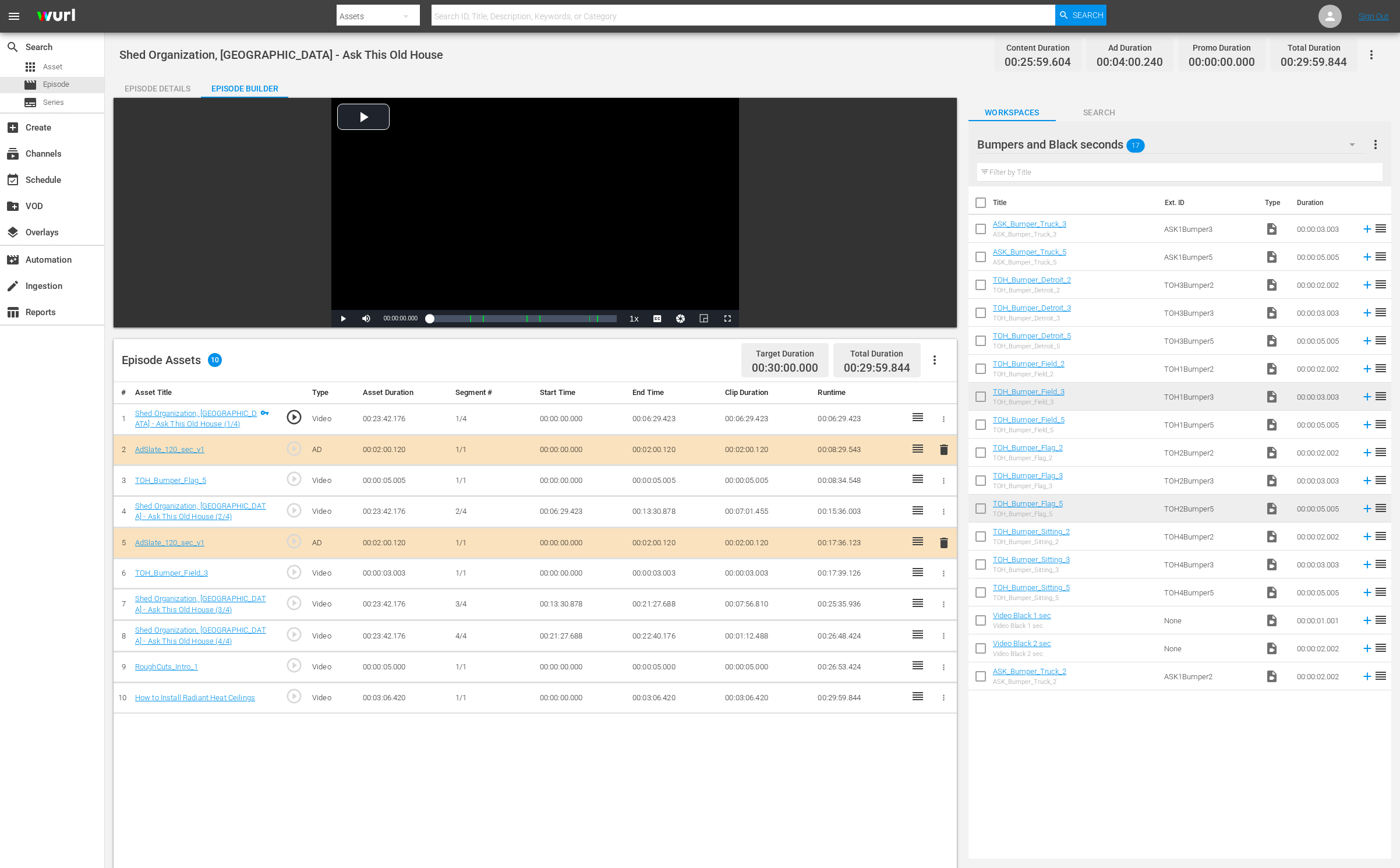
click at [1098, 766] on div "Title Ext. ID Type Duration ASK_Bumper_Truck_3 ASK_Bumper_Truck_3 ASK1Bumper3 v…" at bounding box center [1179, 520] width 423 height 668
click at [541, 753] on div "# Asset Title Type Asset Duration Segment # Start Time End Time Clip Duration R…" at bounding box center [535, 773] width 843 height 781
